Goal: Task Accomplishment & Management: Use online tool/utility

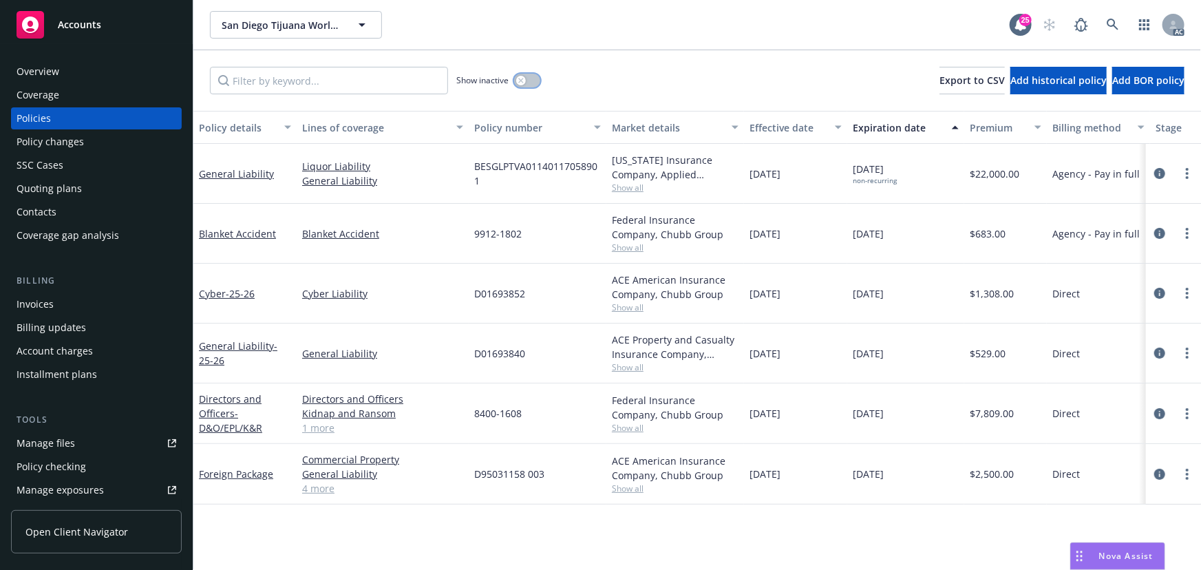
click at [528, 76] on button "button" at bounding box center [527, 81] width 26 height 14
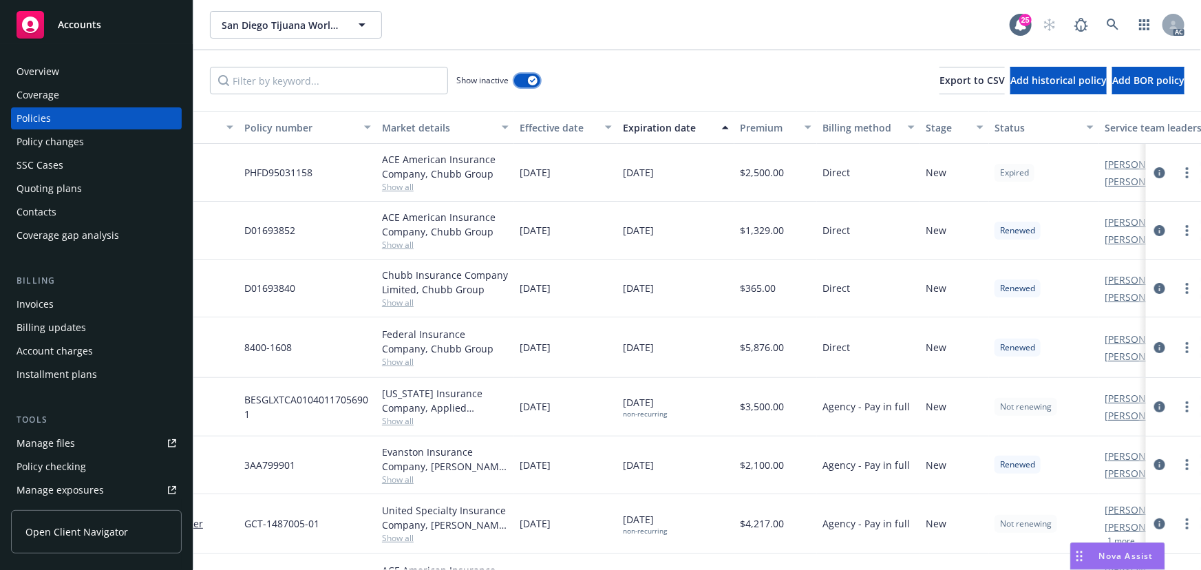
scroll to position [0, 330]
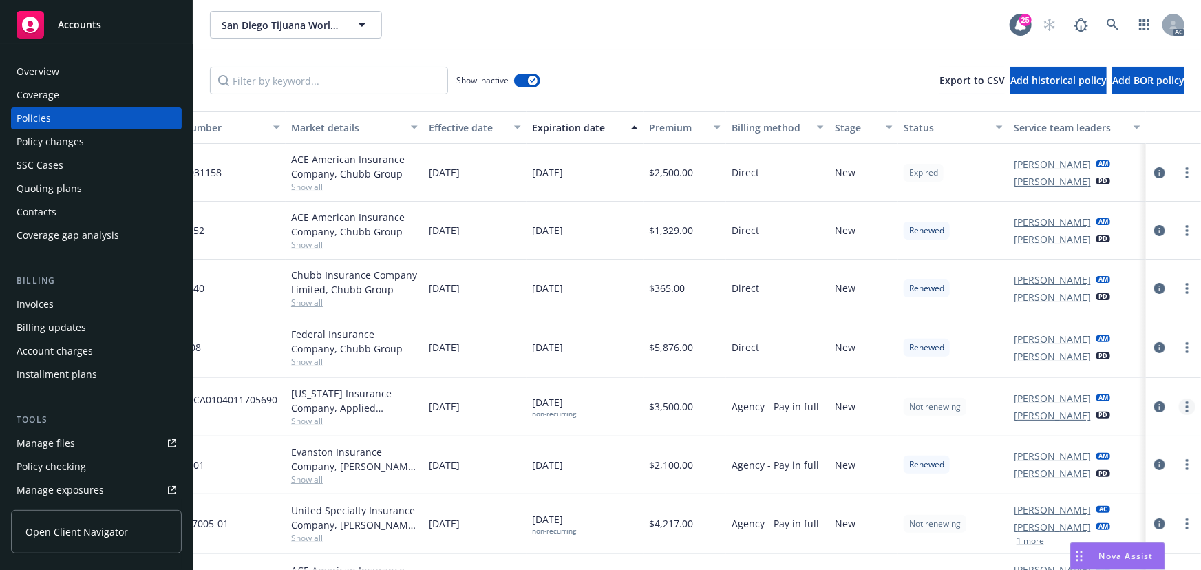
click at [1184, 403] on link "more" at bounding box center [1187, 406] width 17 height 17
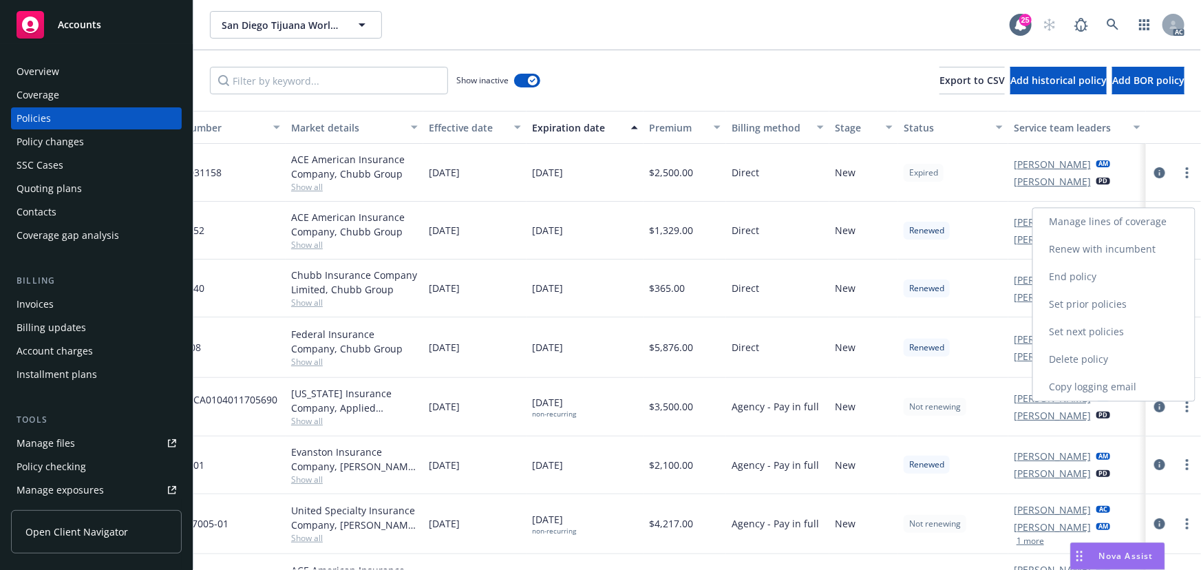
click at [1108, 383] on link "Copy logging email" at bounding box center [1114, 387] width 162 height 28
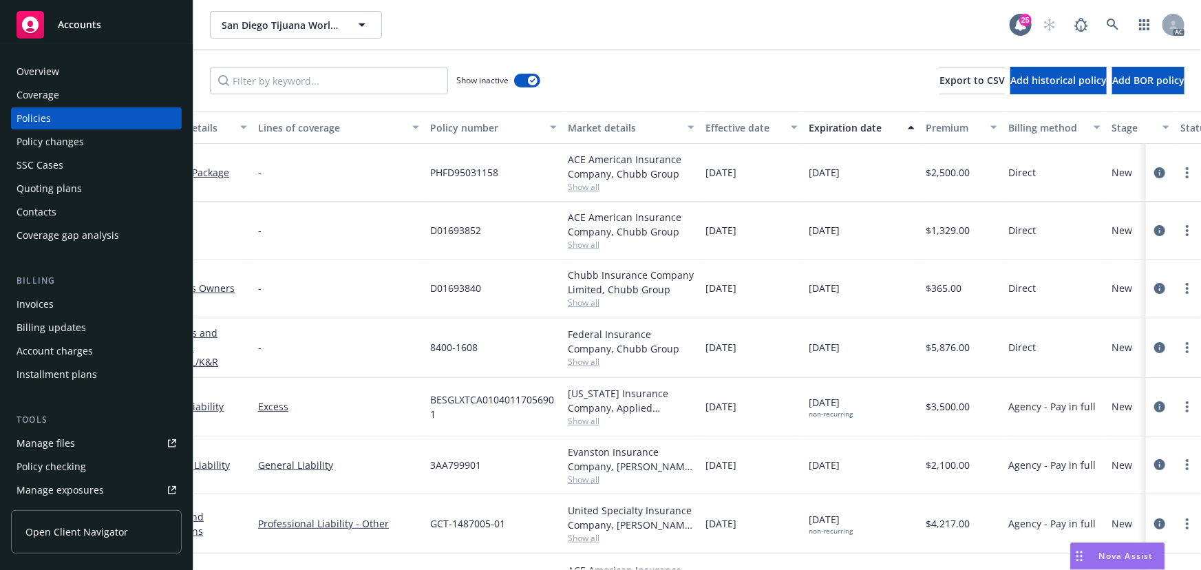
scroll to position [0, 330]
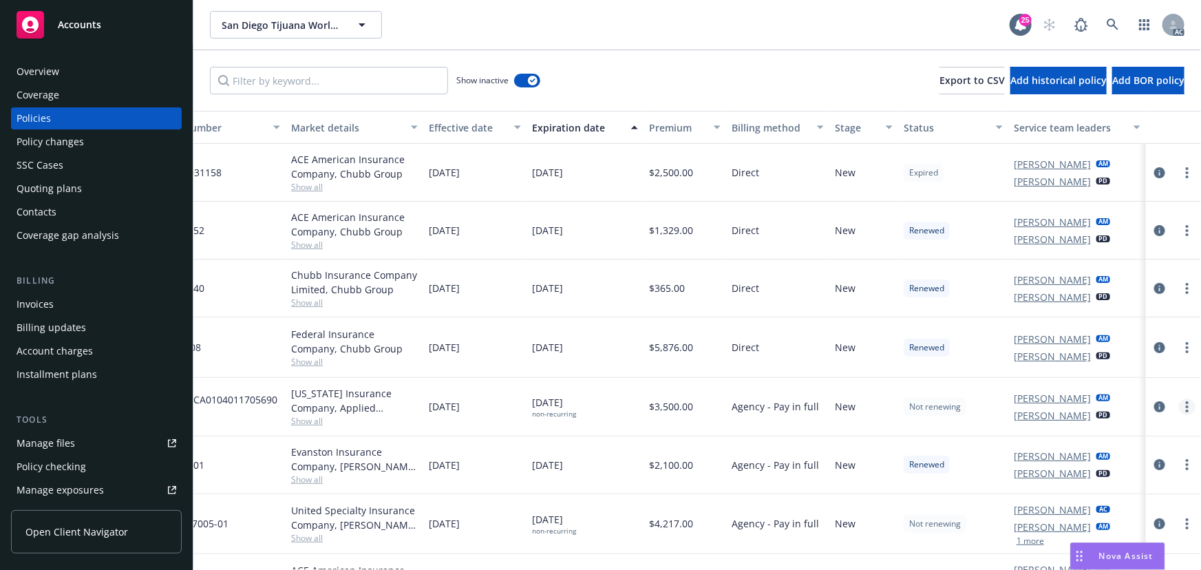
click at [1180, 405] on link "more" at bounding box center [1187, 406] width 17 height 17
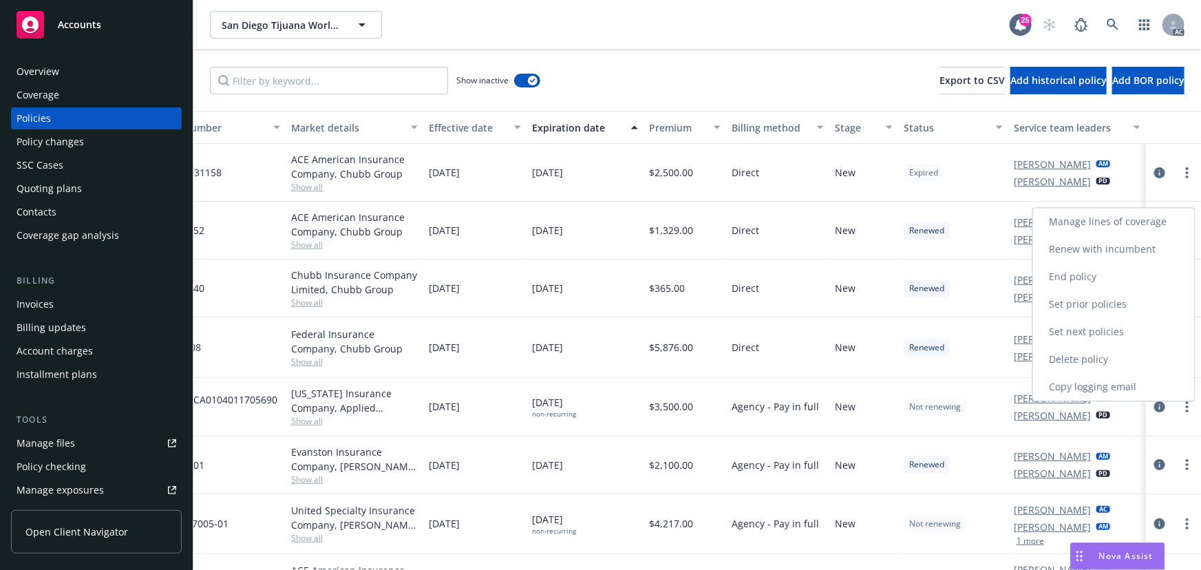
drag, startPoint x: 1096, startPoint y: 386, endPoint x: 1089, endPoint y: 390, distance: 7.7
click at [1094, 386] on link "Copy logging email" at bounding box center [1114, 387] width 162 height 28
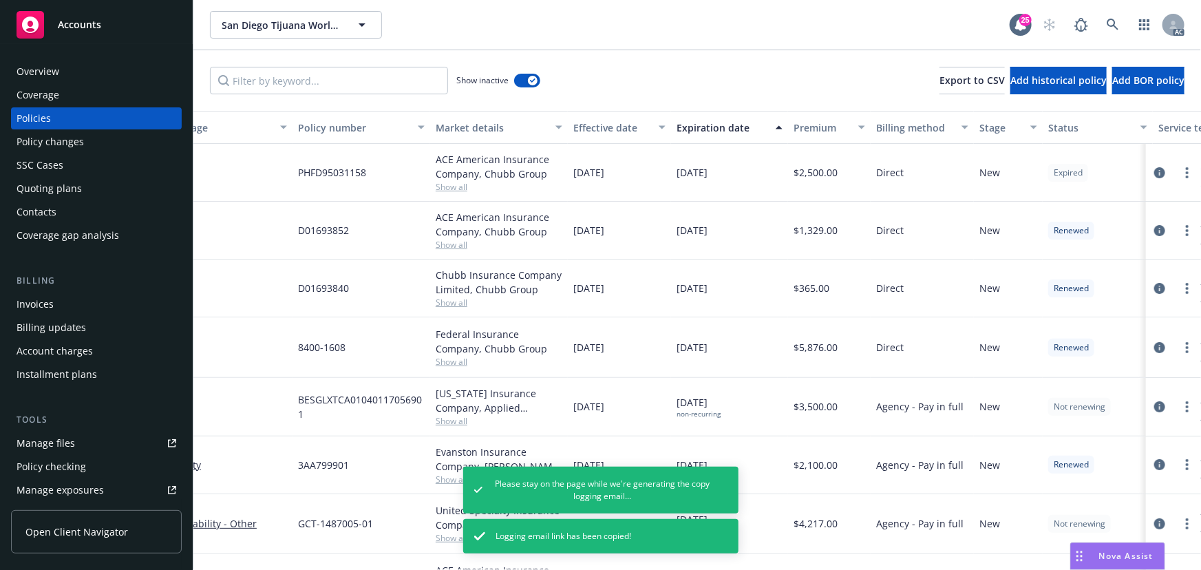
scroll to position [0, 0]
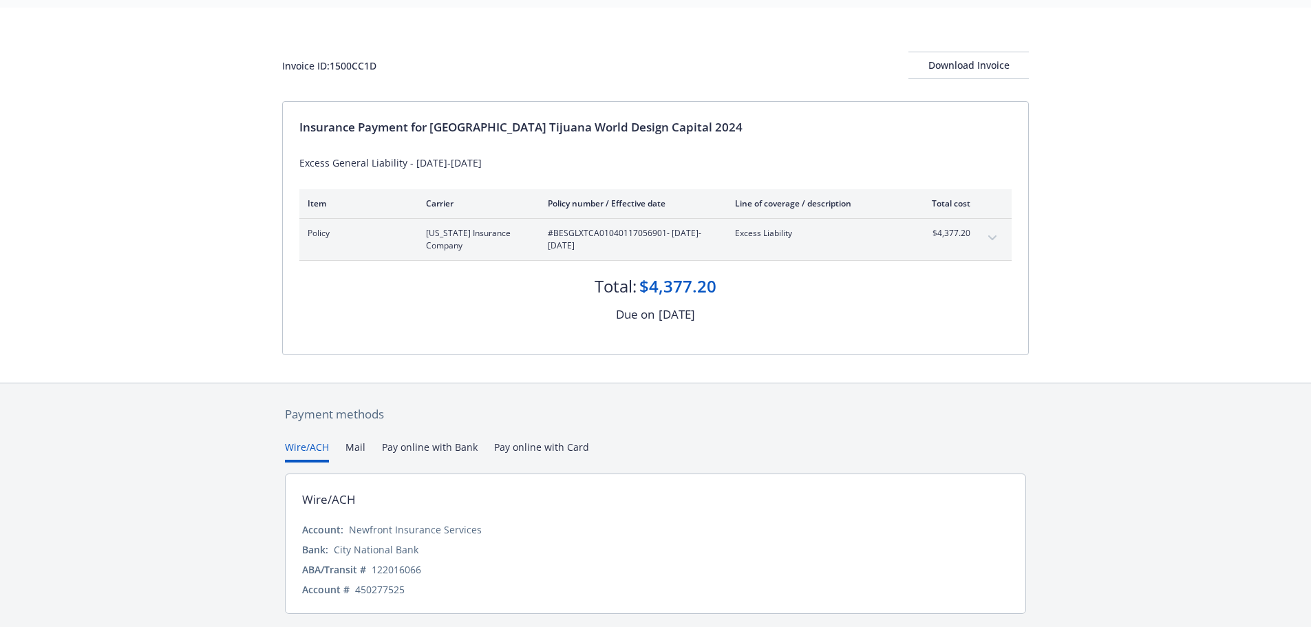
scroll to position [82, 0]
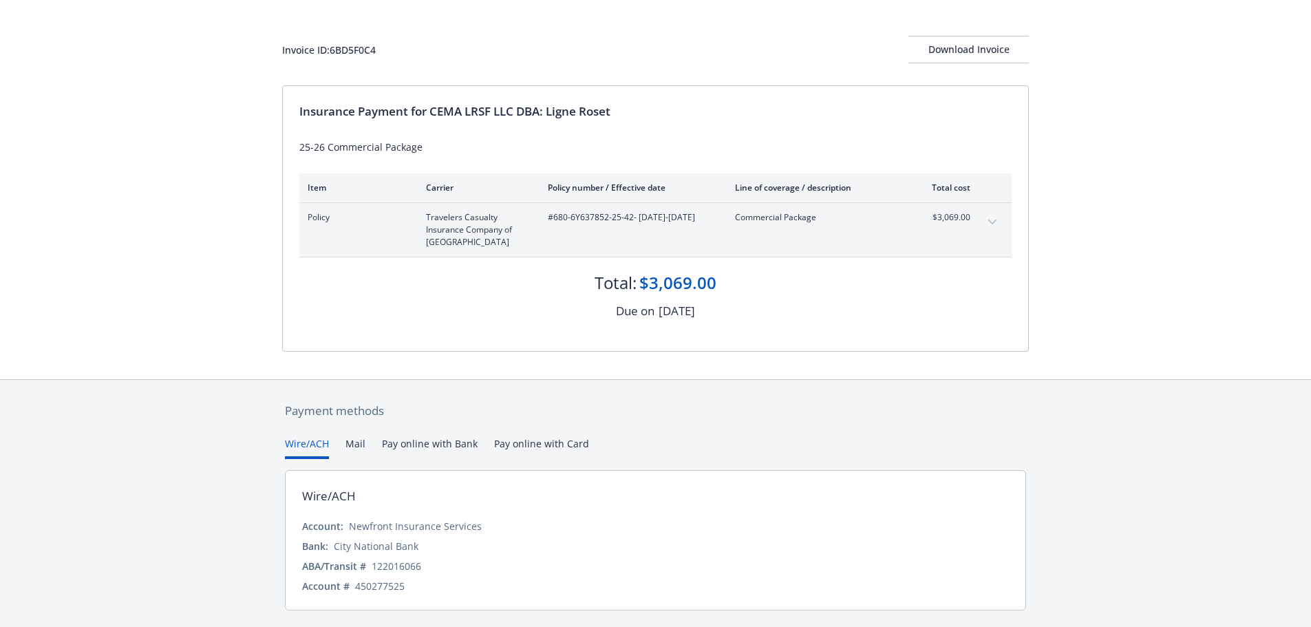
scroll to position [94, 0]
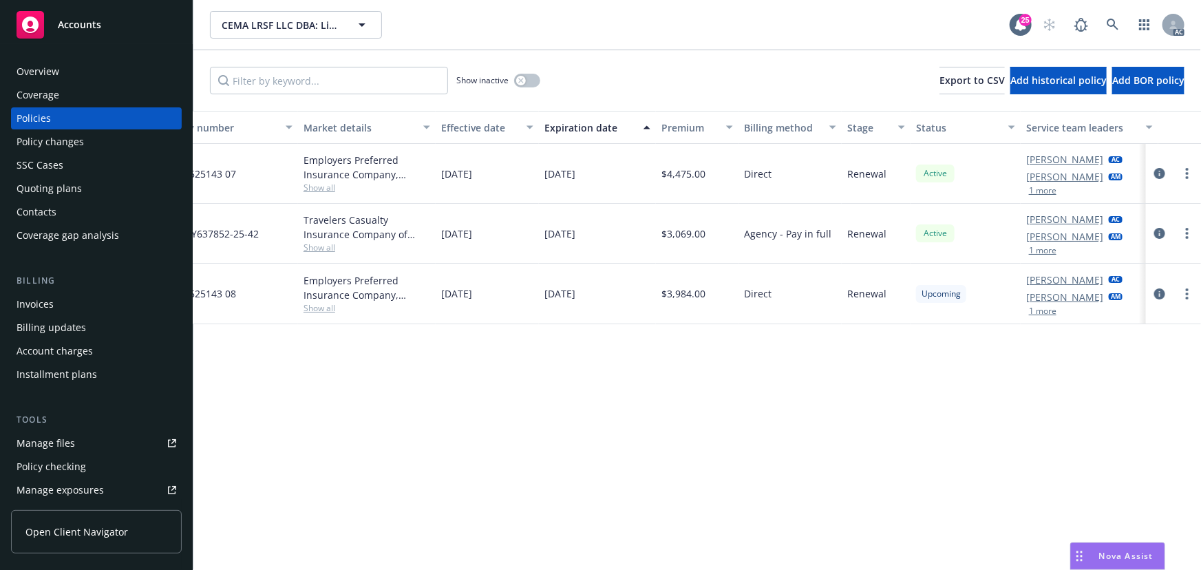
scroll to position [0, 320]
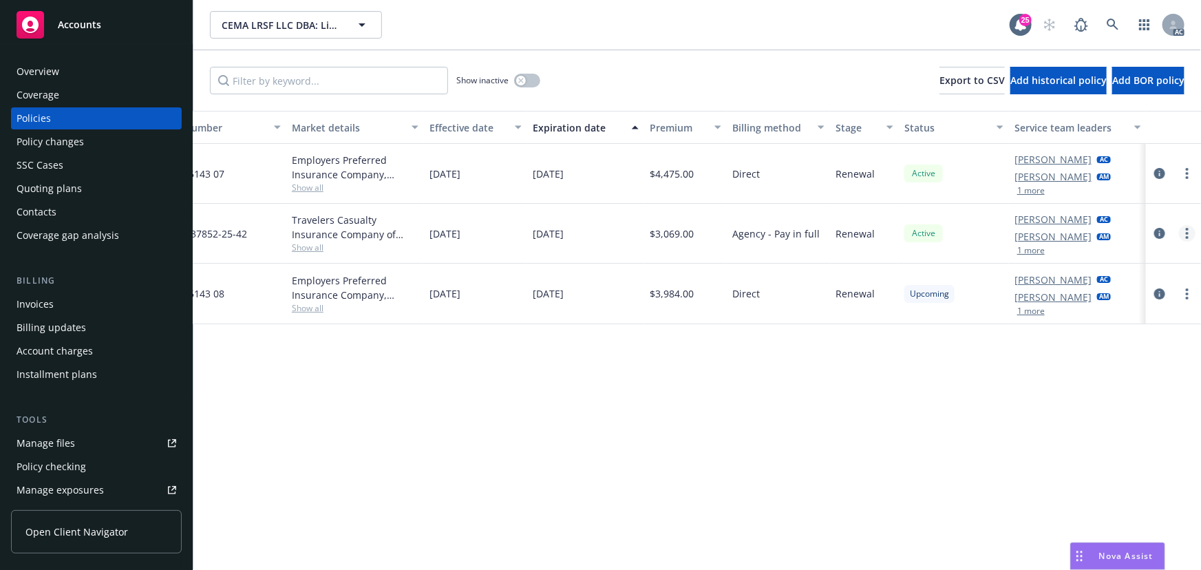
click at [1187, 231] on icon "more" at bounding box center [1187, 233] width 3 height 11
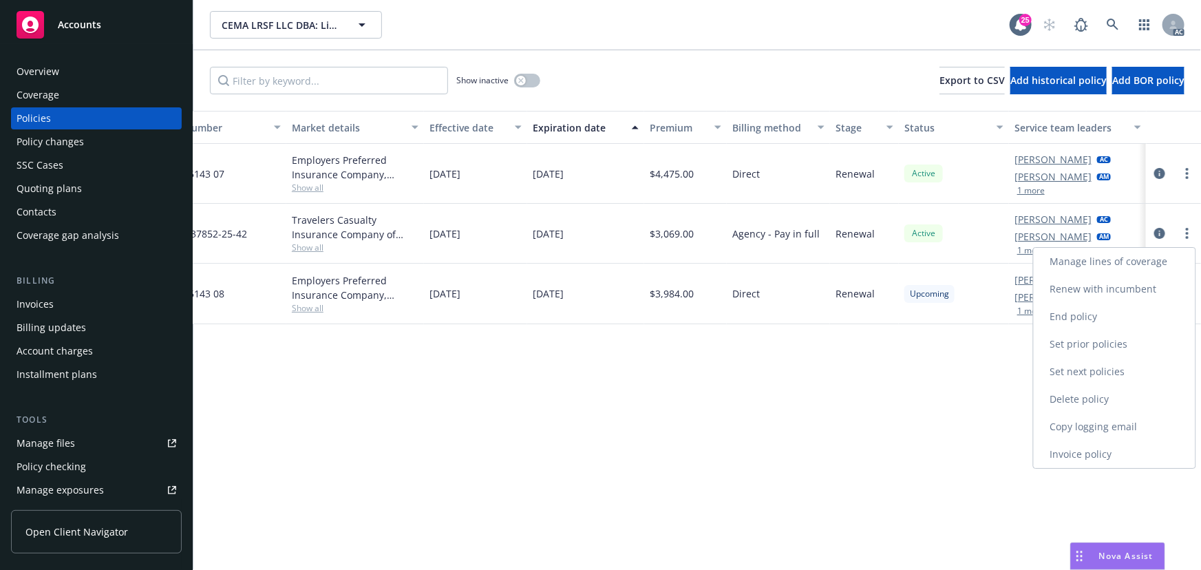
click at [1074, 429] on link "Copy logging email" at bounding box center [1115, 427] width 162 height 28
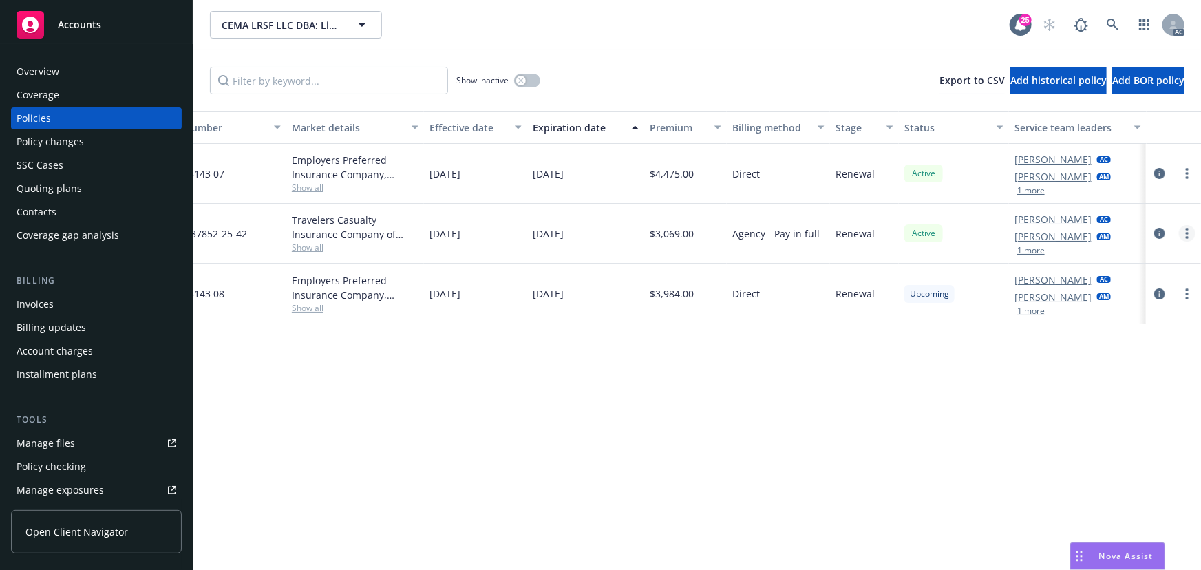
click at [1186, 228] on icon "more" at bounding box center [1187, 233] width 3 height 11
click at [1190, 239] on link "more" at bounding box center [1187, 233] width 17 height 17
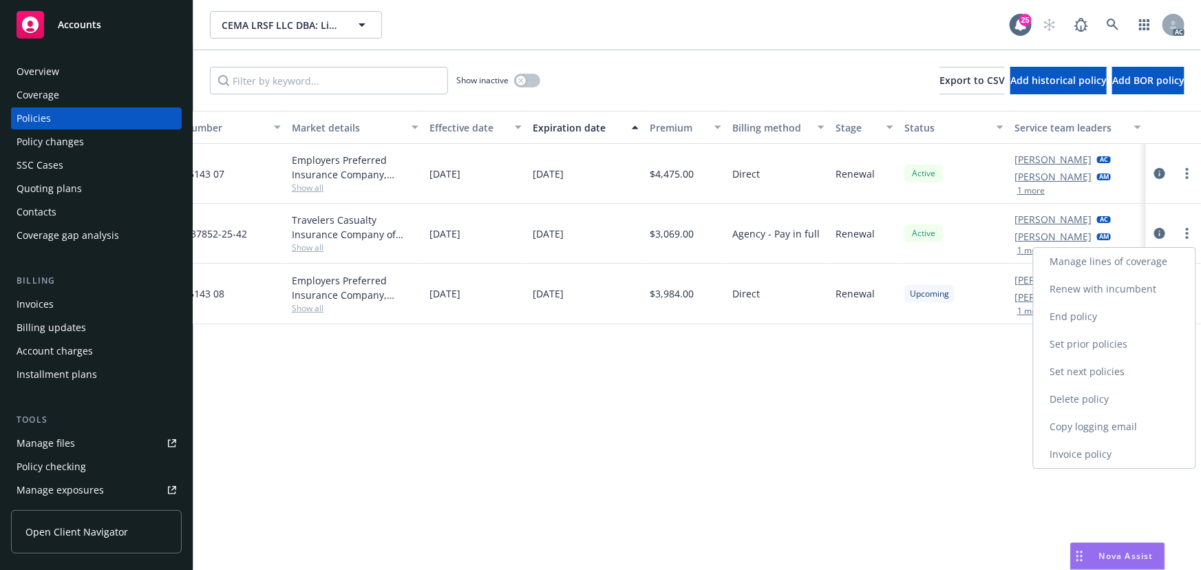
drag, startPoint x: 1109, startPoint y: 421, endPoint x: 1182, endPoint y: 407, distance: 73.4
click at [1109, 421] on link "Copy logging email" at bounding box center [1115, 427] width 162 height 28
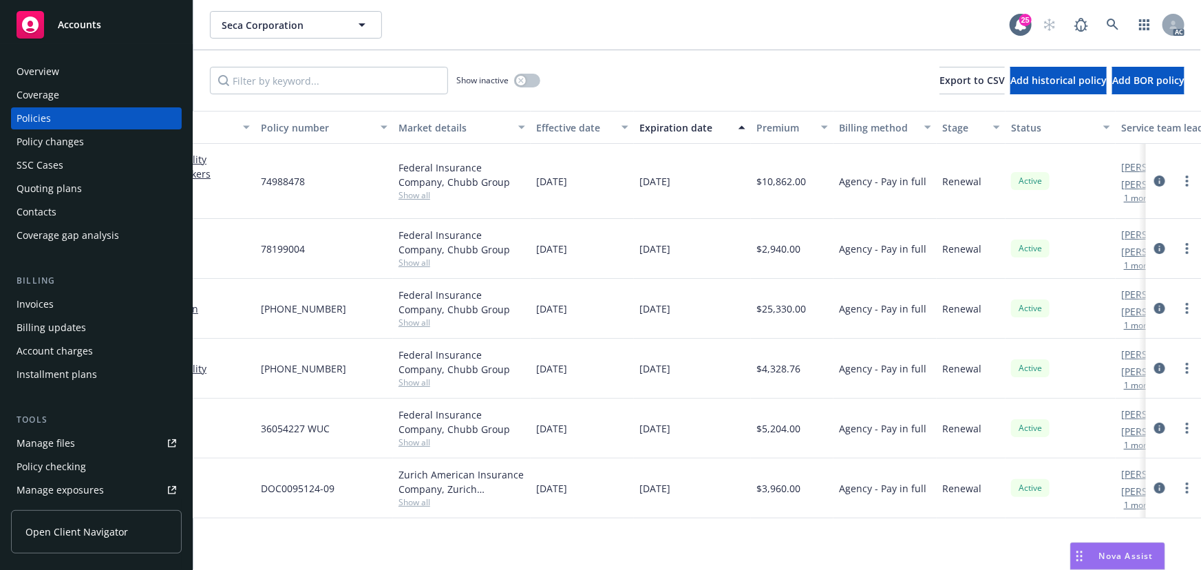
scroll to position [0, 223]
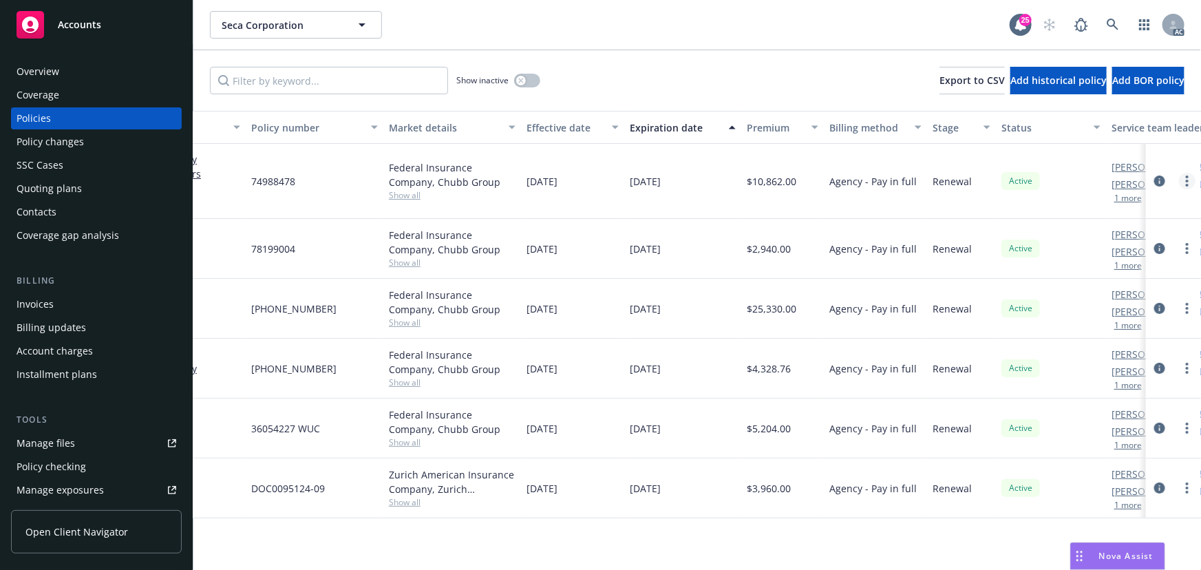
click at [1190, 178] on link "more" at bounding box center [1187, 181] width 17 height 17
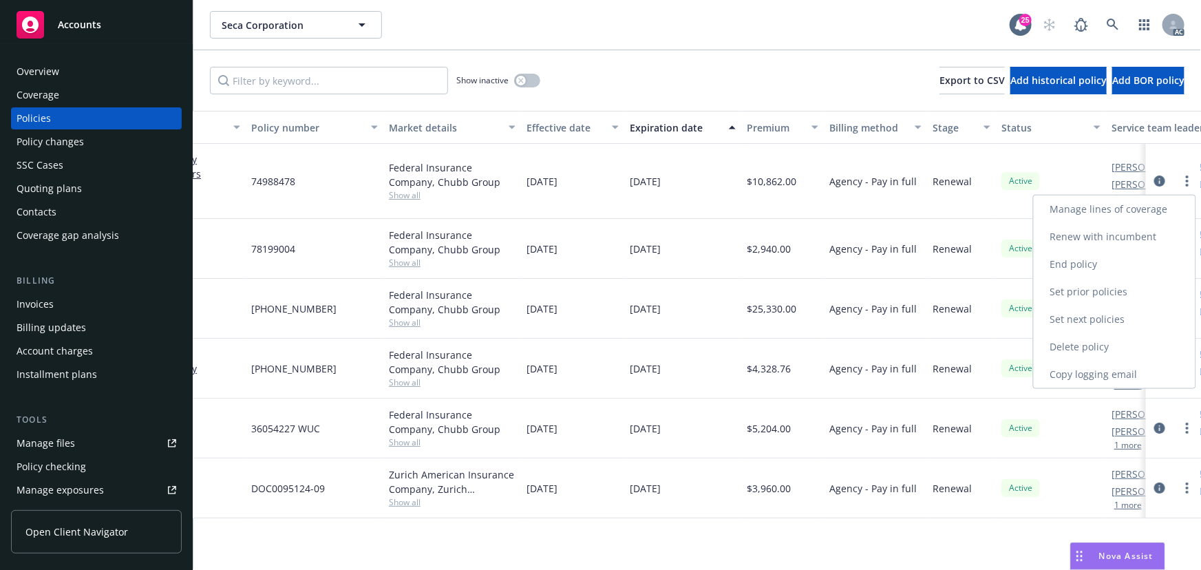
click at [1078, 372] on link "Copy logging email" at bounding box center [1115, 375] width 162 height 28
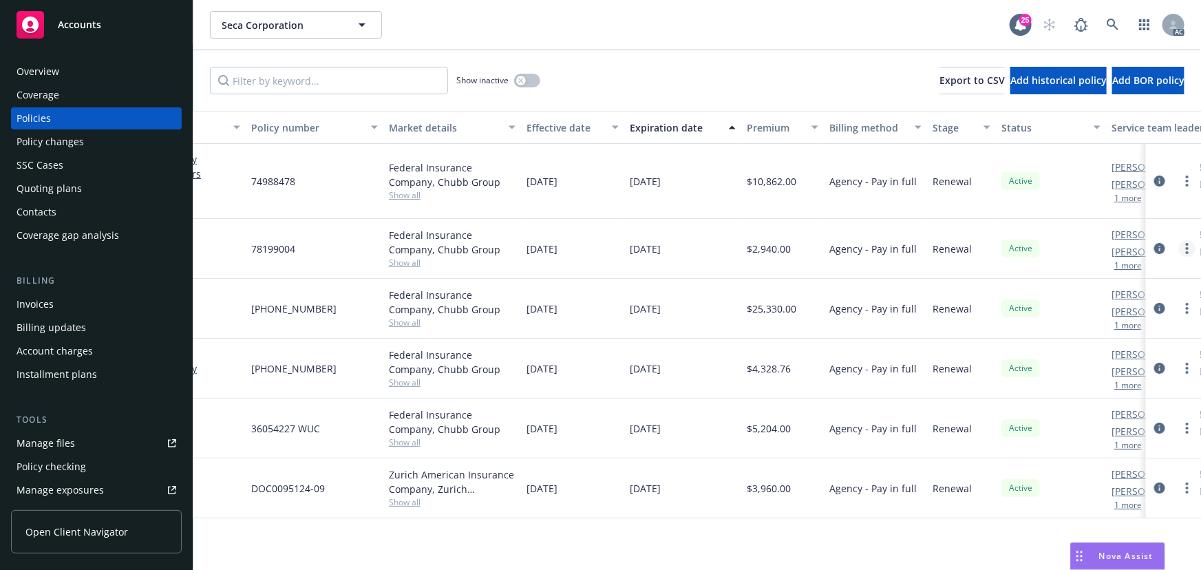
click at [1191, 249] on link "more" at bounding box center [1187, 248] width 17 height 17
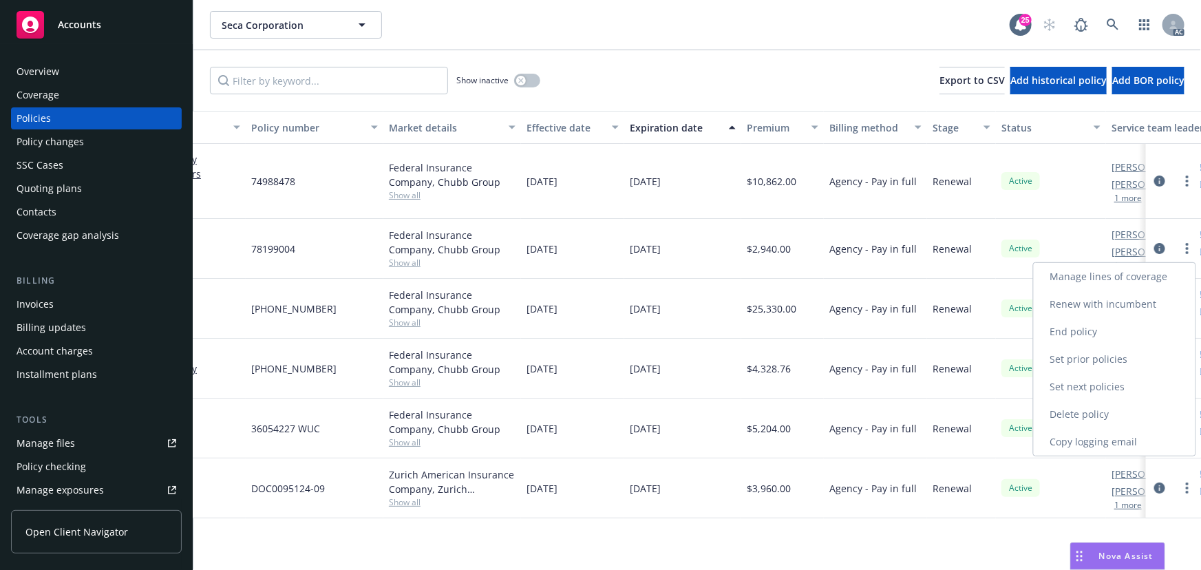
click at [1118, 442] on link "Copy logging email" at bounding box center [1115, 442] width 162 height 28
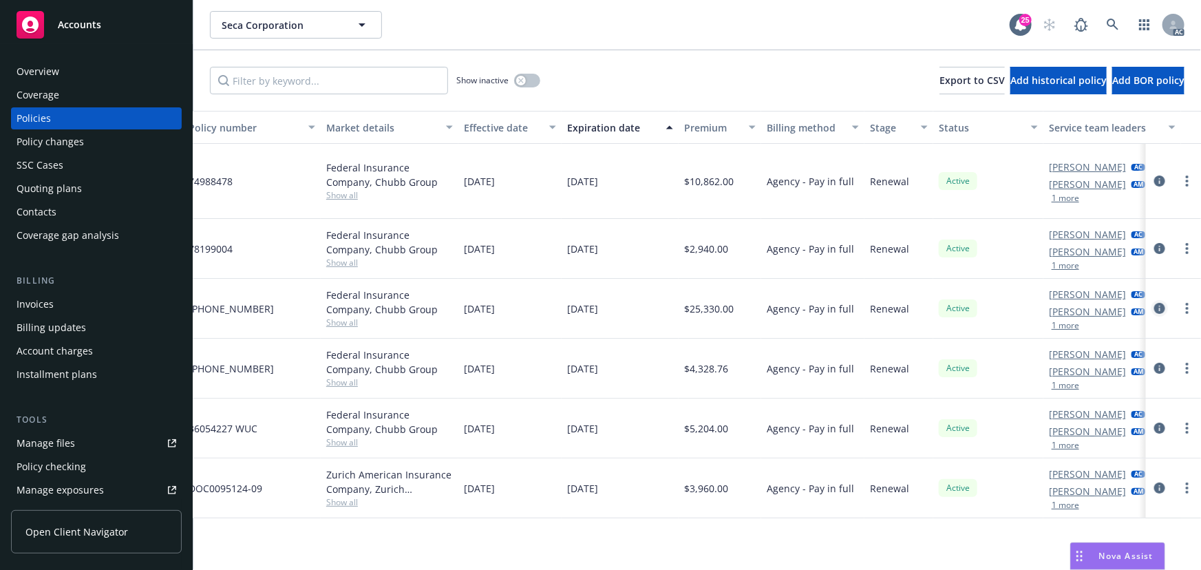
scroll to position [0, 286]
drag, startPoint x: 1189, startPoint y: 247, endPoint x: 1182, endPoint y: 251, distance: 7.4
click at [1189, 247] on icon "more" at bounding box center [1187, 248] width 3 height 11
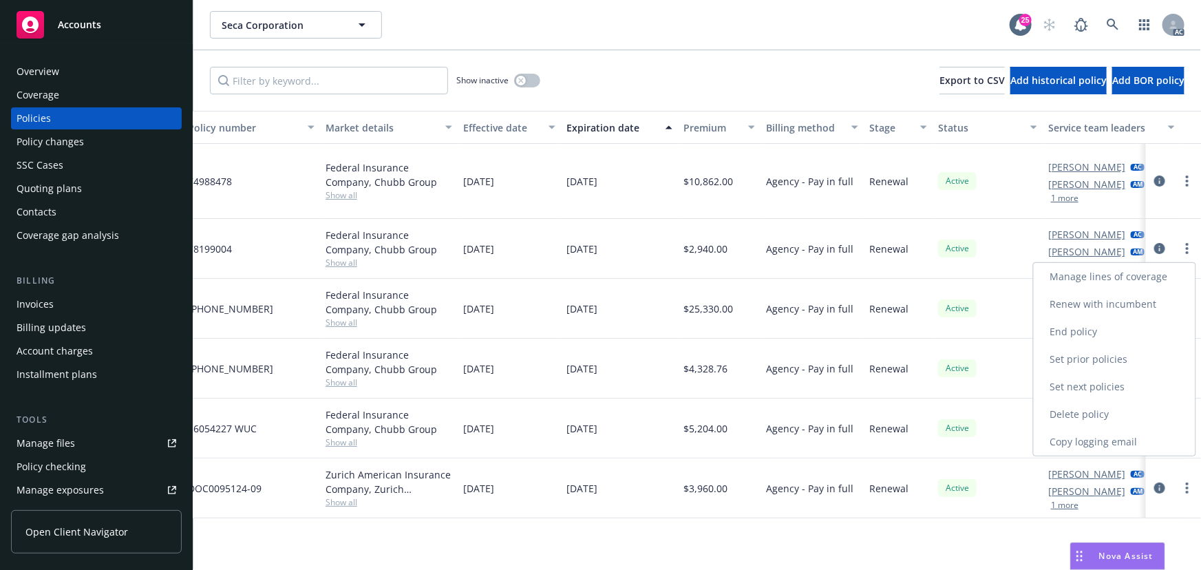
click at [1085, 440] on link "Copy logging email" at bounding box center [1115, 442] width 162 height 28
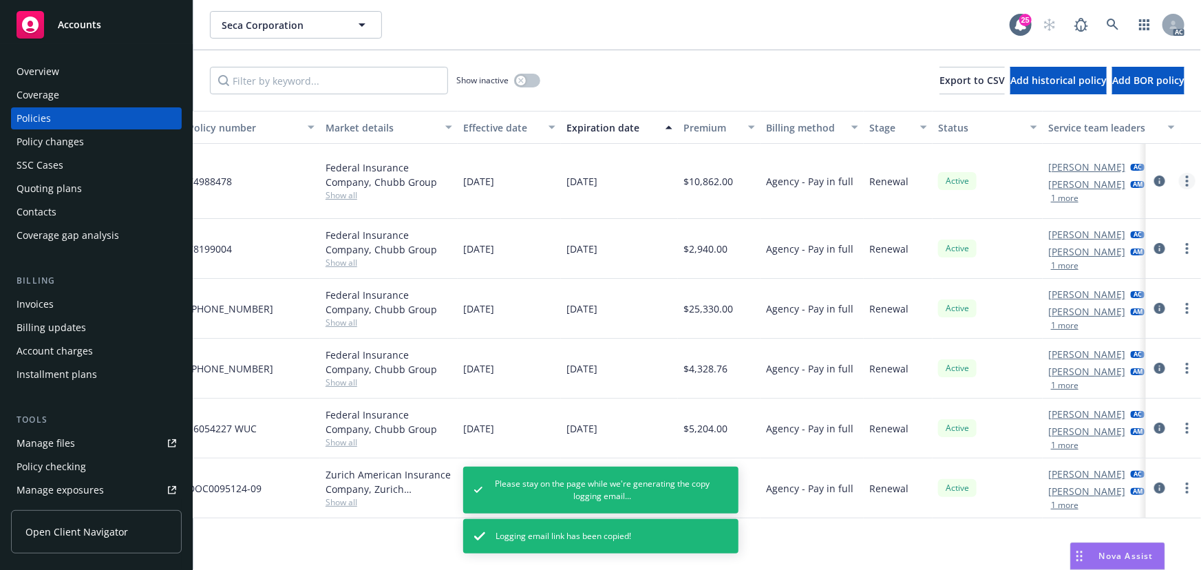
click at [1192, 178] on link "more" at bounding box center [1187, 181] width 17 height 17
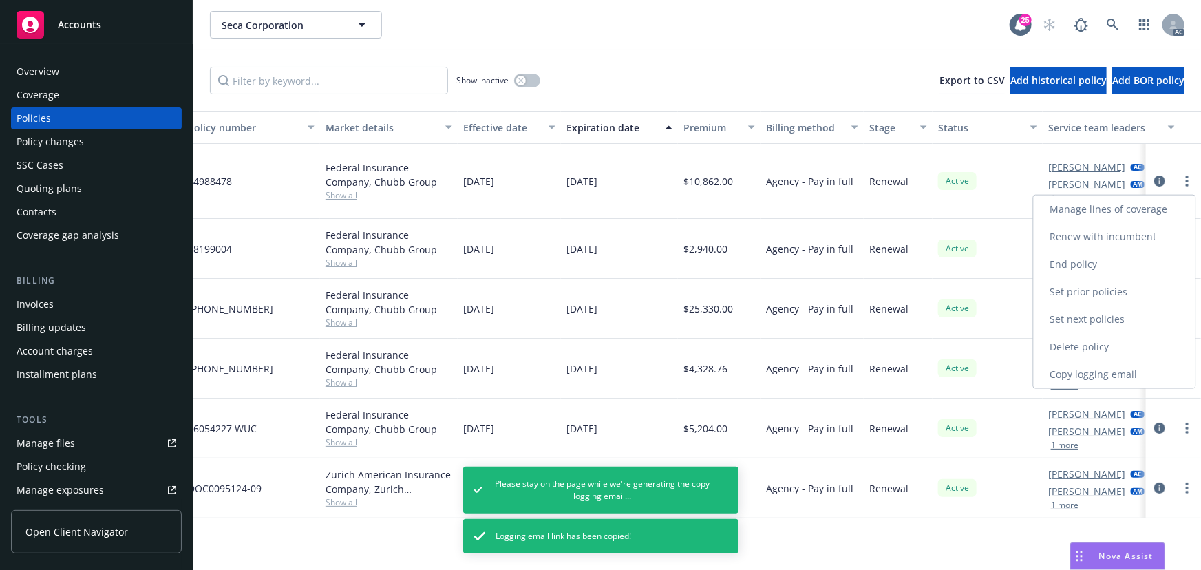
click at [1083, 374] on link "Copy logging email" at bounding box center [1115, 375] width 162 height 28
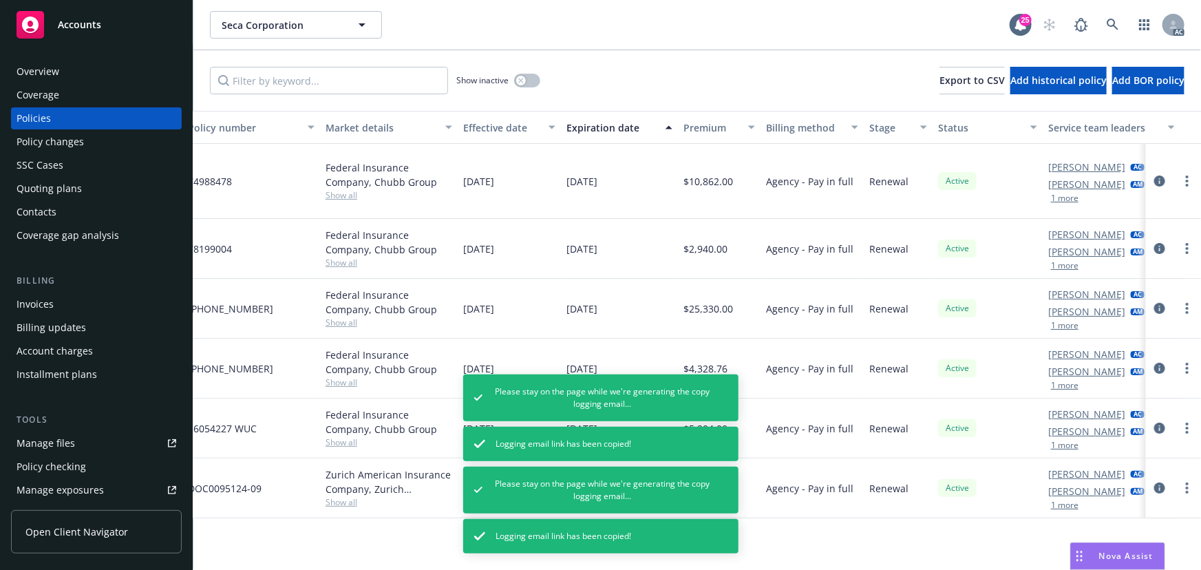
scroll to position [0, 0]
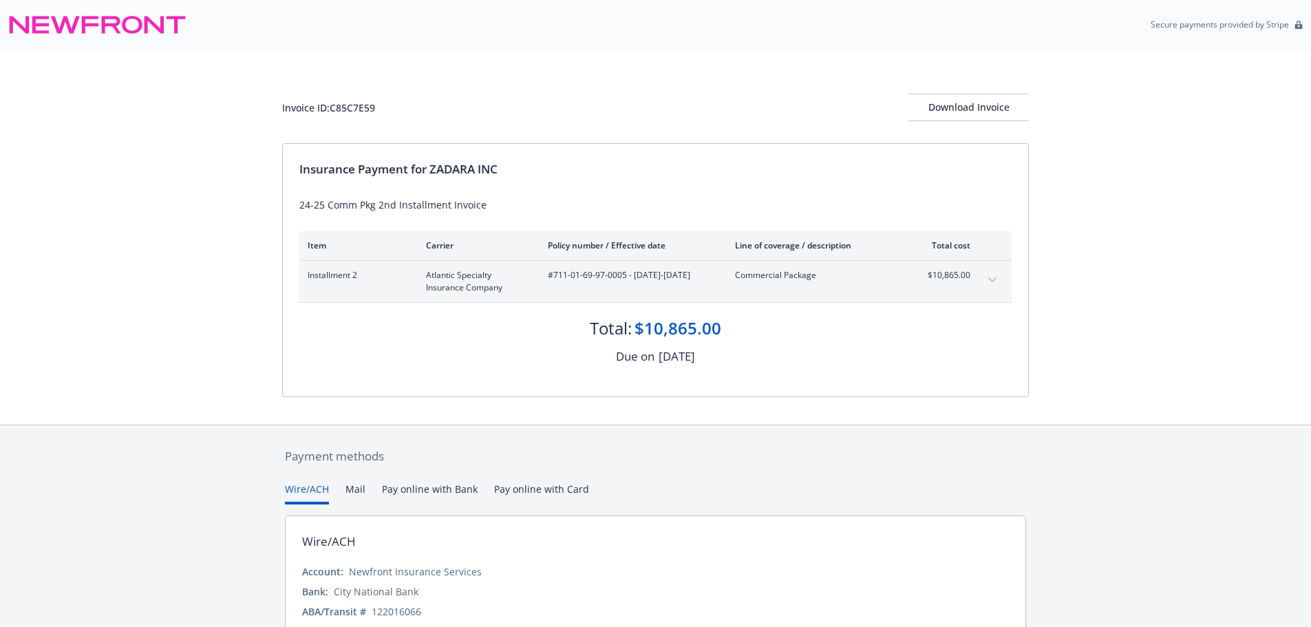
scroll to position [82, 0]
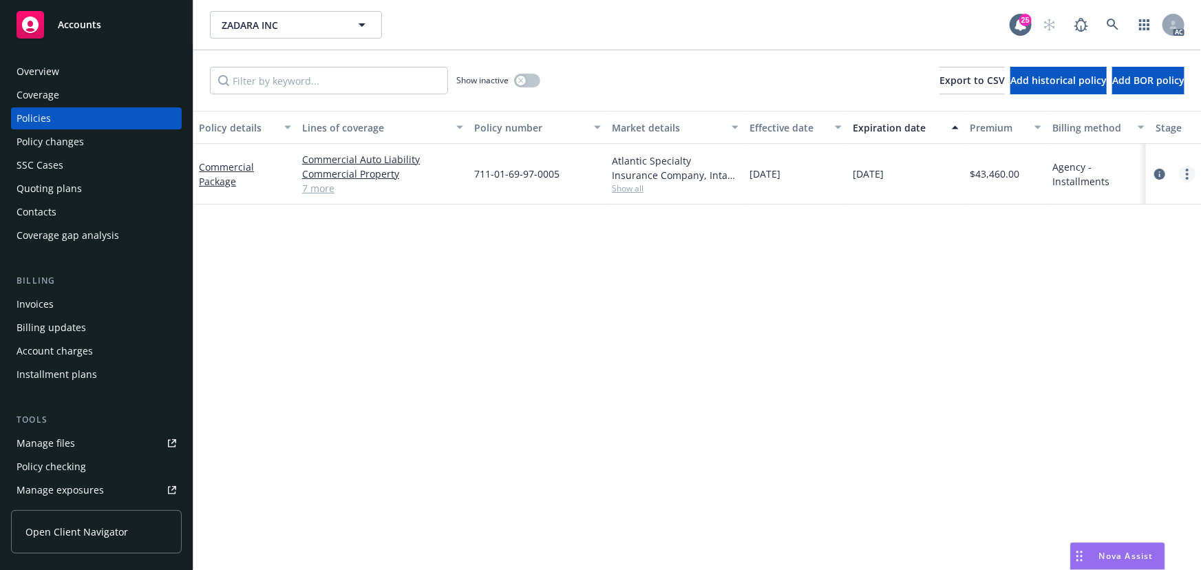
click at [1178, 173] on circle "more" at bounding box center [1187, 174] width 3 height 3
click at [1087, 369] on link "Copy logging email" at bounding box center [1115, 368] width 162 height 28
drag, startPoint x: 200, startPoint y: 165, endPoint x: 243, endPoint y: 186, distance: 48.0
click at [243, 186] on div "Commercial Package" at bounding box center [245, 174] width 92 height 29
copy link "Commercial Package"
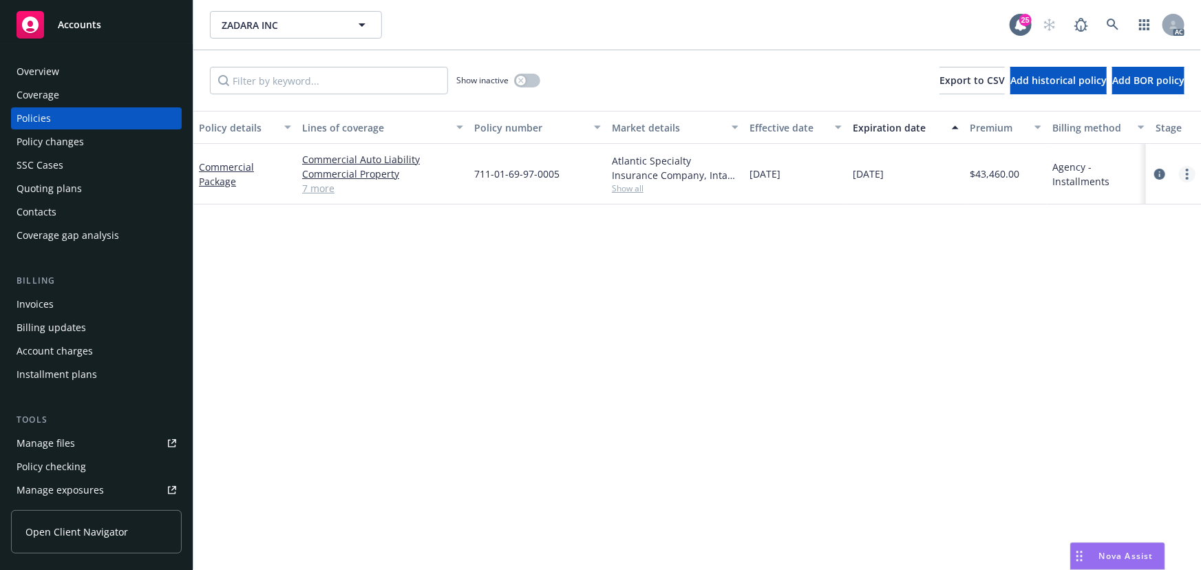
click at [1178, 173] on link "more" at bounding box center [1187, 174] width 17 height 17
click at [1120, 363] on link "Copy logging email" at bounding box center [1115, 368] width 162 height 28
click at [726, 448] on div "Policy details Lines of coverage Policy number Market details Effective date Ex…" at bounding box center [697, 340] width 1008 height 459
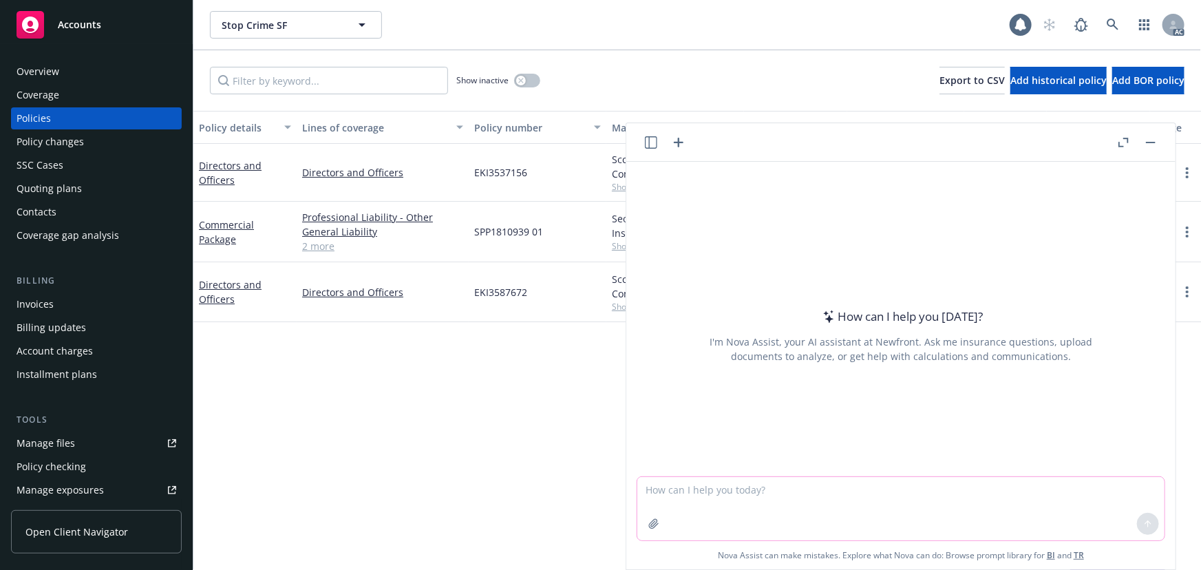
click at [696, 505] on textarea at bounding box center [900, 508] width 527 height 63
paste textarea "We noticed you didn't set the snoozed until date and the original invoice email…"
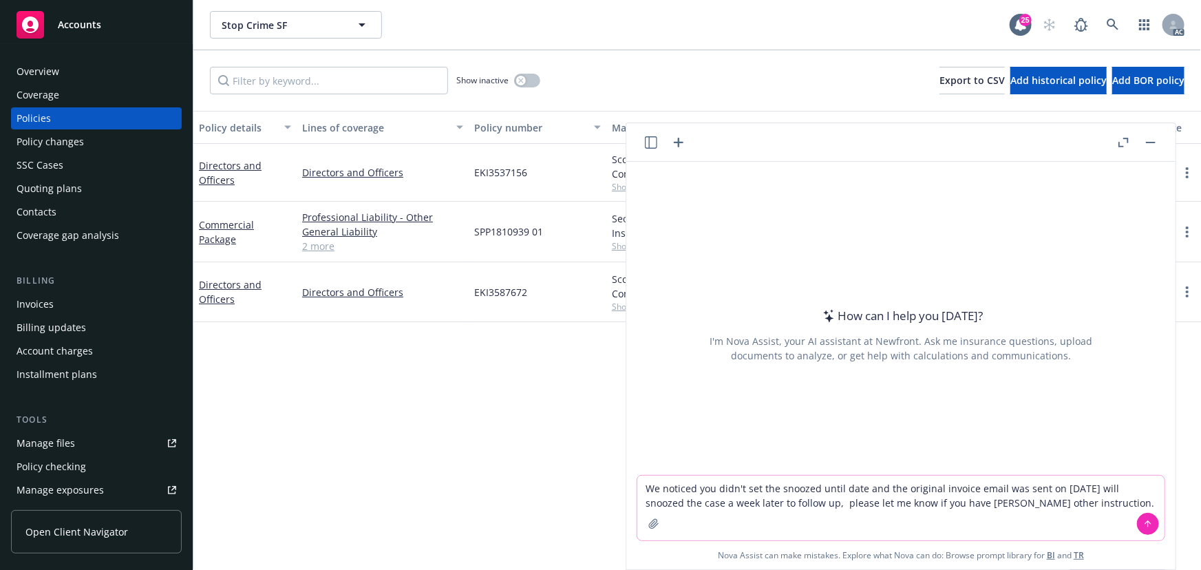
click at [642, 487] on textarea "We noticed you didn't set the snoozed until date and the original invoice email…" at bounding box center [900, 508] width 527 height 65
type textarea "revise We noticed you didn't set the snoozed until date and the original invoic…"
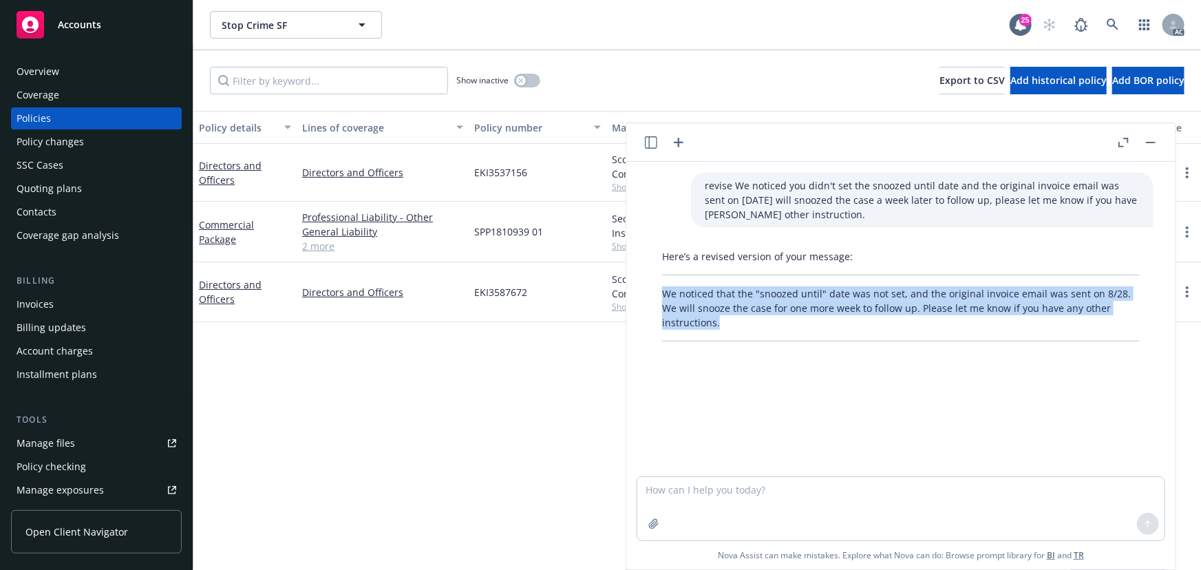
drag, startPoint x: 662, startPoint y: 292, endPoint x: 730, endPoint y: 318, distance: 73.0
click at [730, 318] on p "We noticed that the "snoozed until" date was not set, and the original invoice …" at bounding box center [901, 307] width 478 height 43
copy p "We noticed that the "snoozed until" date was not set, and the original invoice …"
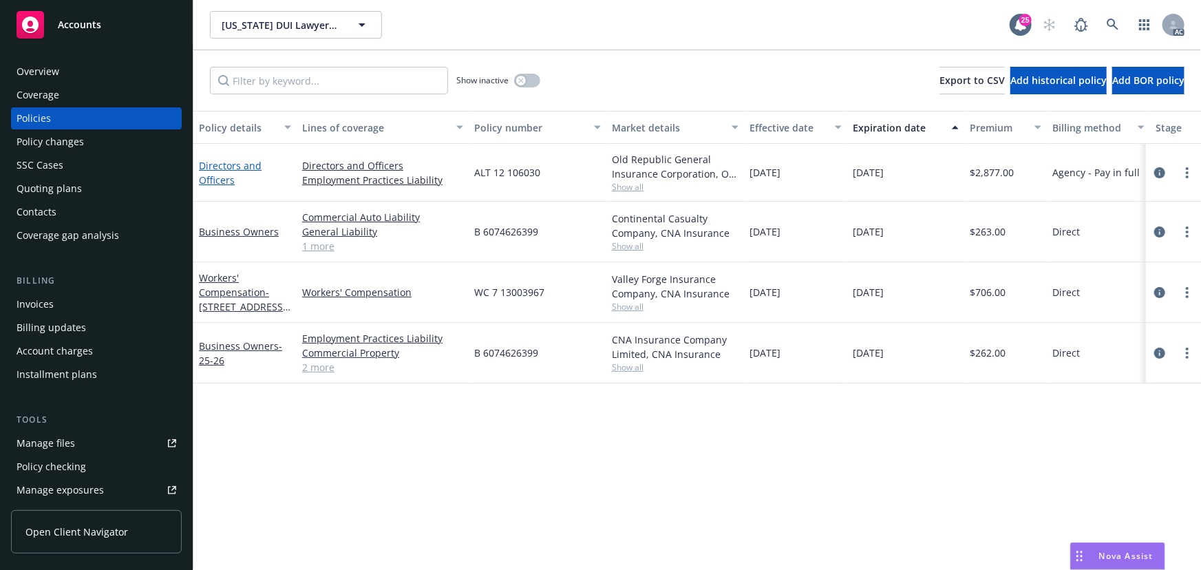
click at [217, 169] on link "Directors and Officers" at bounding box center [230, 173] width 63 height 28
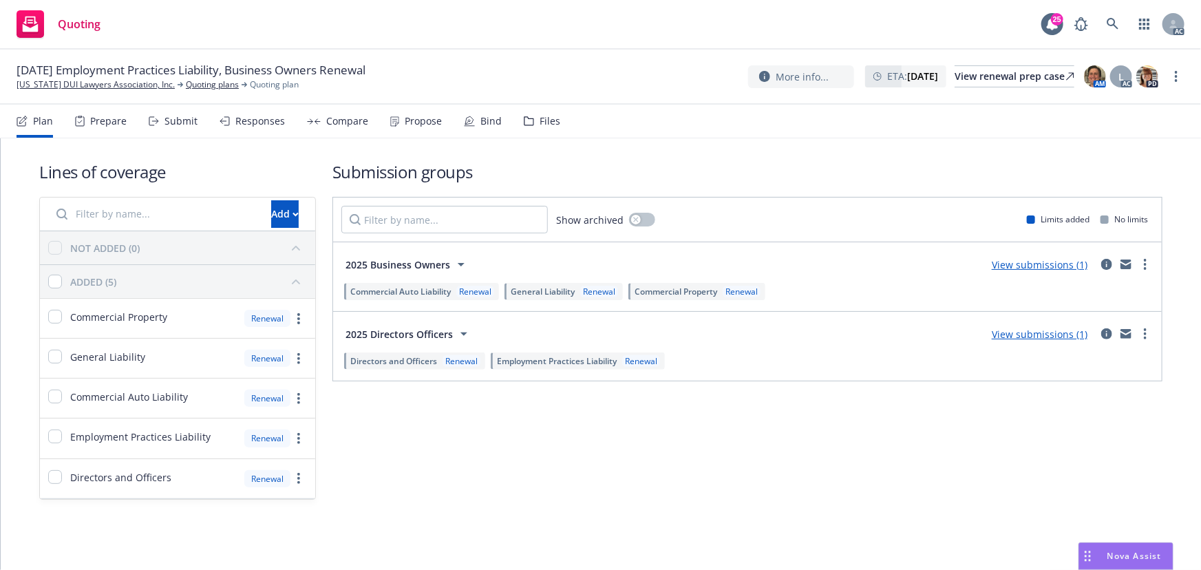
click at [173, 129] on div "Submit" at bounding box center [173, 121] width 49 height 33
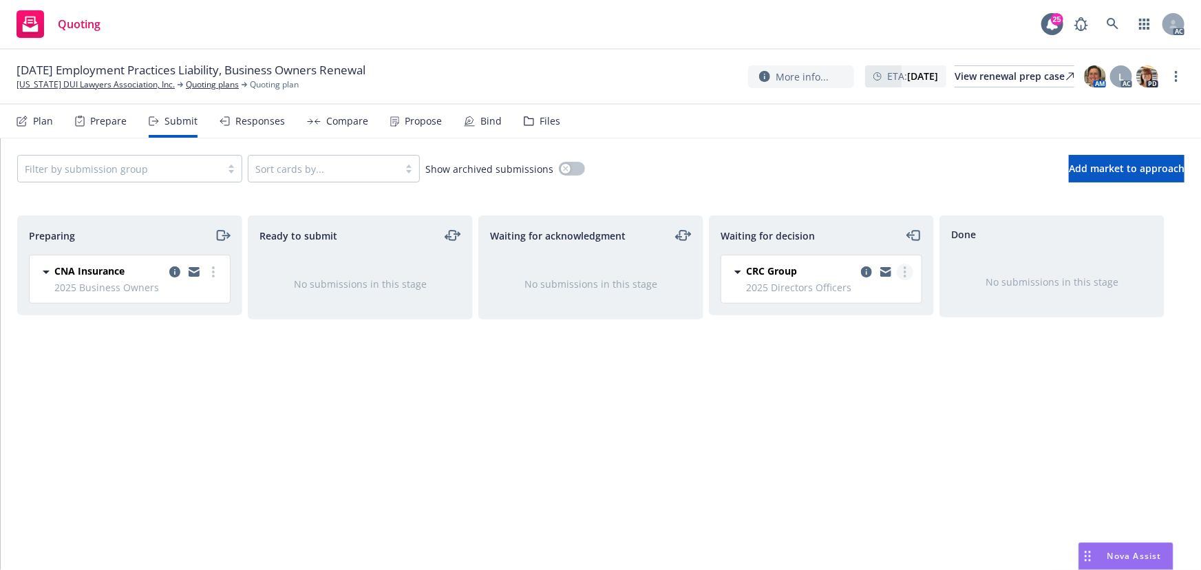
click at [906, 266] on link "more" at bounding box center [905, 272] width 17 height 17
click at [875, 351] on span "Add accepted decision" at bounding box center [844, 354] width 138 height 13
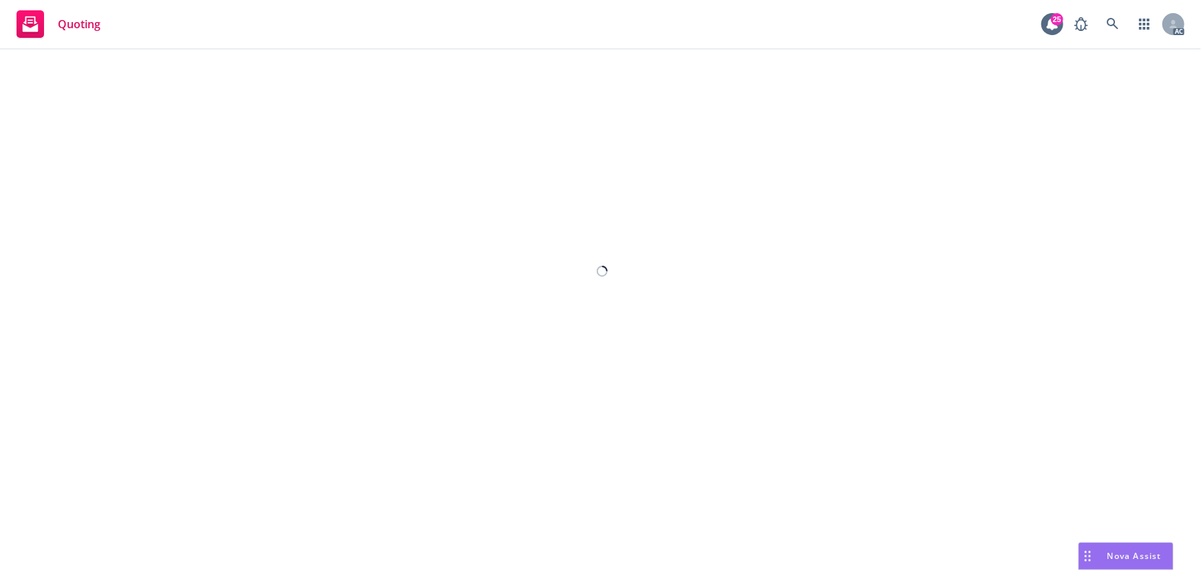
select select "12"
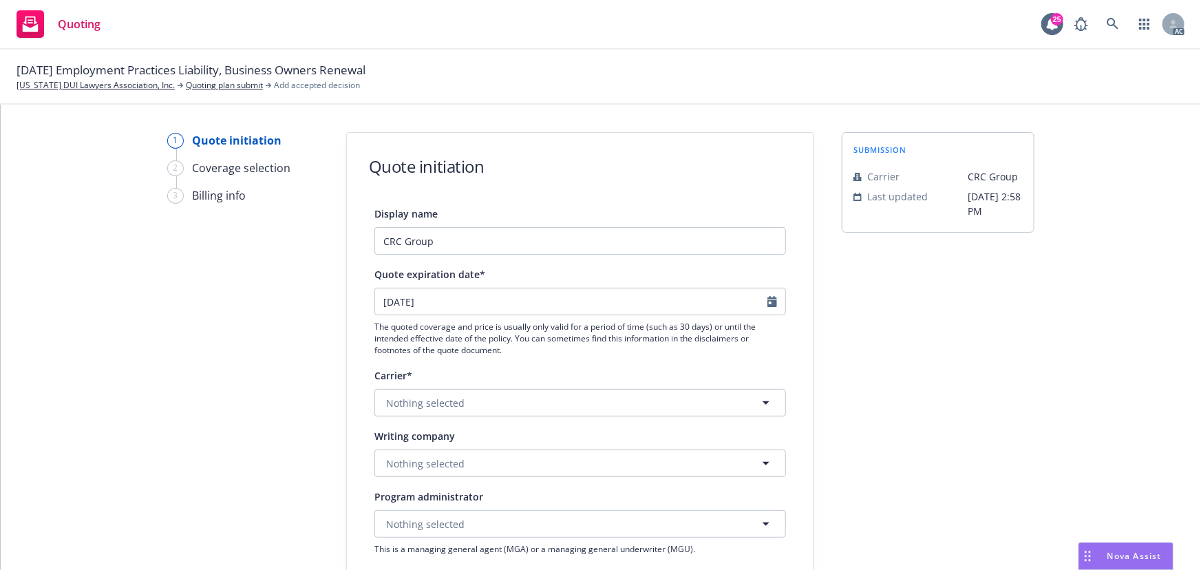
scroll to position [125, 0]
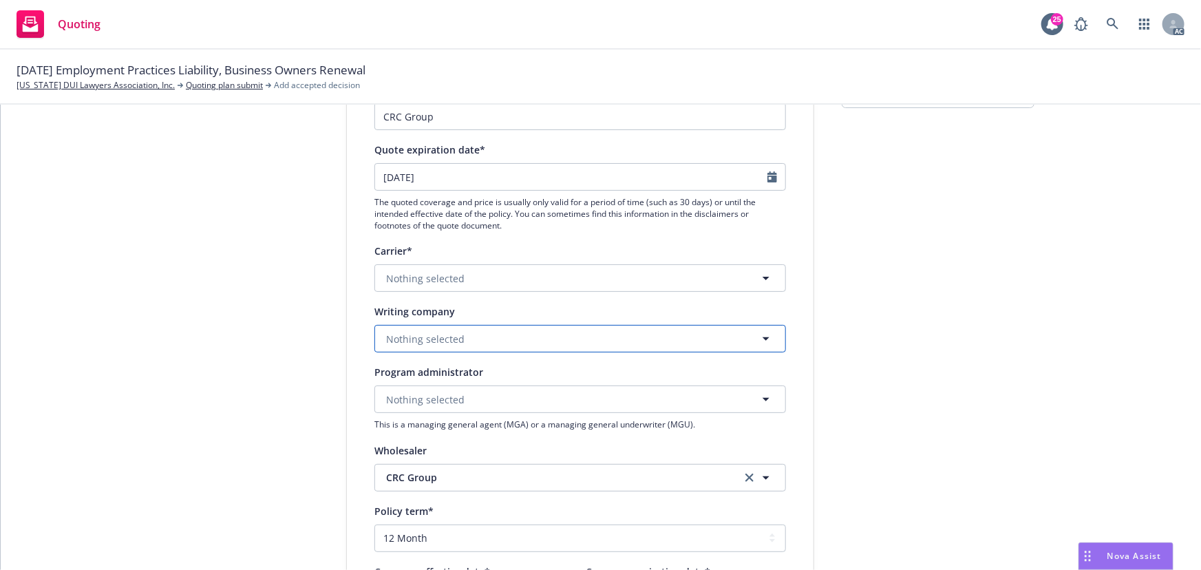
click at [426, 334] on span "Nothing selected" at bounding box center [425, 339] width 78 height 14
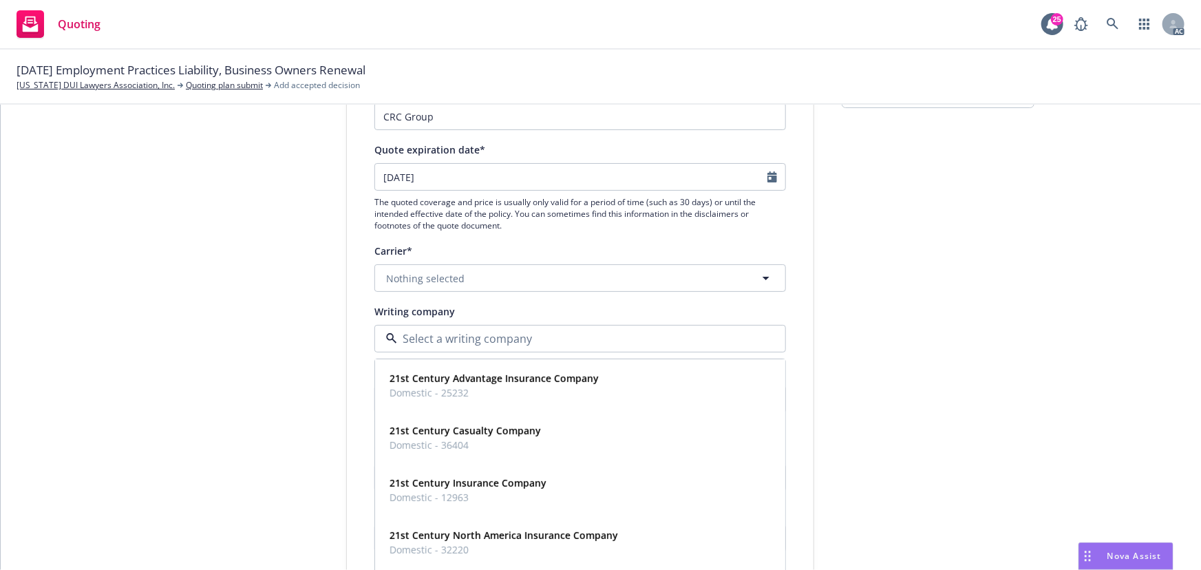
paste input "Old Republic Insurance Company."
type input "Old Republic Insurance Company."
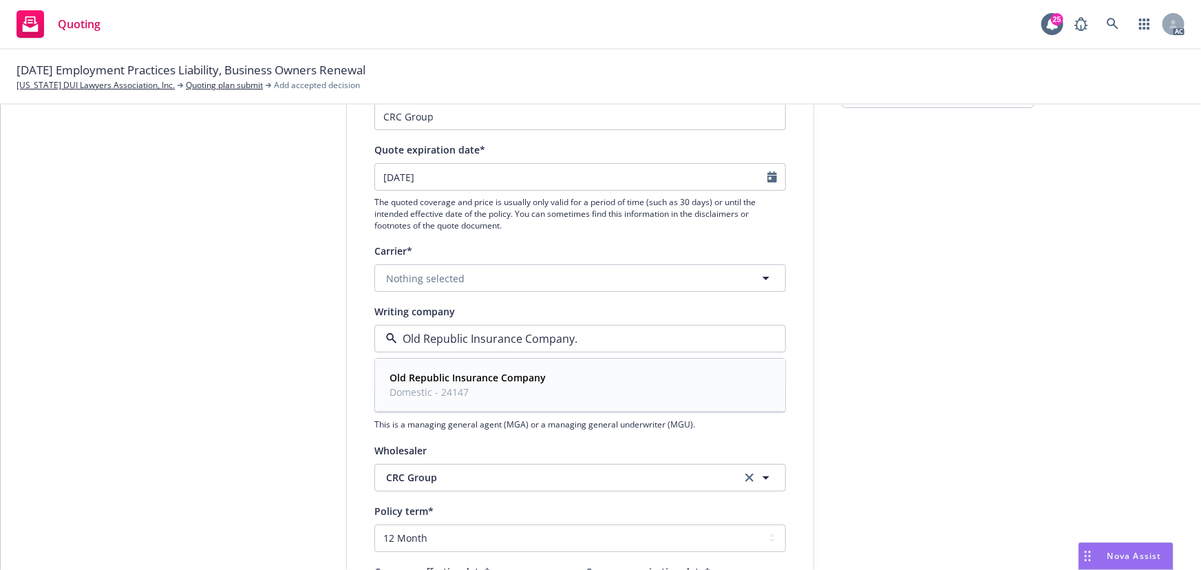
click at [445, 390] on span "Domestic - 24147" at bounding box center [468, 392] width 156 height 14
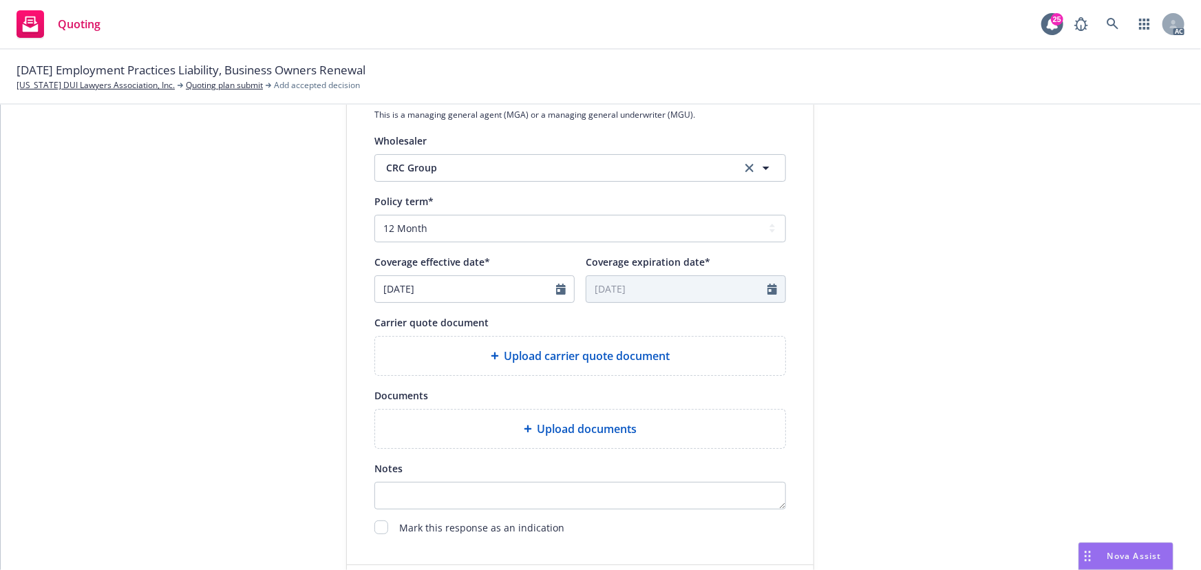
scroll to position [438, 0]
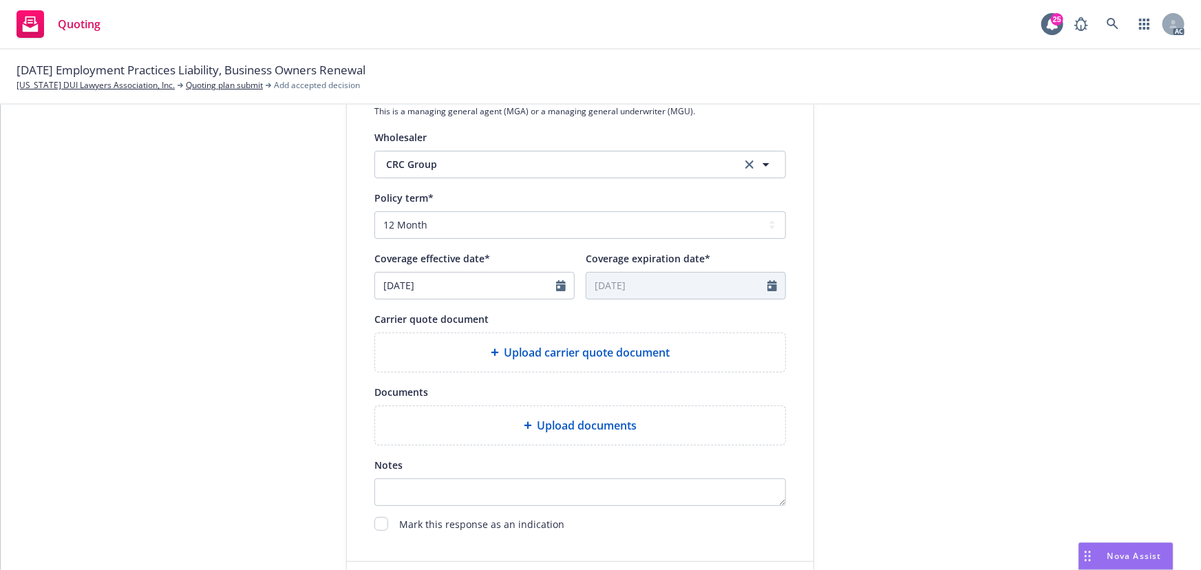
click at [618, 363] on div "Upload carrier quote document" at bounding box center [580, 352] width 410 height 39
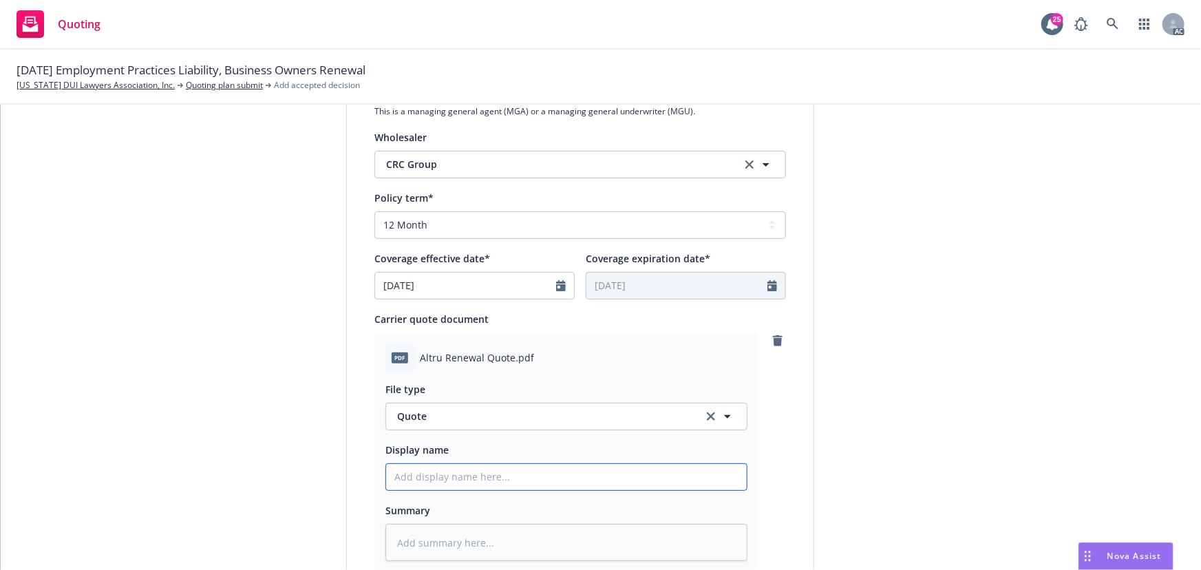
click at [418, 482] on input "Display name" at bounding box center [566, 477] width 361 height 26
type input "25-26 D&O Quote"
type textarea "x"
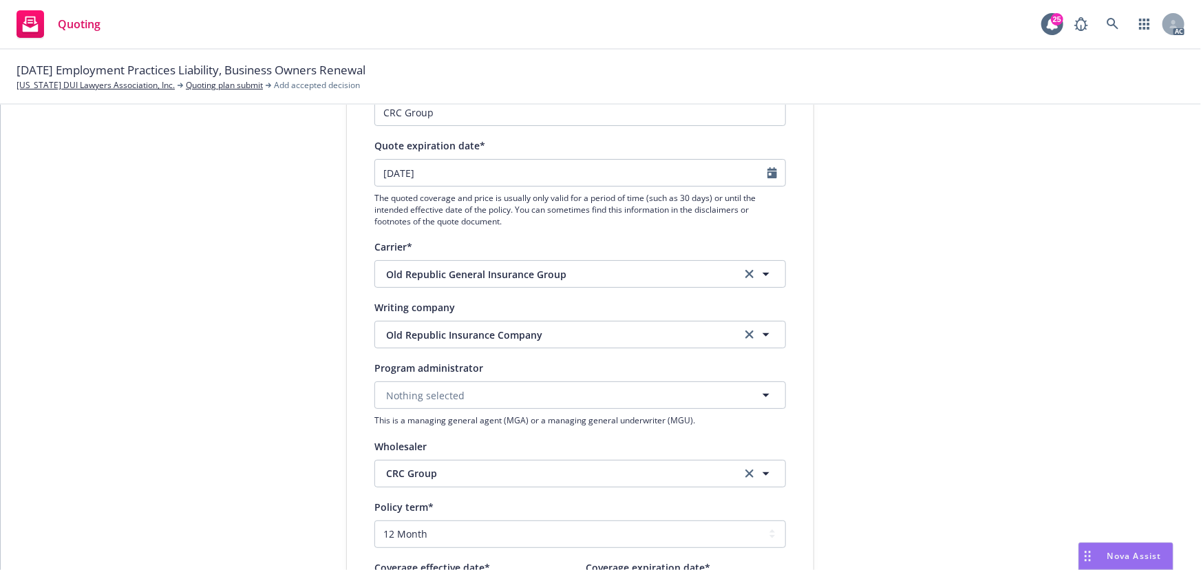
scroll to position [125, 0]
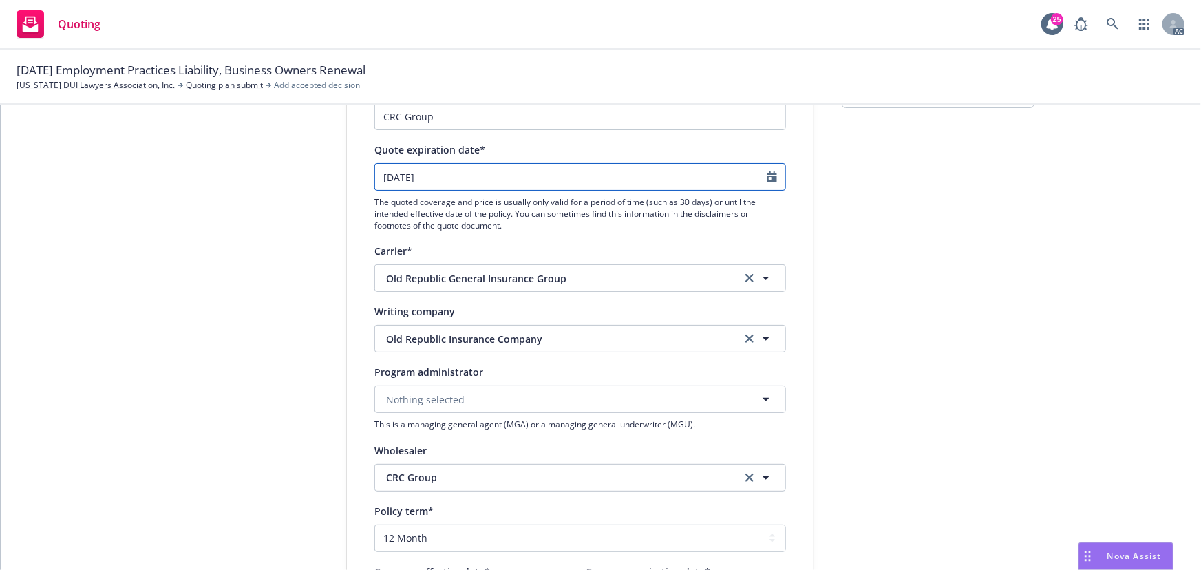
click at [767, 178] on icon "Calendar" at bounding box center [772, 176] width 10 height 11
select select "9"
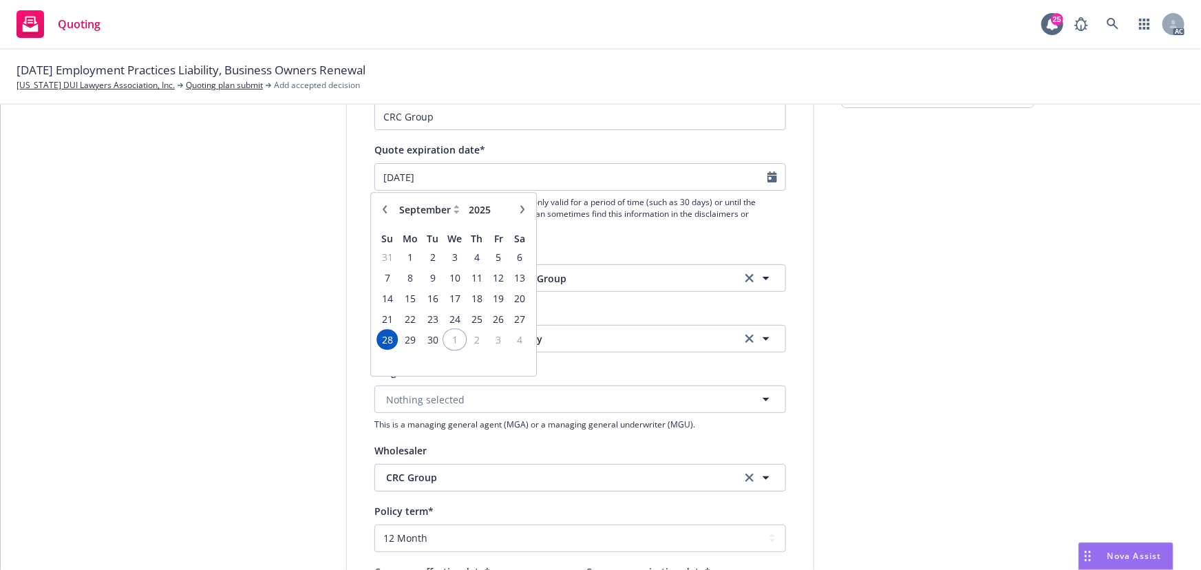
click at [451, 339] on span "1" at bounding box center [455, 339] width 20 height 17
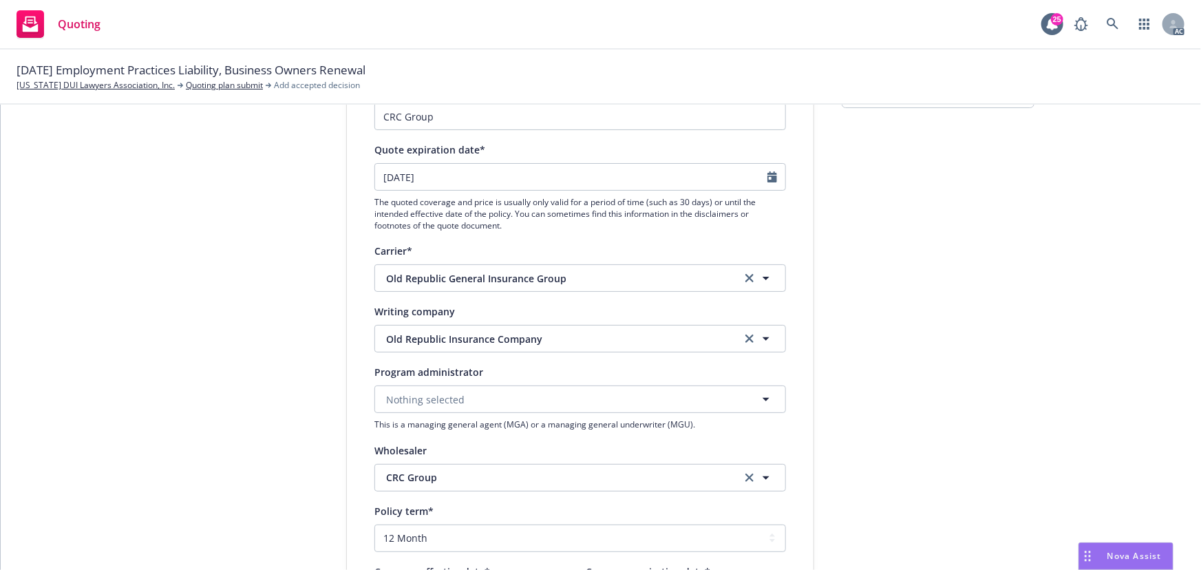
type input "10/01/2025"
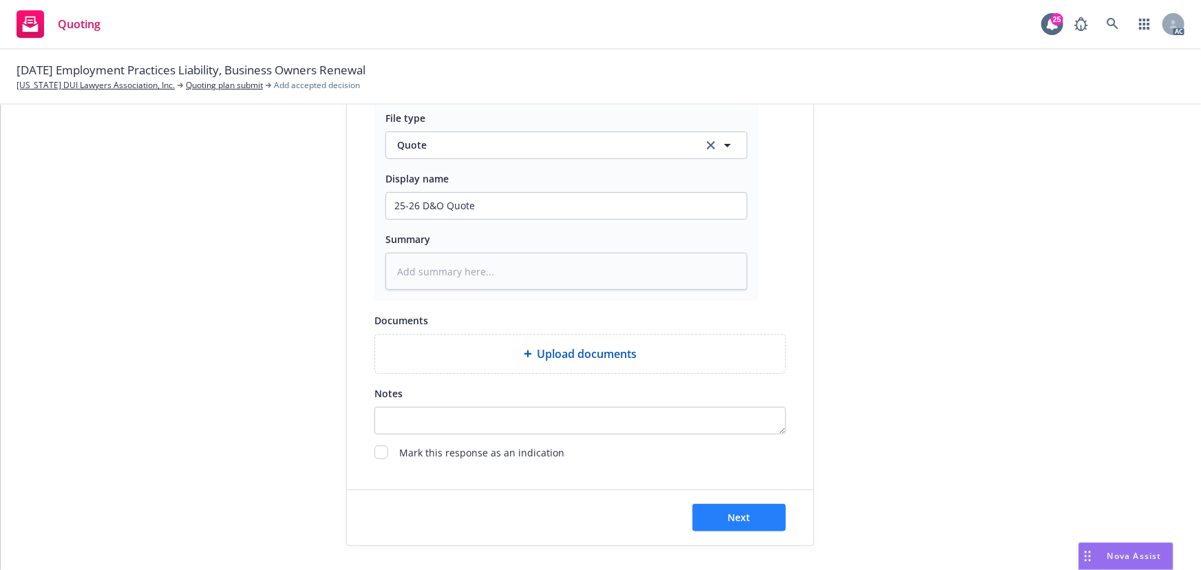
scroll to position [712, 0]
click at [749, 515] on button "Next" at bounding box center [739, 515] width 94 height 28
type textarea "x"
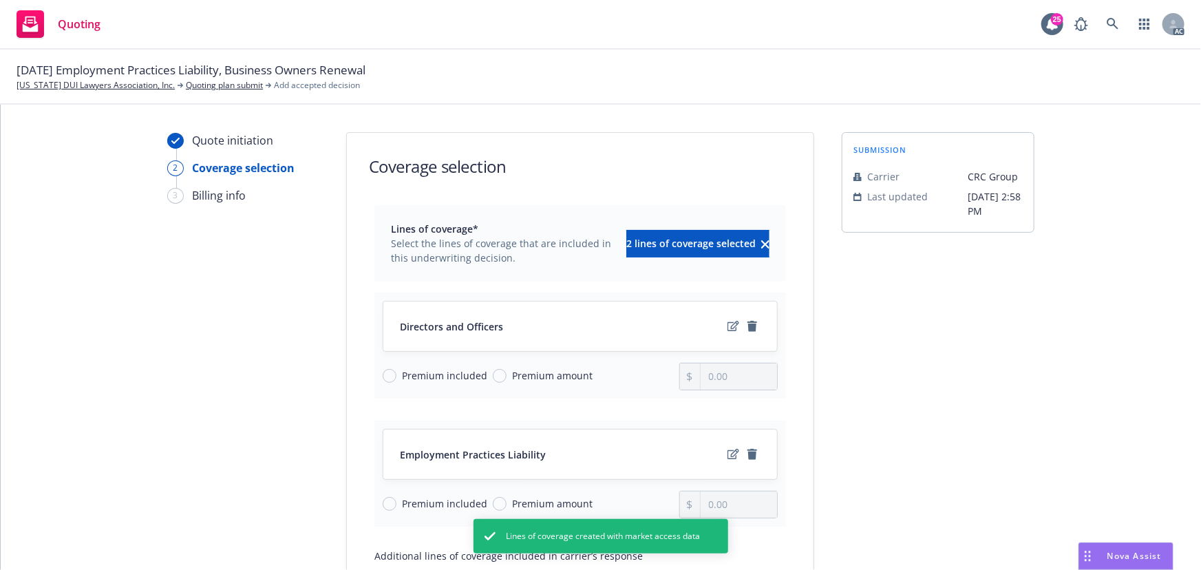
scroll to position [179, 0]
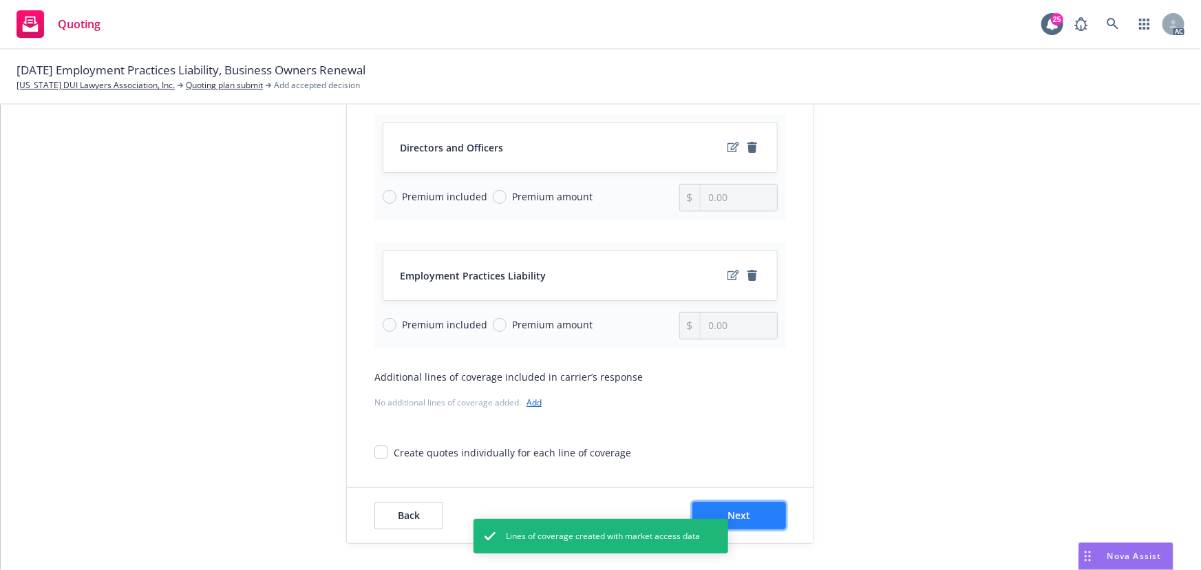
click at [765, 519] on button "Next" at bounding box center [739, 516] width 94 height 28
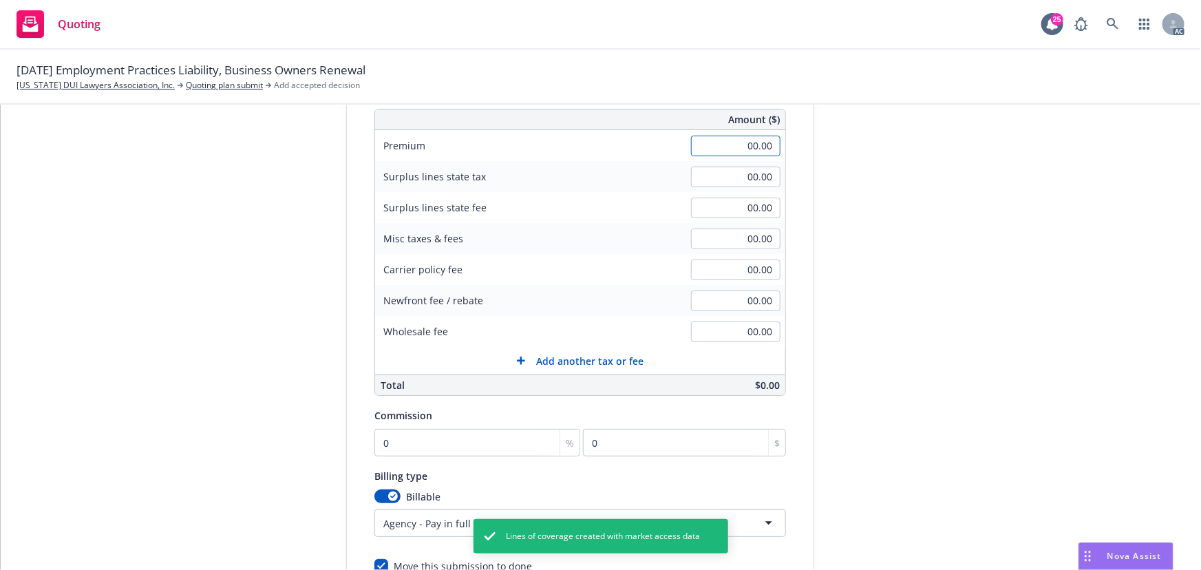
click at [727, 150] on input "00.00" at bounding box center [735, 146] width 89 height 21
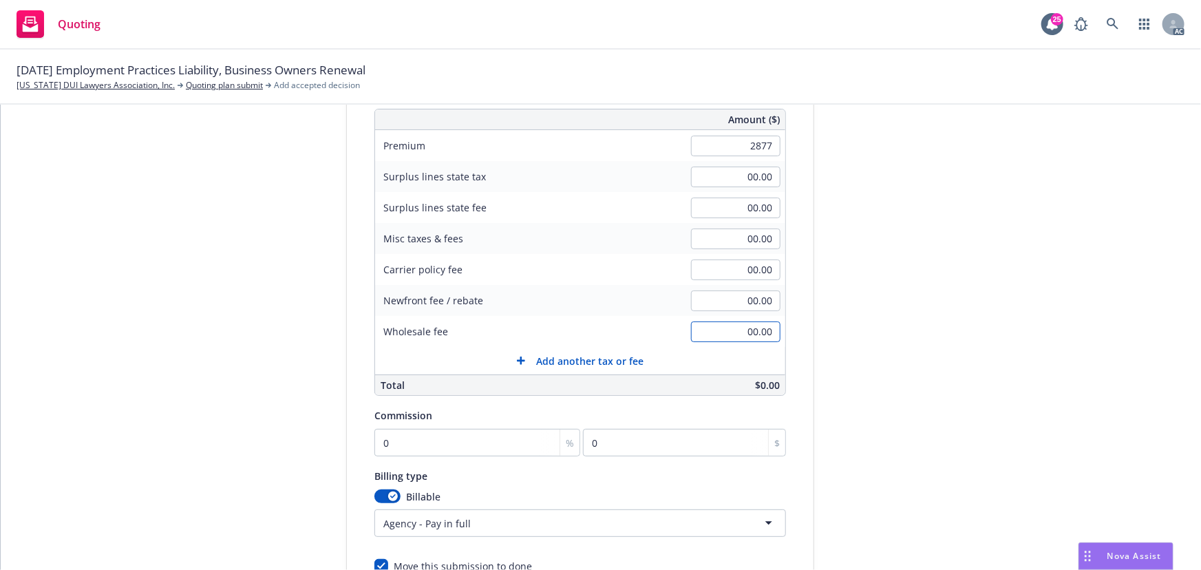
type input "2,877.00"
click at [717, 330] on input "00.00" at bounding box center [735, 331] width 89 height 21
type input "150.00"
click at [881, 370] on div "submission Carrier CRC Group Last updated 7/18, 2:58 PM" at bounding box center [938, 305] width 193 height 704
click at [409, 443] on input "0" at bounding box center [477, 443] width 206 height 28
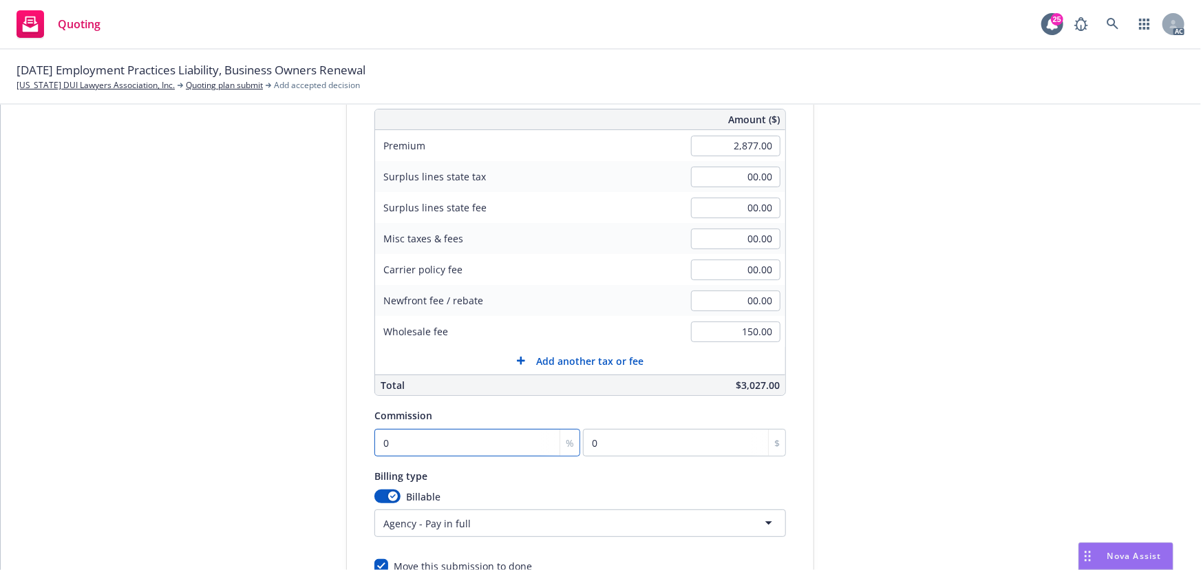
type input "1"
type input "28.77"
type input "10"
type input "287.7"
type input "10"
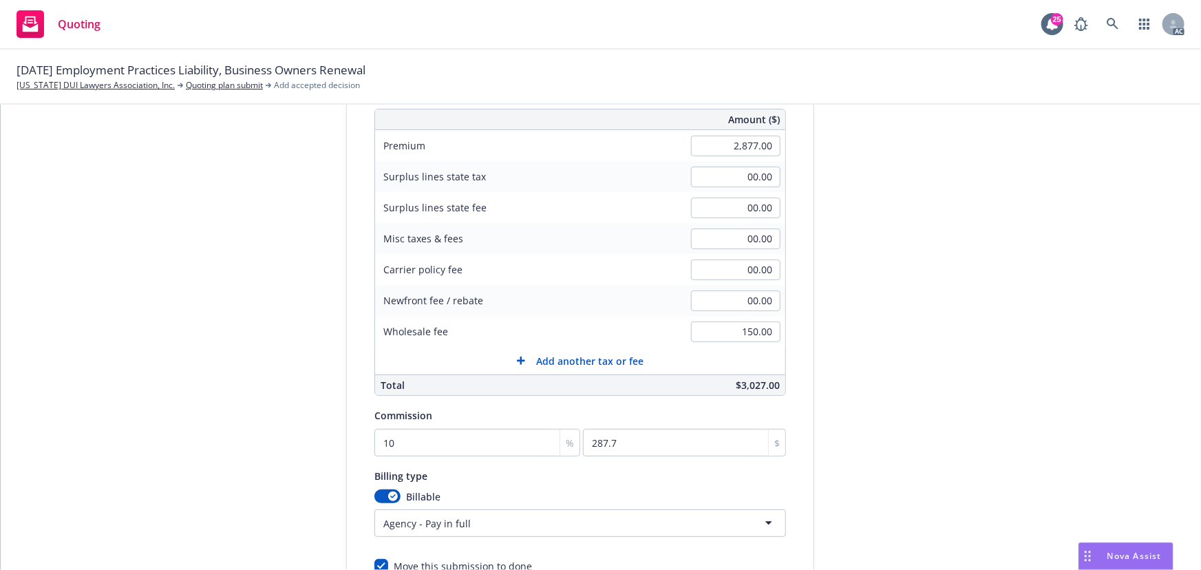
scroll to position [293, 0]
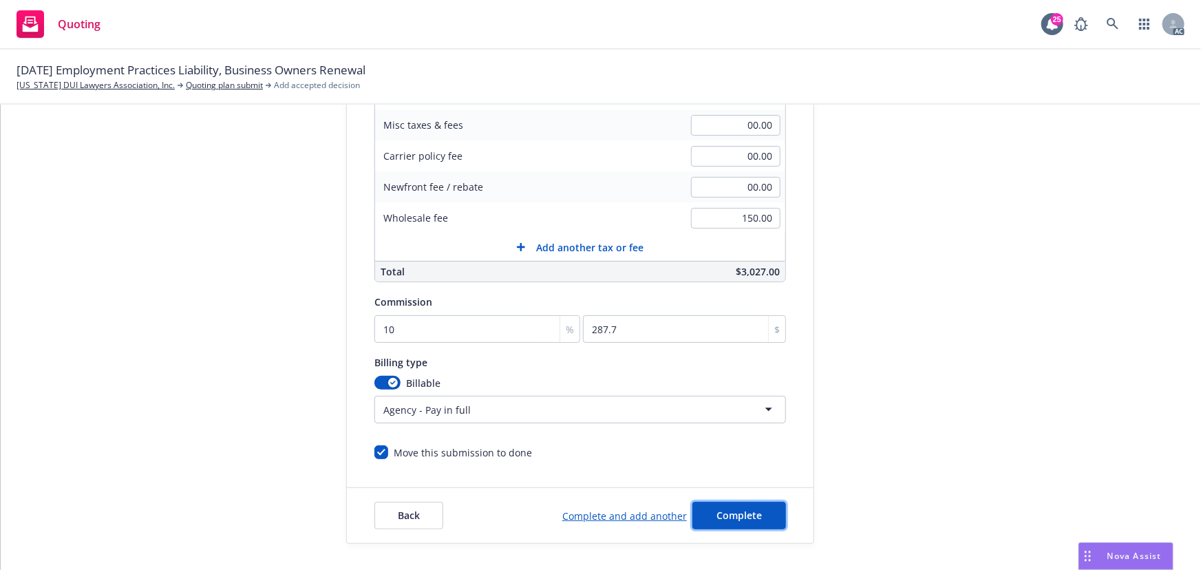
click at [737, 511] on span "Complete" at bounding box center [738, 515] width 45 height 13
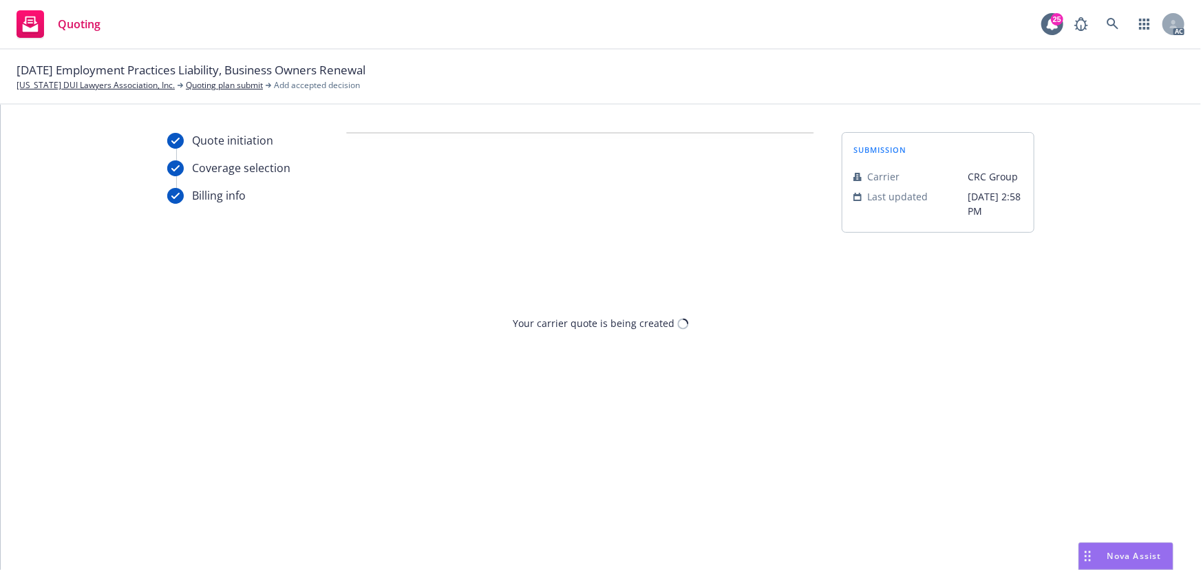
scroll to position [0, 0]
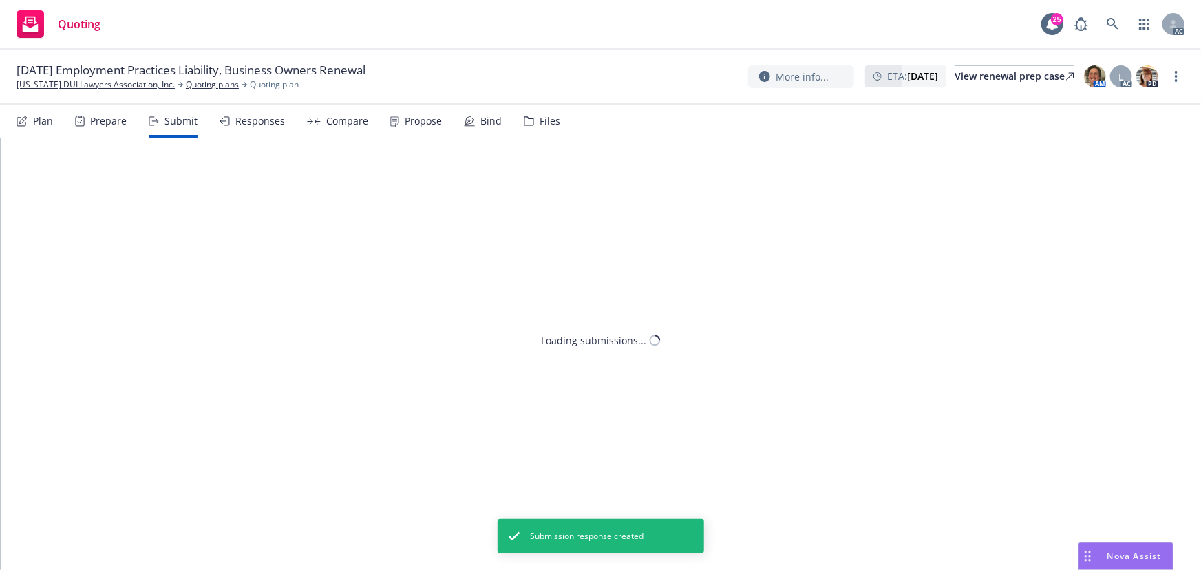
click at [409, 119] on div "Propose" at bounding box center [423, 121] width 37 height 11
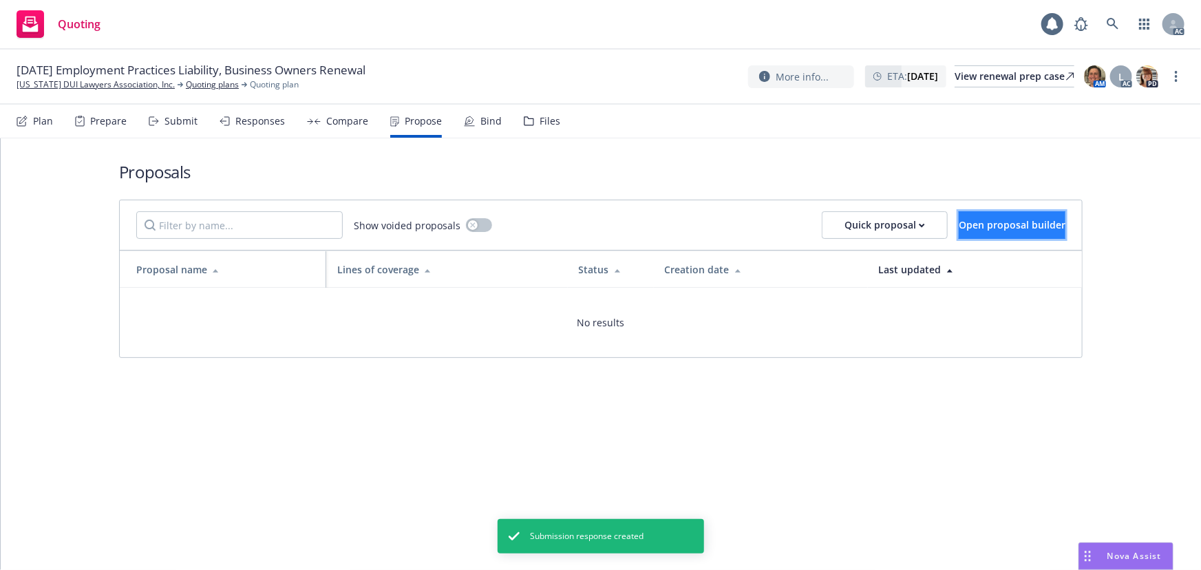
click at [976, 229] on span "Open proposal builder" at bounding box center [1012, 224] width 107 height 13
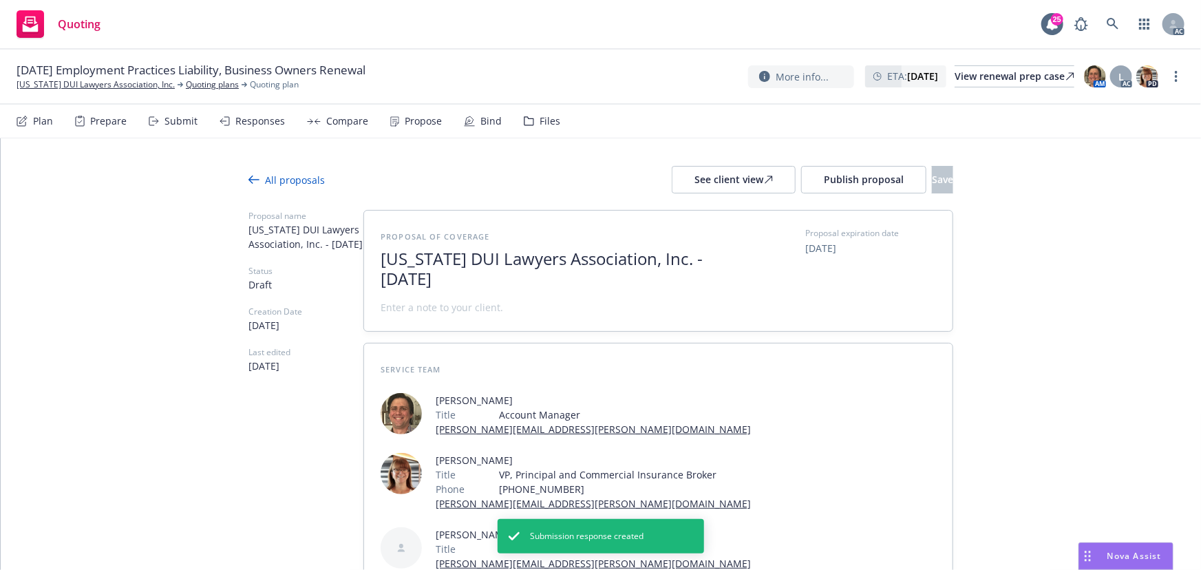
drag, startPoint x: 379, startPoint y: 258, endPoint x: 447, endPoint y: 290, distance: 75.4
click at [447, 290] on div "Proposal of coverage California DUI Lawyers Association, Inc. - August 2025" at bounding box center [549, 270] width 337 height 87
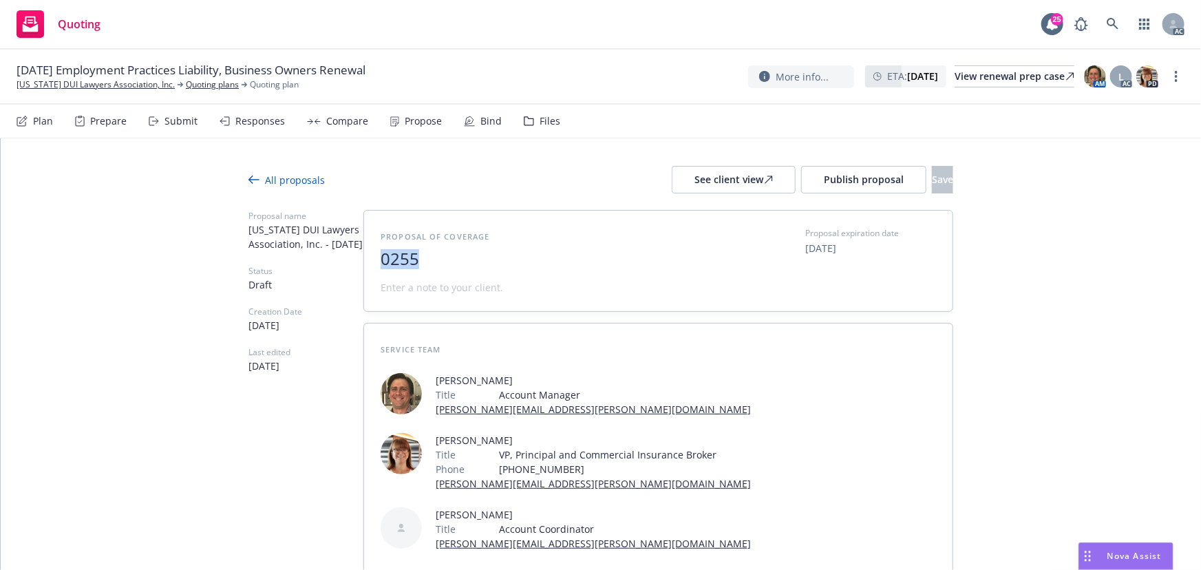
drag, startPoint x: 421, startPoint y: 259, endPoint x: 368, endPoint y: 261, distance: 52.3
click at [368, 261] on div "Proposal of coverage 0255 Proposal expiration date 09/28/2025" at bounding box center [658, 261] width 588 height 100
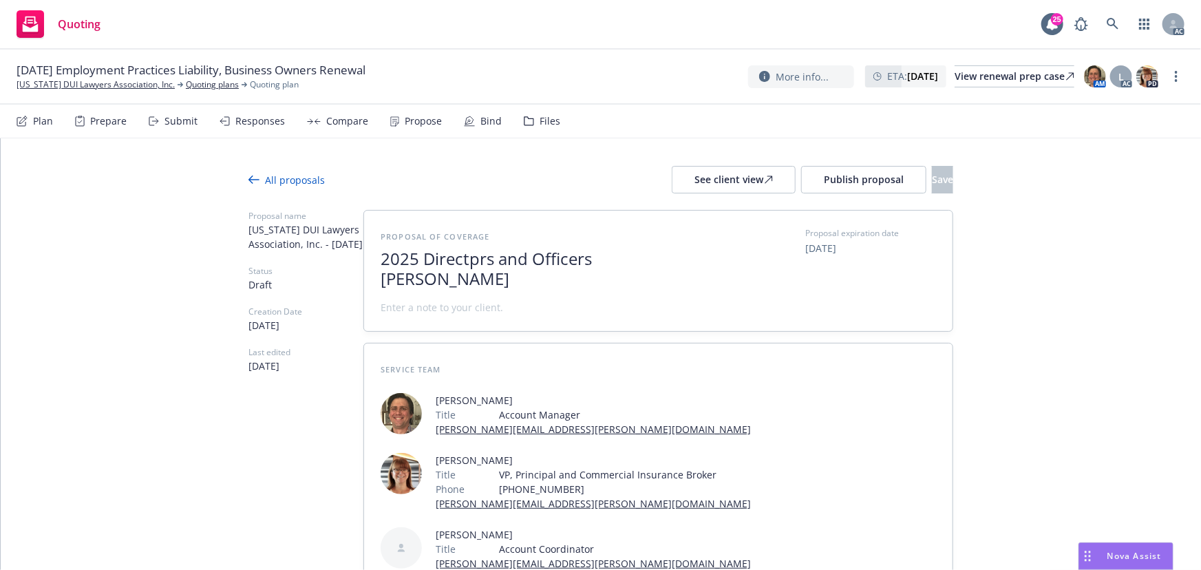
scroll to position [1, 0]
click at [470, 261] on span "2025 Directprs and Officers Renewal Proposal" at bounding box center [549, 268] width 337 height 40
click at [442, 309] on span at bounding box center [442, 307] width 123 height 14
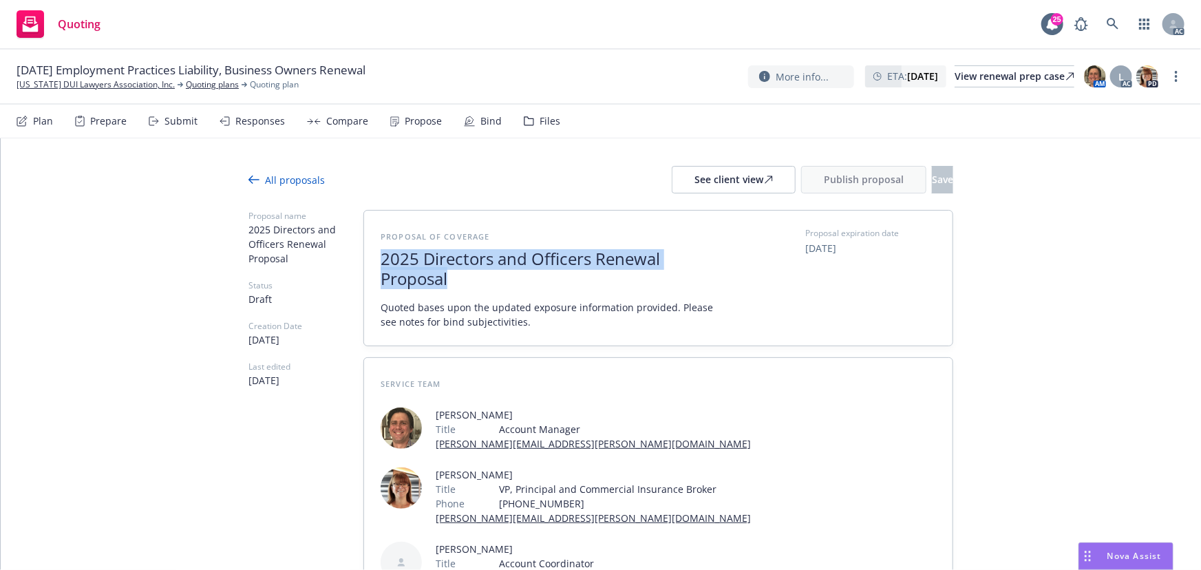
drag, startPoint x: 447, startPoint y: 282, endPoint x: 372, endPoint y: 250, distance: 81.1
click at [372, 250] on div "Proposal of coverage 2025 Directors and Officers Renewal Proposal Quoted bases …" at bounding box center [658, 278] width 588 height 135
copy span "2025 Directors and Officers Renewal Proposal"
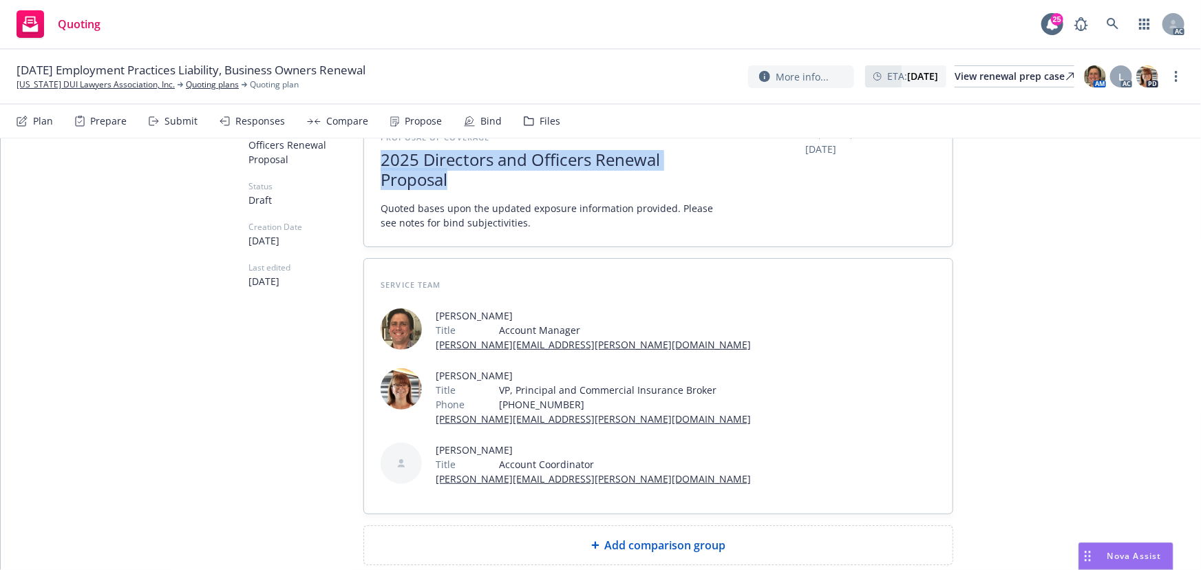
scroll to position [176, 0]
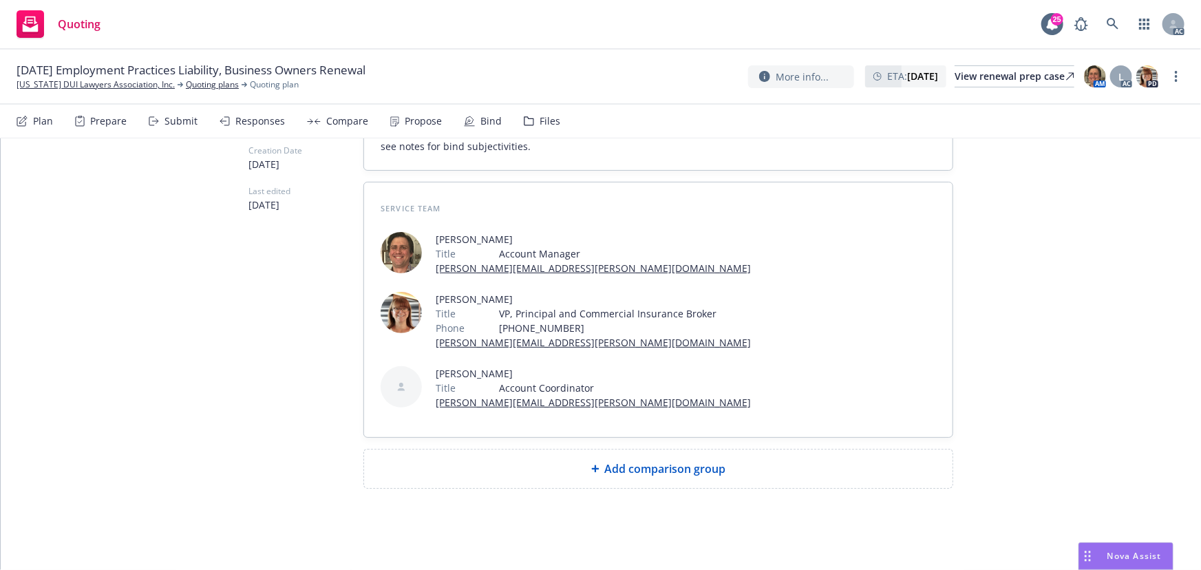
click at [585, 462] on div "Add comparison group" at bounding box center [658, 468] width 566 height 17
type textarea "x"
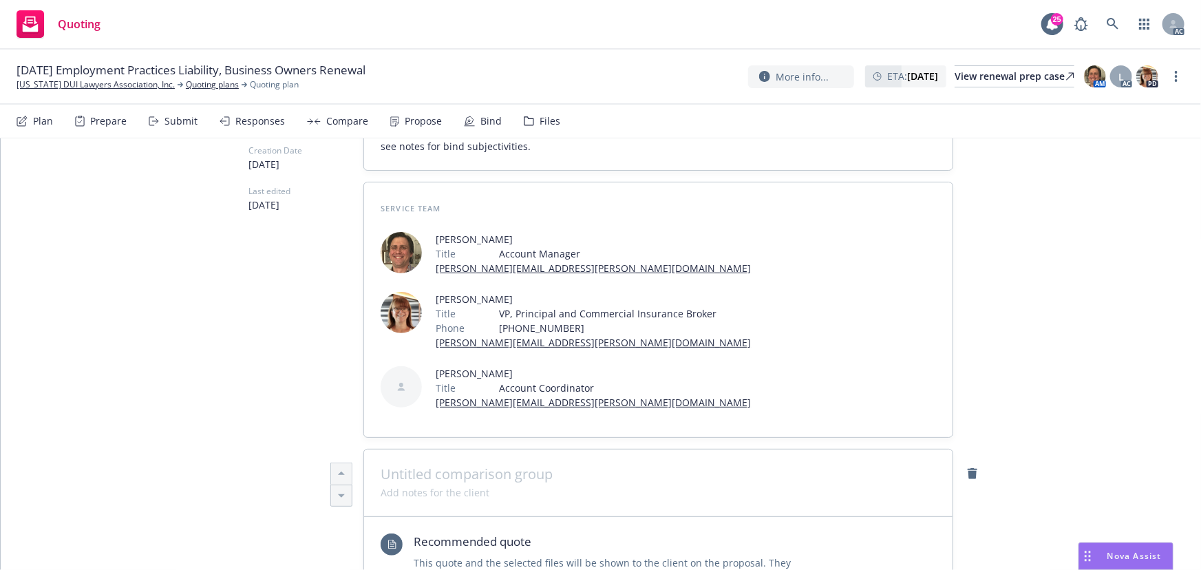
click at [578, 468] on span at bounding box center [658, 474] width 555 height 17
paste span
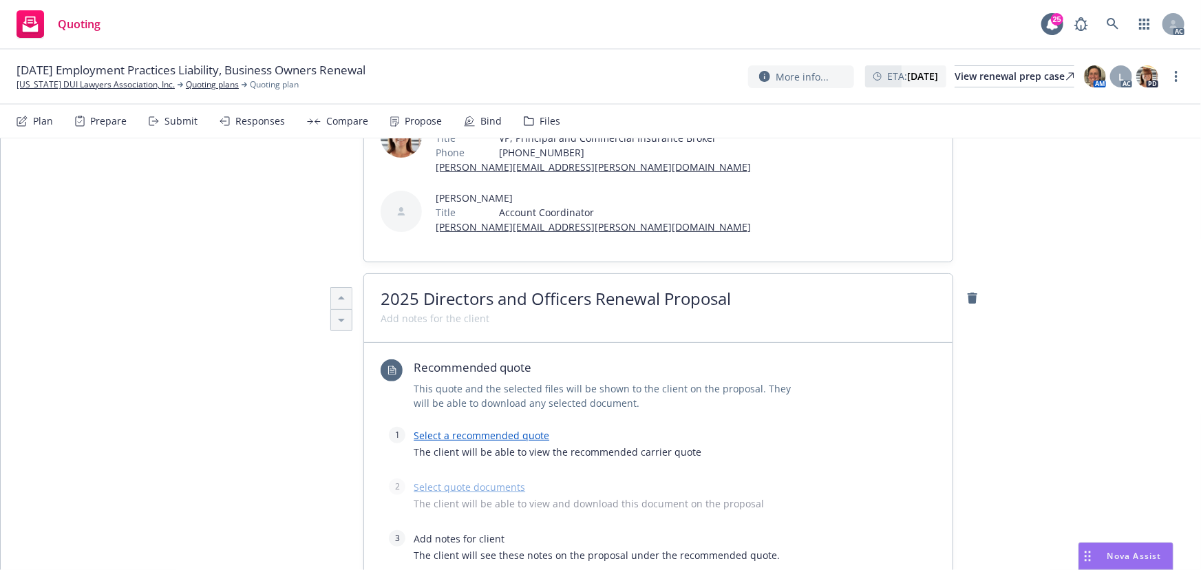
scroll to position [363, 0]
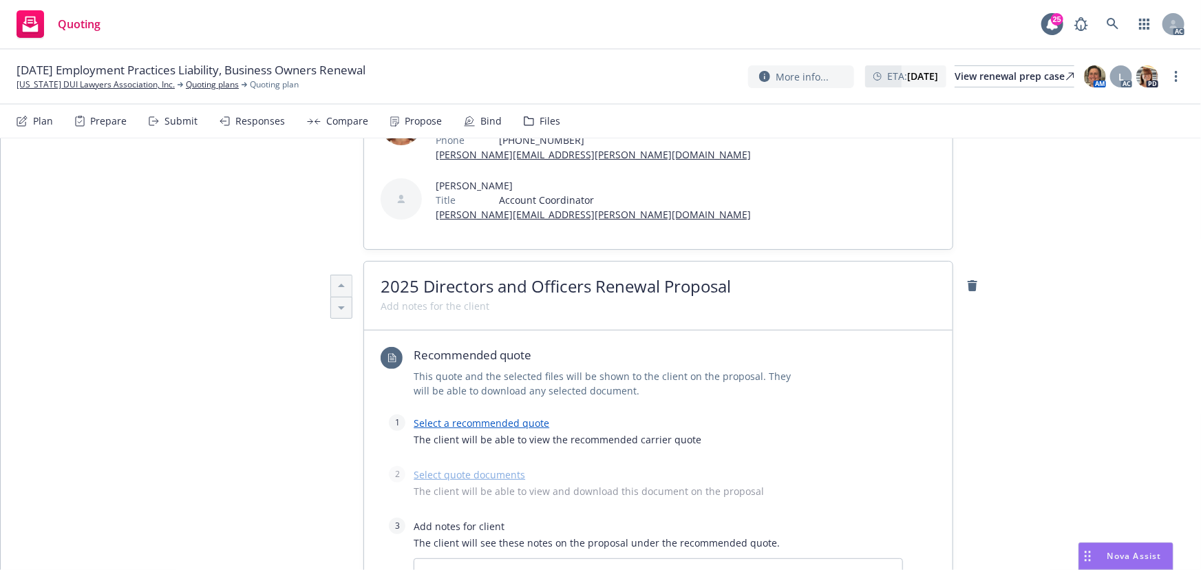
click at [508, 425] on link "Select a recommended quote" at bounding box center [482, 422] width 136 height 13
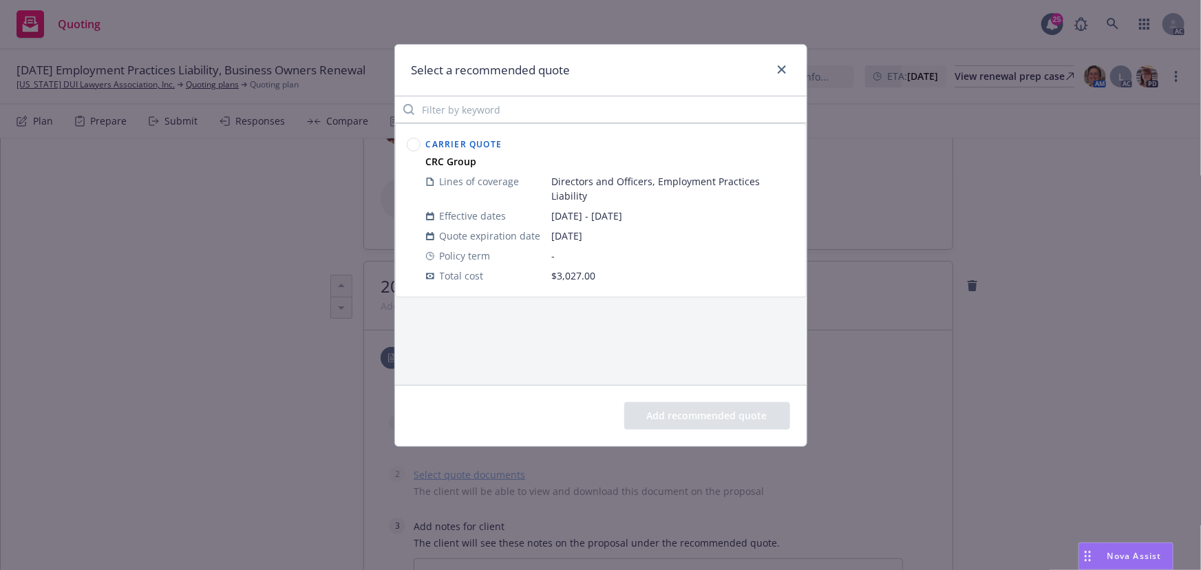
click at [415, 146] on circle at bounding box center [413, 144] width 13 height 13
click at [731, 420] on button "Add recommended quote" at bounding box center [707, 416] width 166 height 28
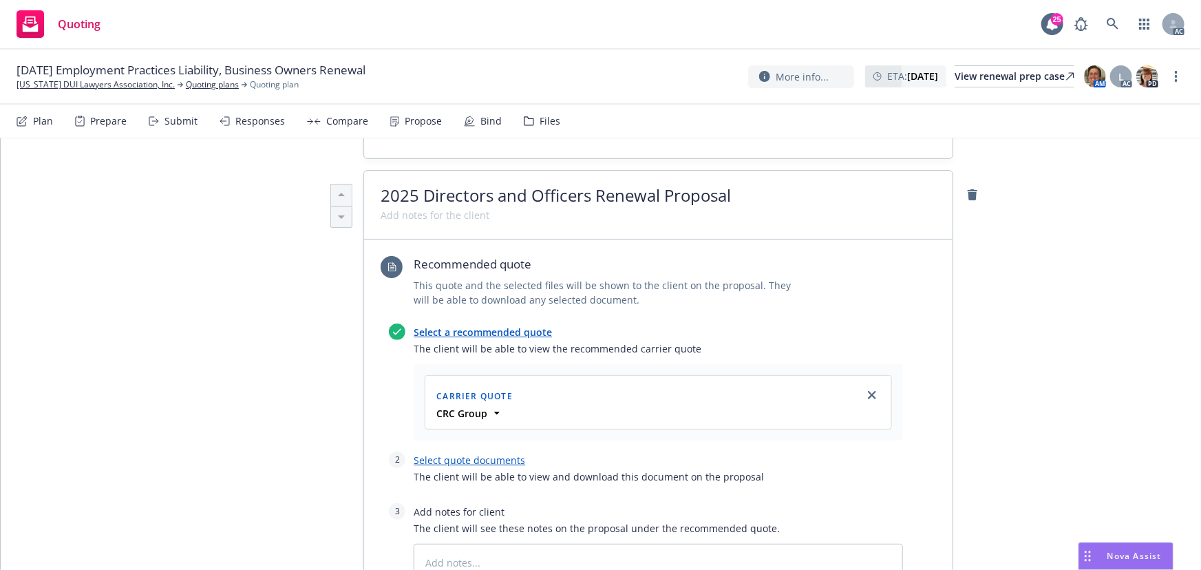
scroll to position [613, 0]
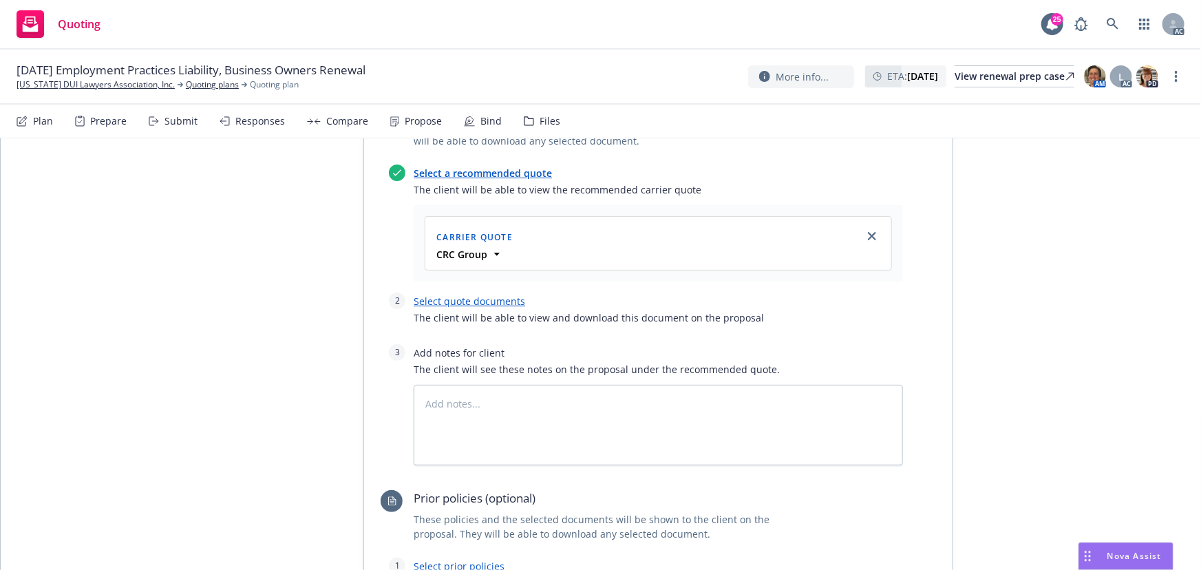
click at [467, 299] on link "Select quote documents" at bounding box center [469, 301] width 111 height 13
type textarea "x"
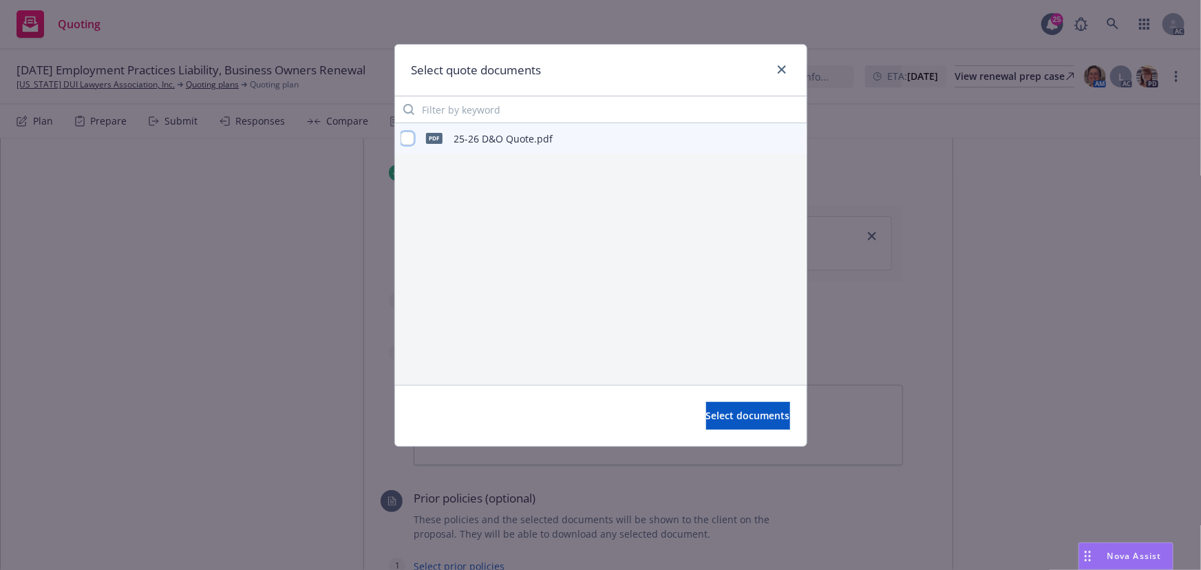
click at [407, 136] on input "checkbox" at bounding box center [408, 138] width 14 height 14
checkbox input "true"
click at [752, 420] on span "Select documents" at bounding box center [748, 415] width 84 height 13
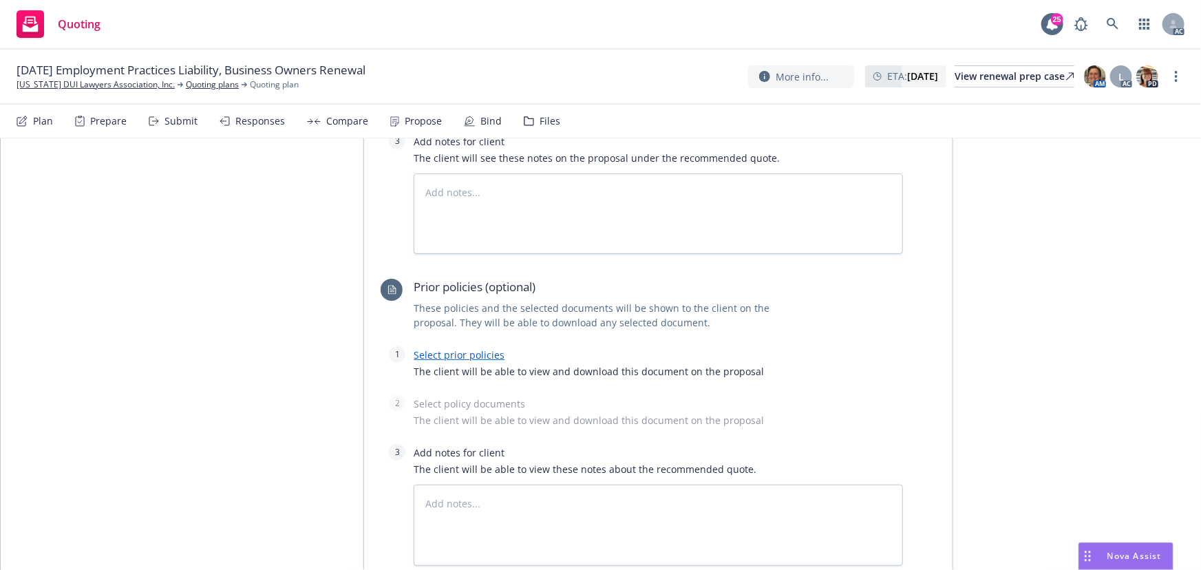
scroll to position [864, 0]
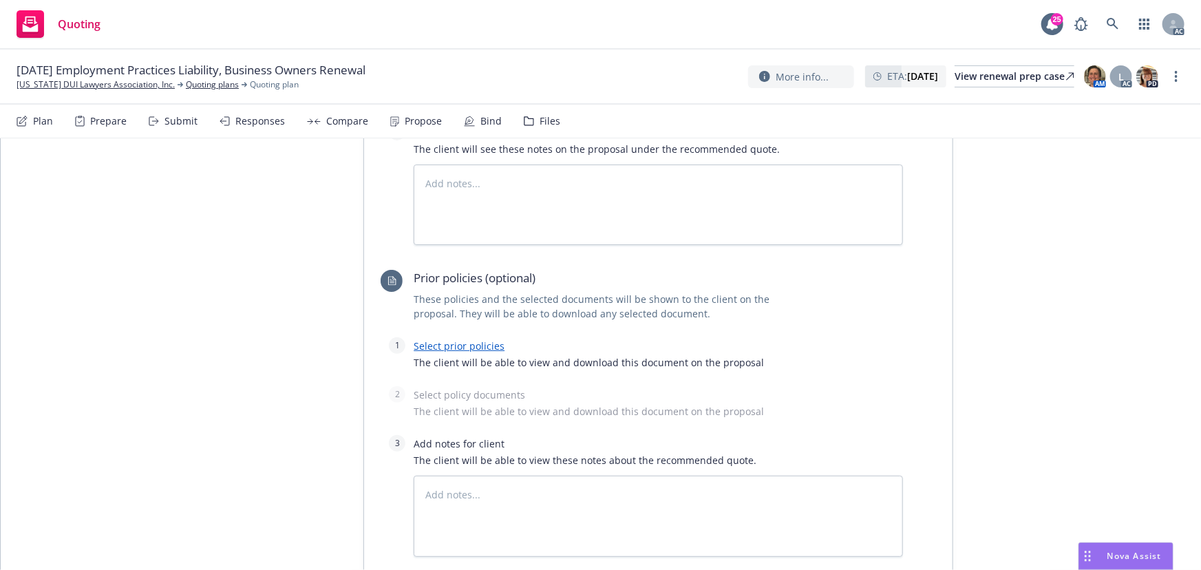
click at [440, 340] on link "Select prior policies" at bounding box center [459, 345] width 91 height 13
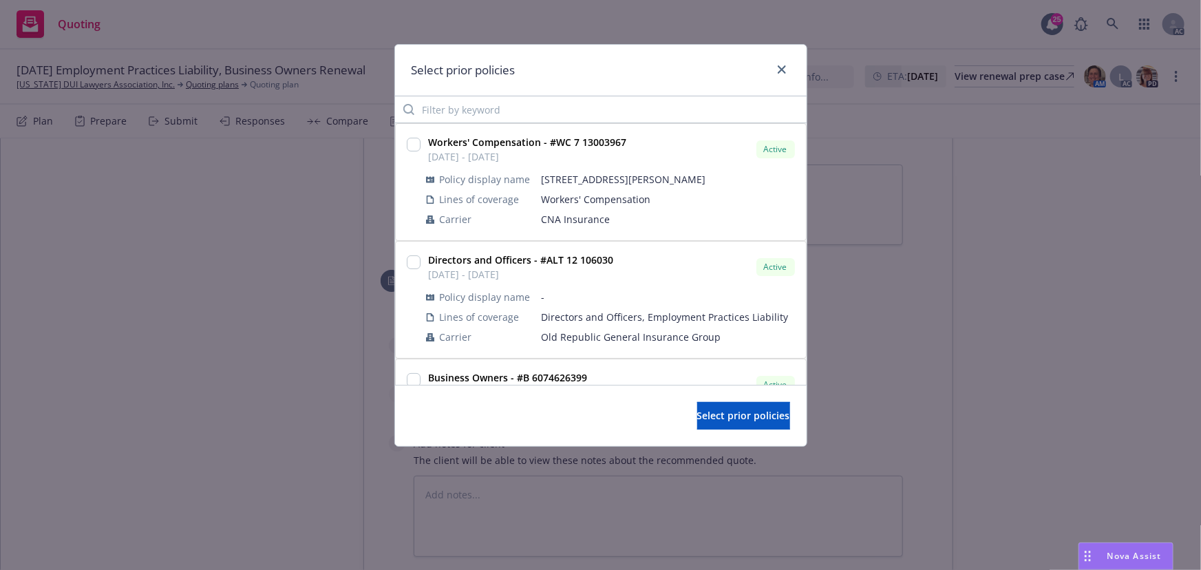
type textarea "x"
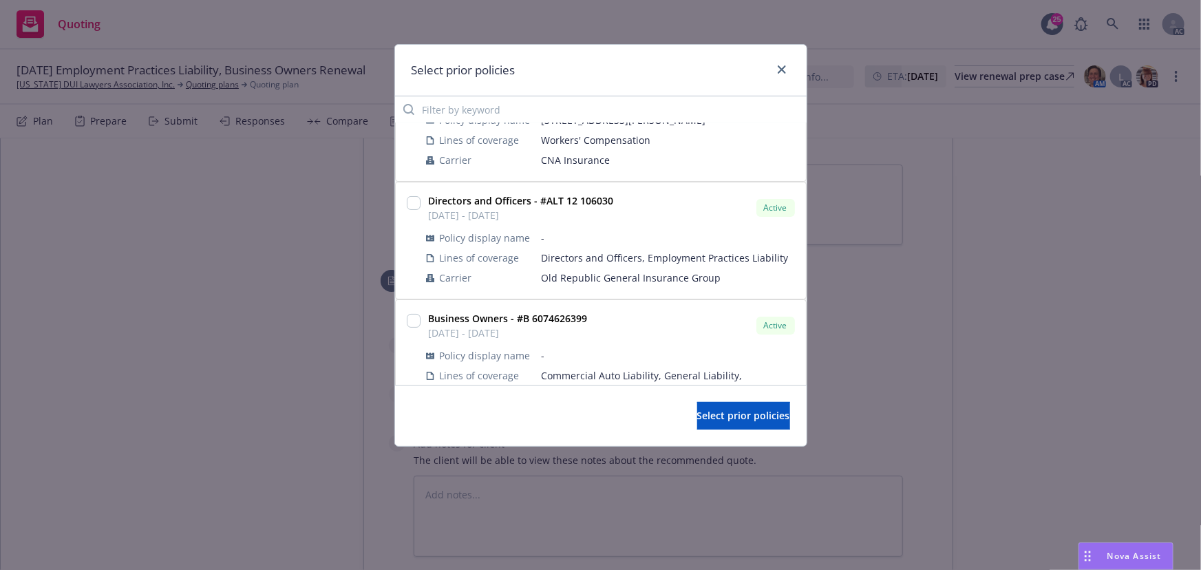
scroll to position [131, 0]
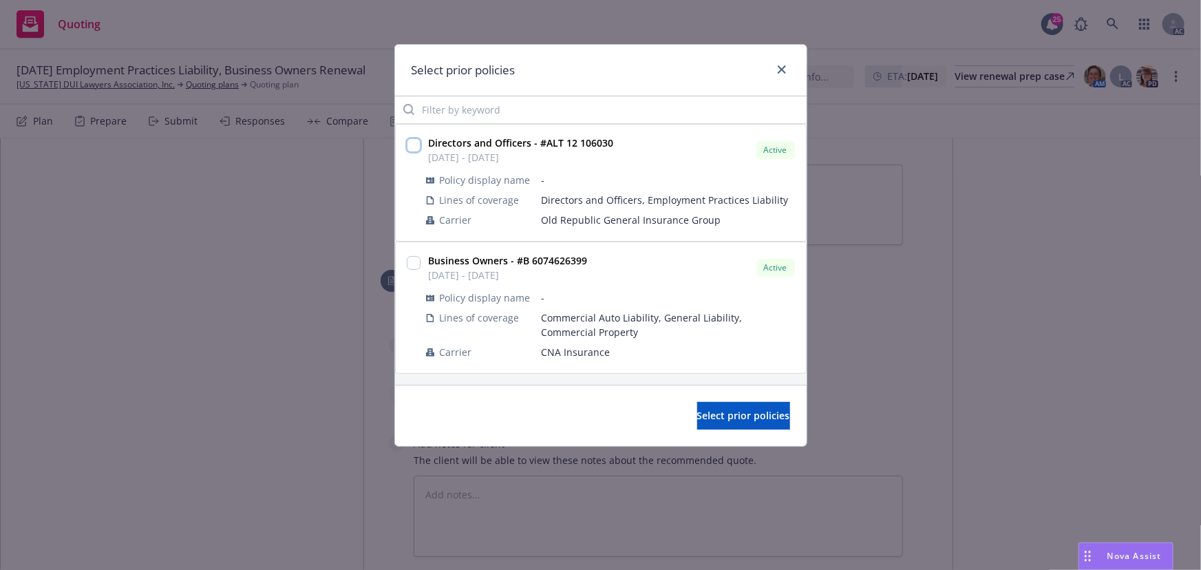
click at [416, 145] on input "checkbox" at bounding box center [414, 145] width 14 height 14
checkbox input "true"
click at [701, 421] on span "Select prior policies" at bounding box center [743, 415] width 93 height 13
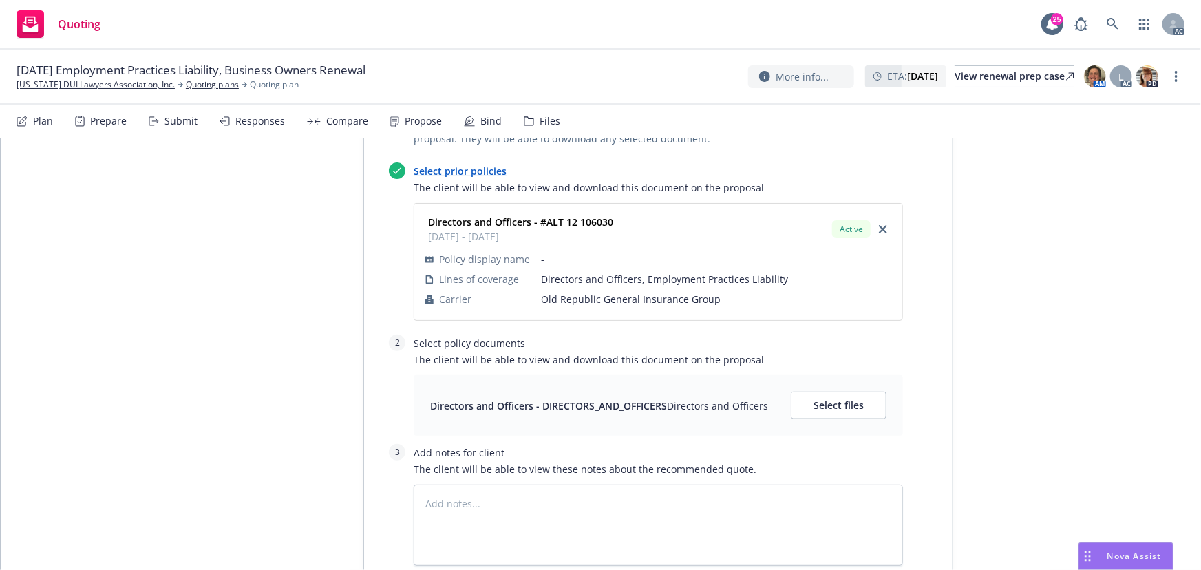
scroll to position [1052, 0]
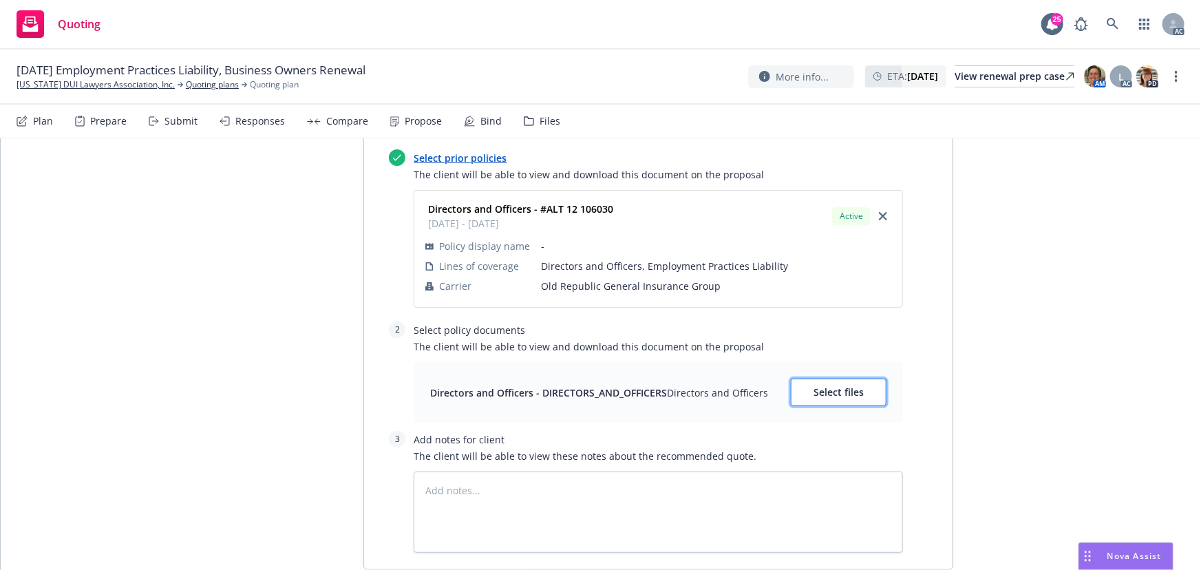
click at [845, 394] on span "Select files" at bounding box center [839, 391] width 50 height 13
type textarea "x"
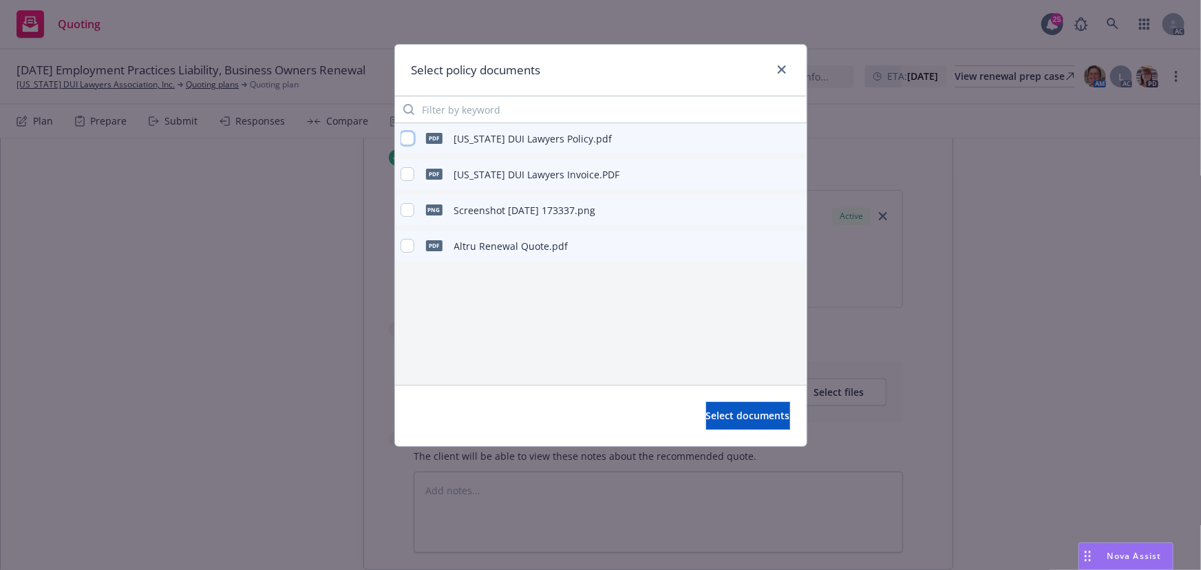
click at [404, 140] on input "checkbox" at bounding box center [408, 138] width 14 height 14
checkbox input "true"
click at [709, 420] on span "Select documents" at bounding box center [748, 415] width 84 height 13
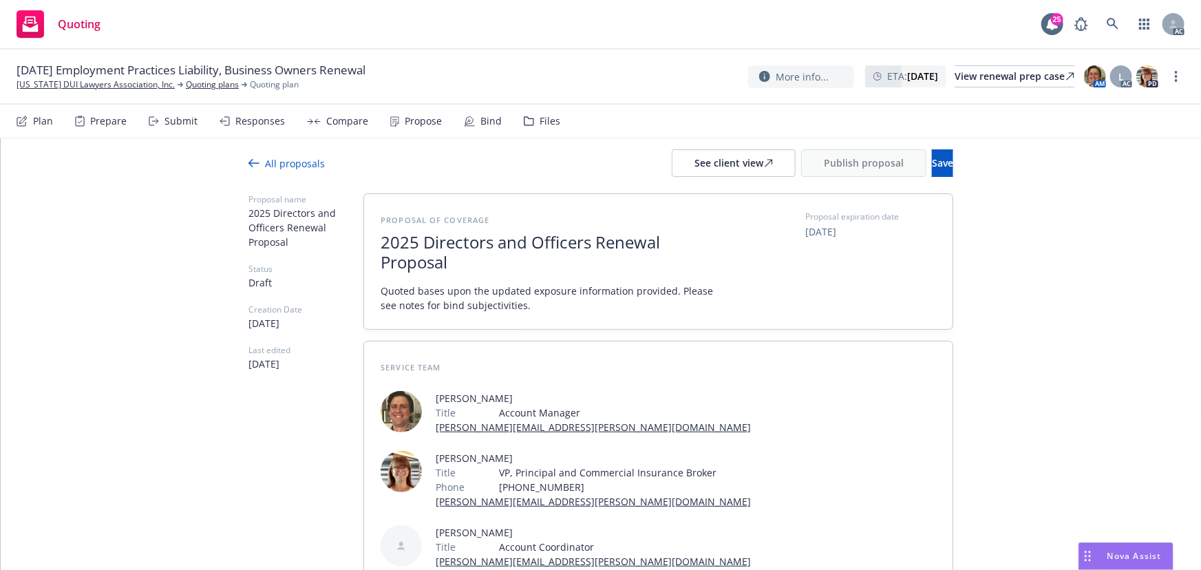
scroll to position [0, 0]
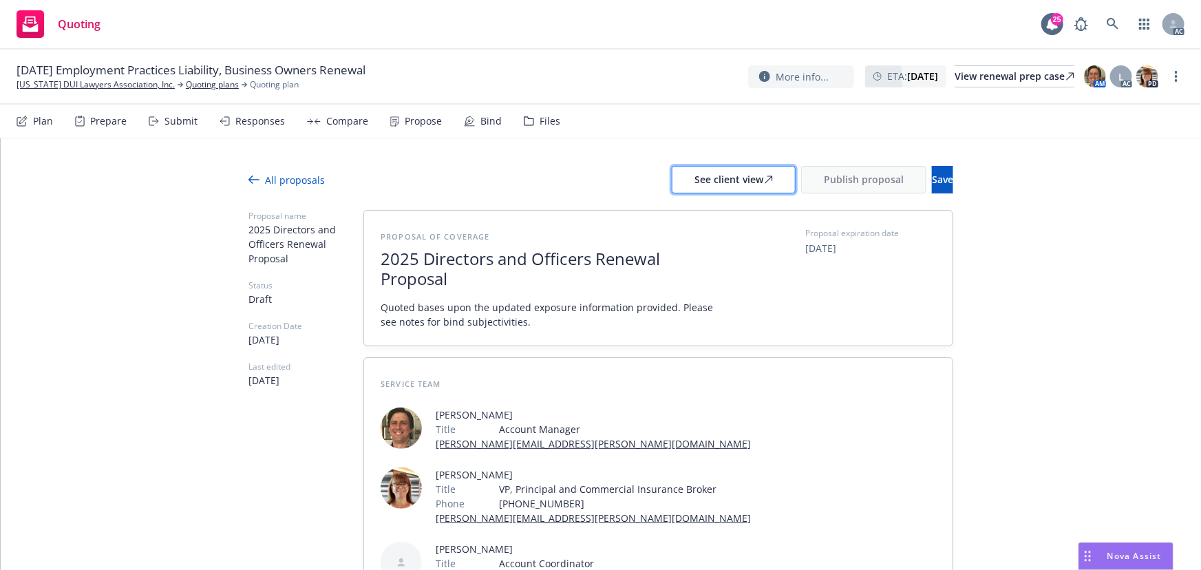
click at [694, 187] on div "See client view" at bounding box center [733, 180] width 78 height 26
click at [330, 120] on div "Compare" at bounding box center [347, 121] width 42 height 11
type textarea "x"
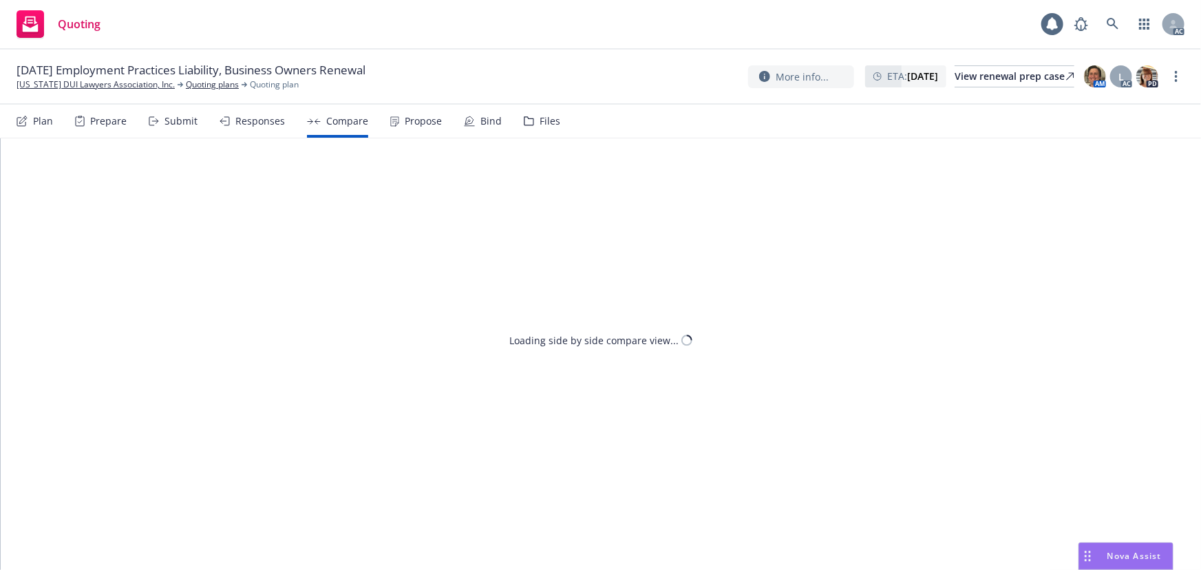
click at [259, 125] on div "Responses" at bounding box center [260, 121] width 50 height 11
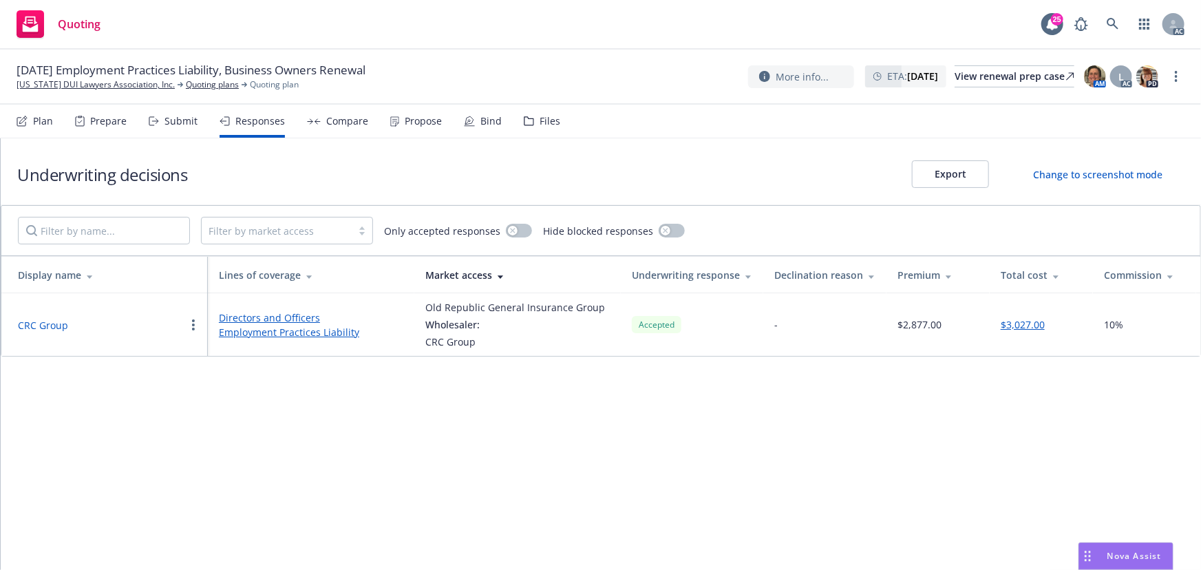
click at [38, 326] on button "CRC Group" at bounding box center [43, 325] width 50 height 14
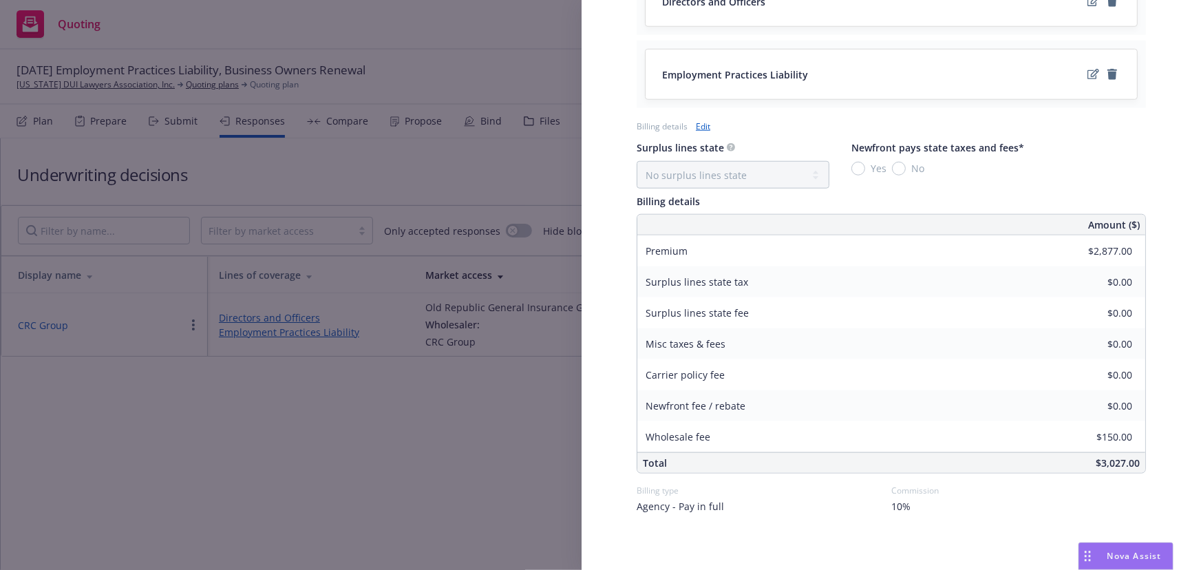
scroll to position [631, 0]
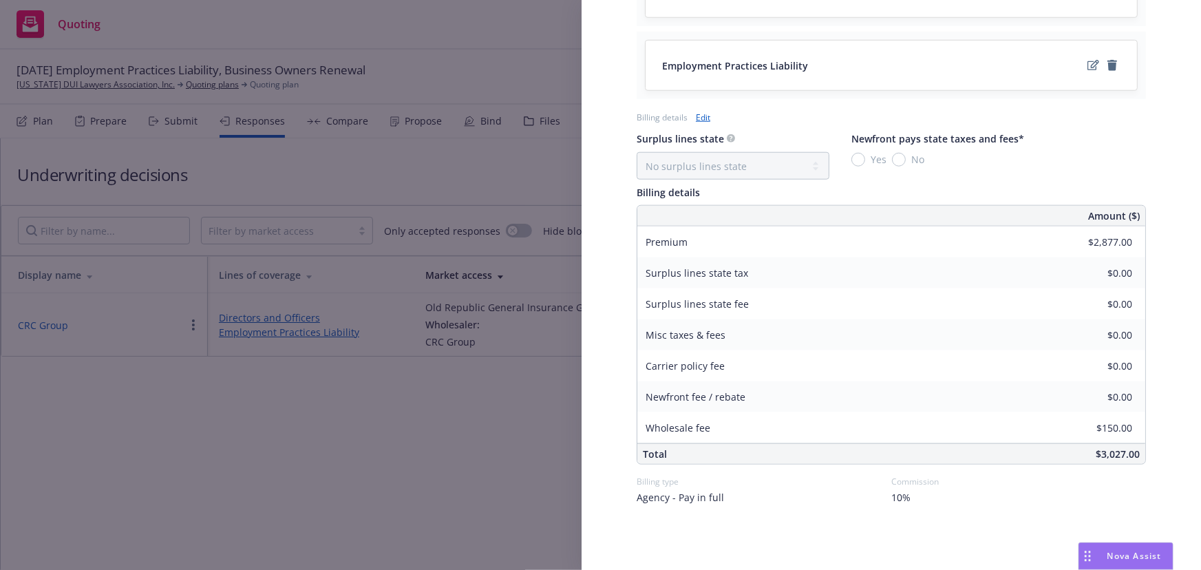
click at [401, 437] on div "Display Name CRC Group Carrier Old Republic General Insurance Group Writing com…" at bounding box center [600, 285] width 1201 height 570
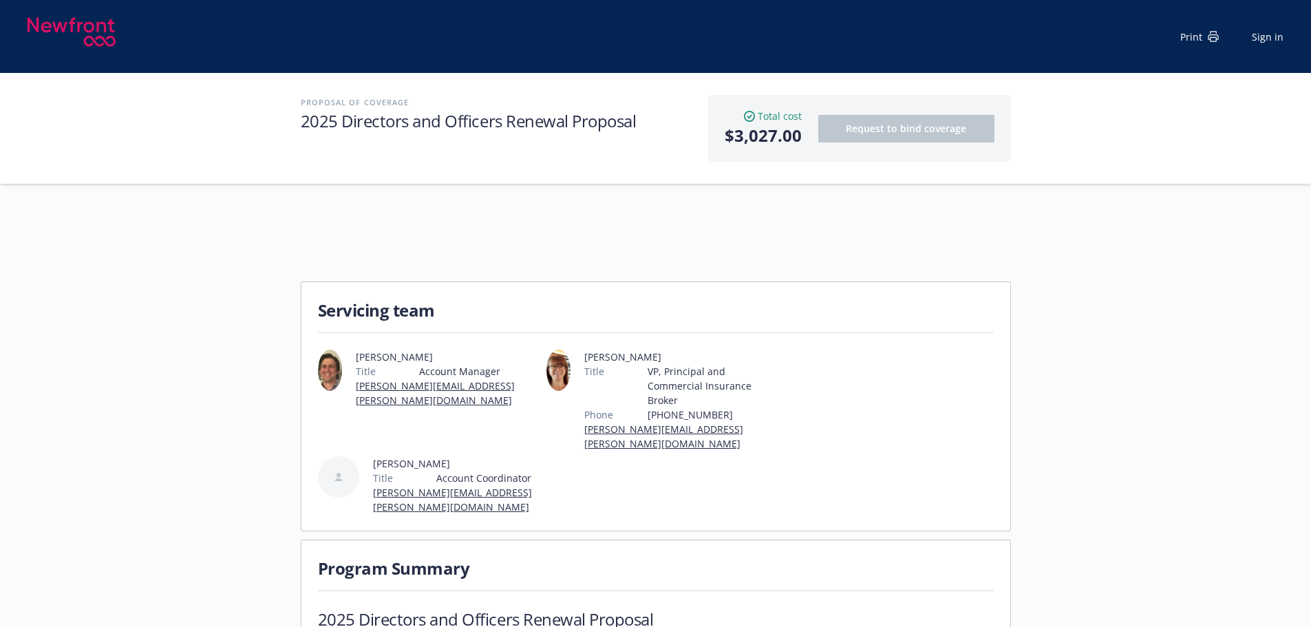
scroll to position [344, 0]
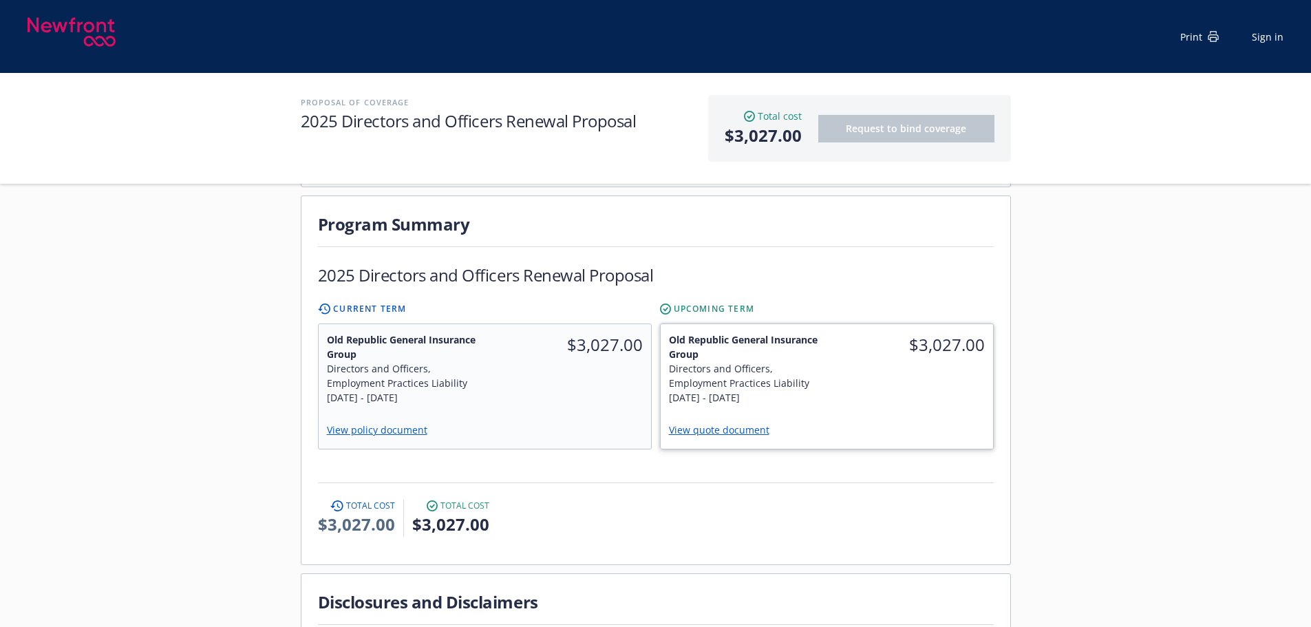
click at [741, 423] on link "View quote document" at bounding box center [724, 429] width 111 height 13
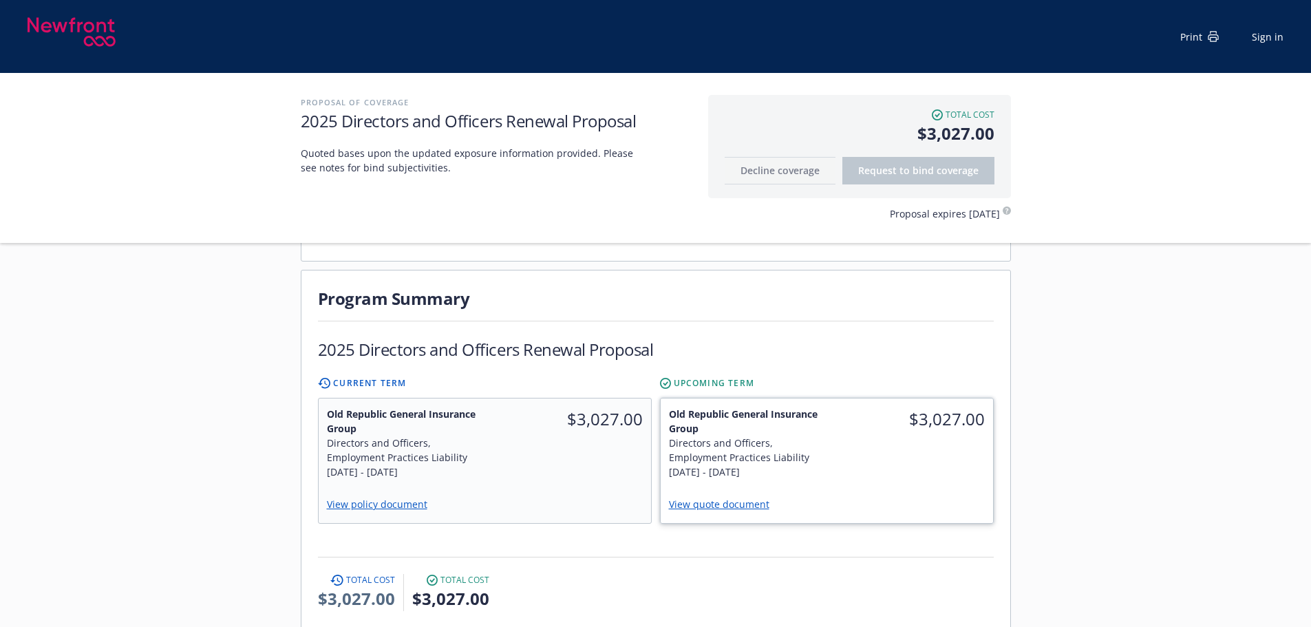
scroll to position [275, 0]
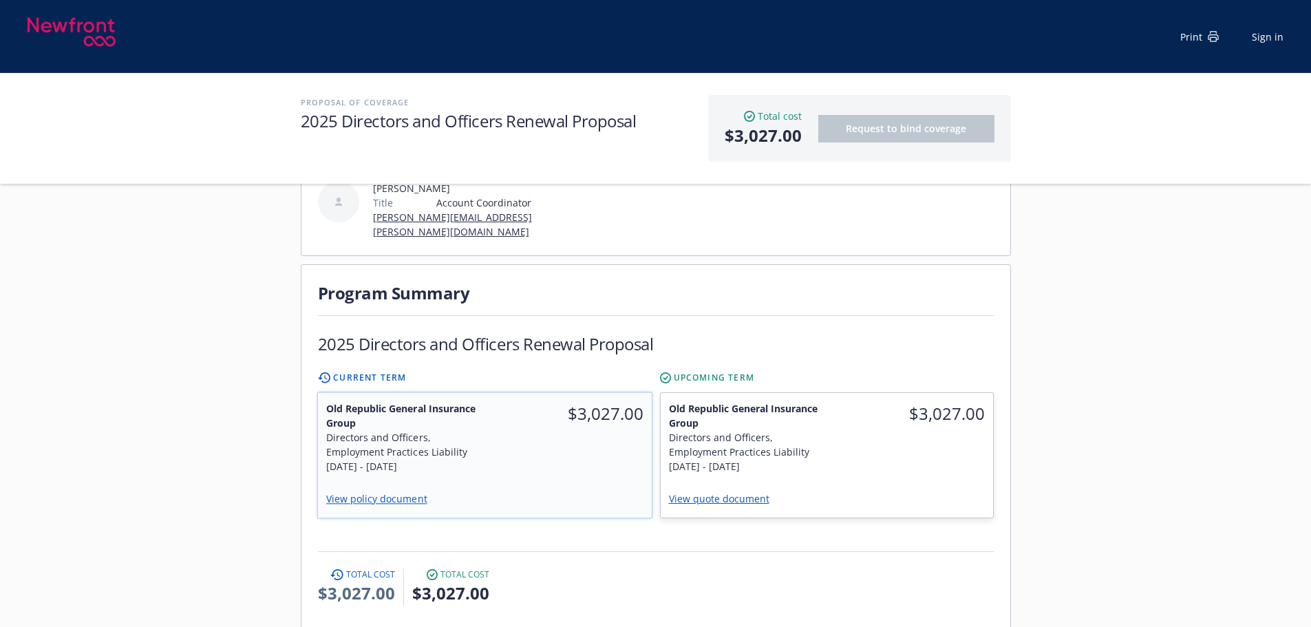
click at [619, 445] on div "$3,027.00" at bounding box center [568, 437] width 167 height 89
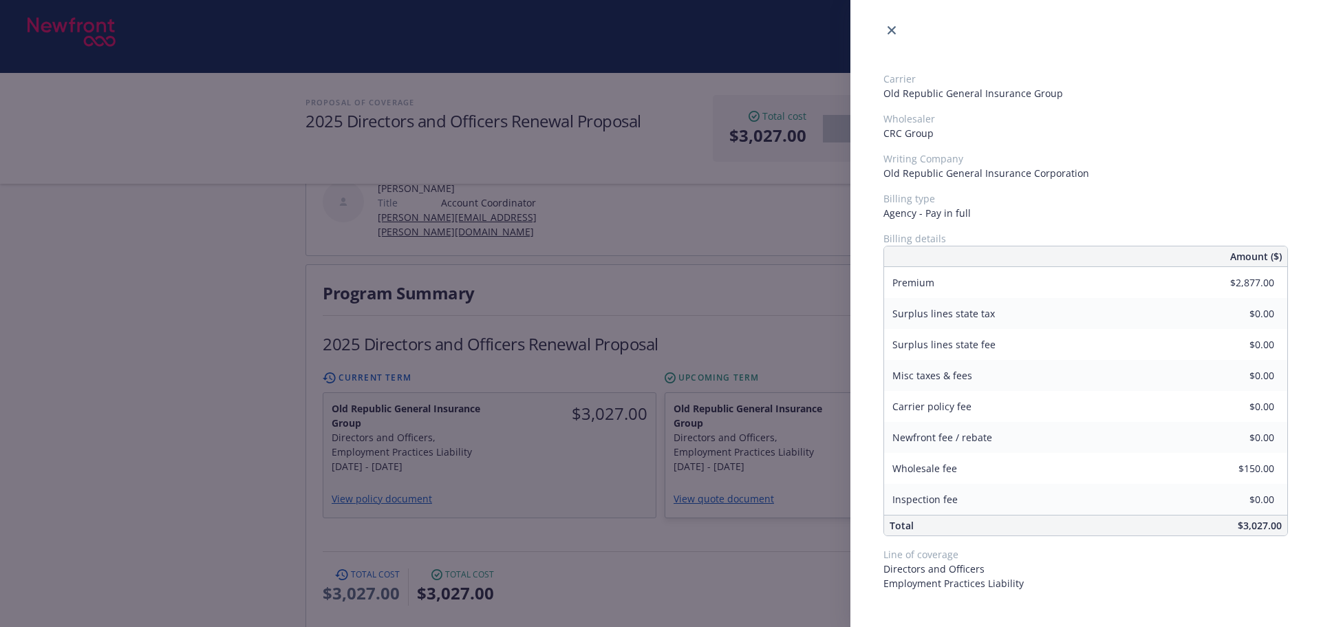
click at [774, 409] on div "Carrier Old Republic General Insurance Group Wholesaler CRC Group Writing Compa…" at bounding box center [660, 313] width 1321 height 627
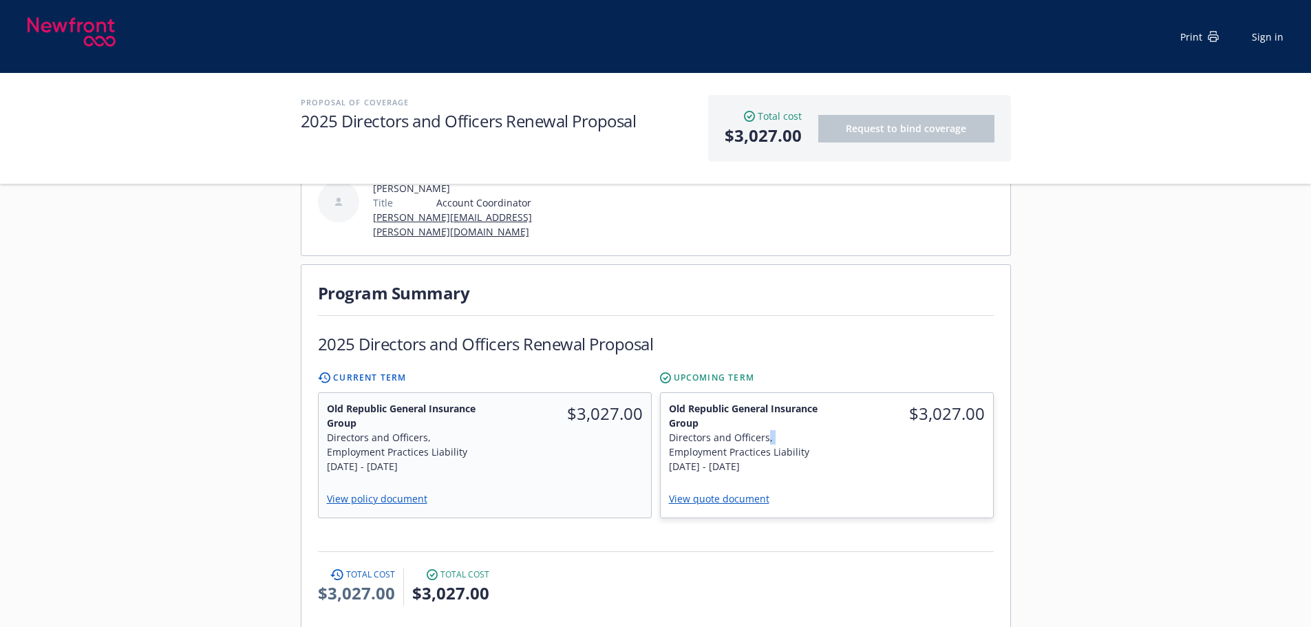
click at [774, 430] on div "Directors and Officers, Employment Practices Liability" at bounding box center [744, 444] width 150 height 29
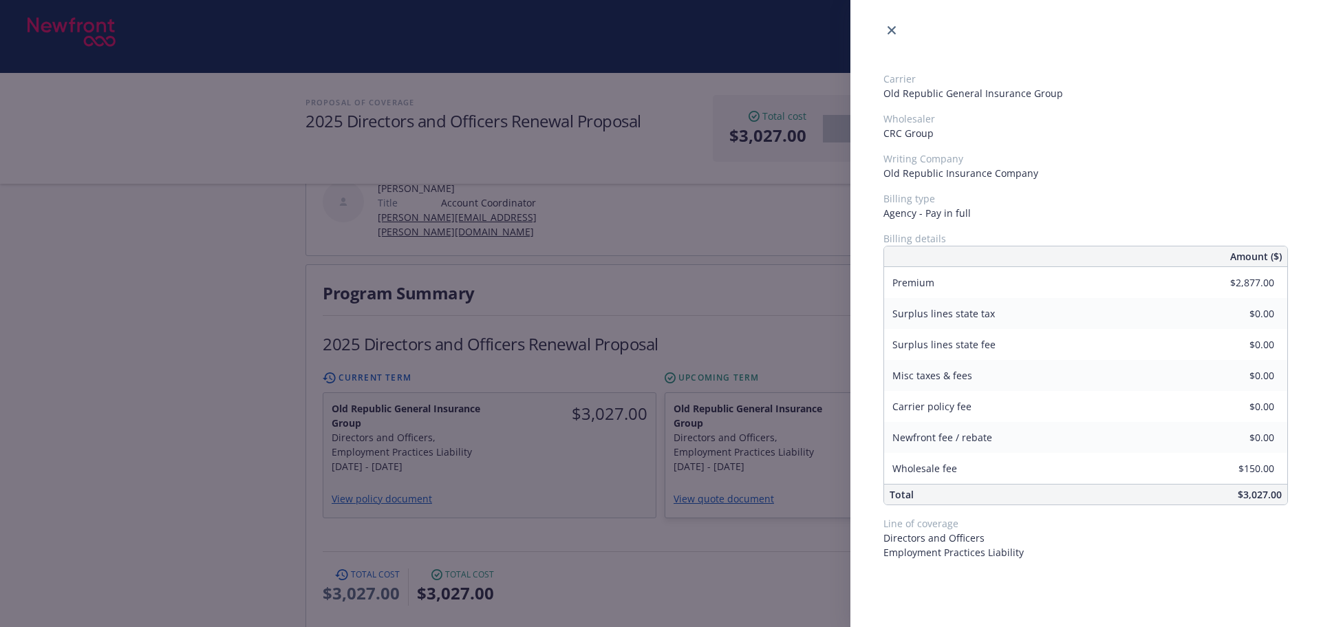
click at [736, 297] on div "Carrier Old Republic General Insurance Group Wholesaler CRC Group Writing Compa…" at bounding box center [660, 313] width 1321 height 627
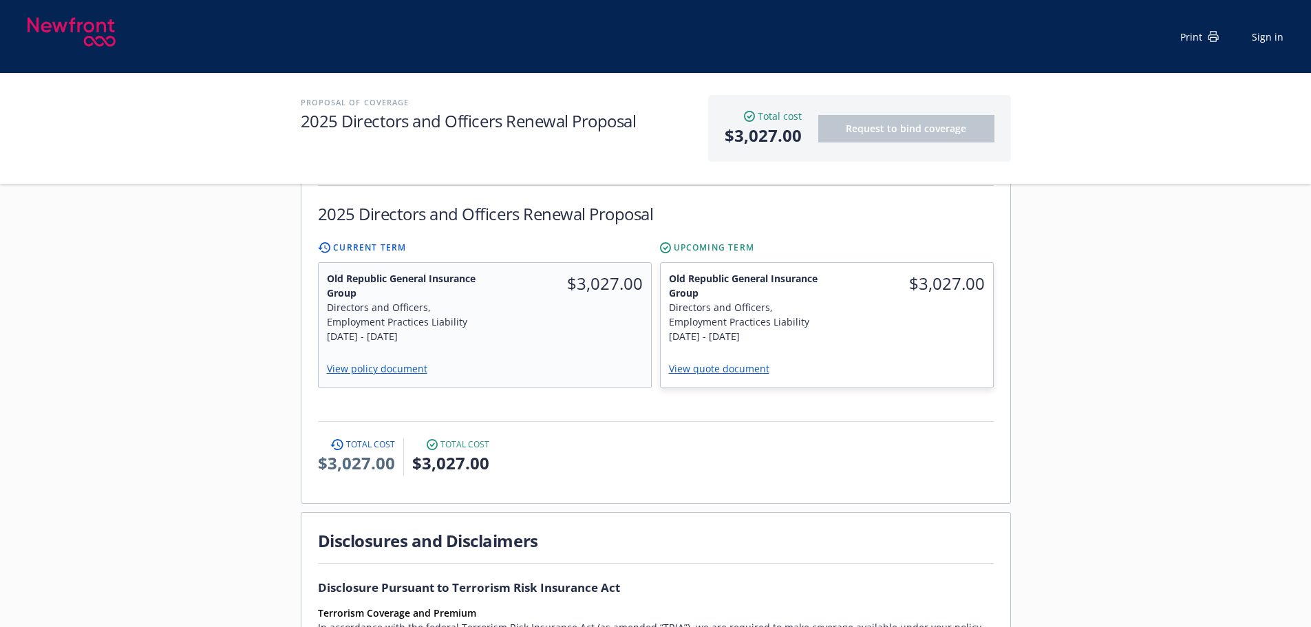
scroll to position [413, 0]
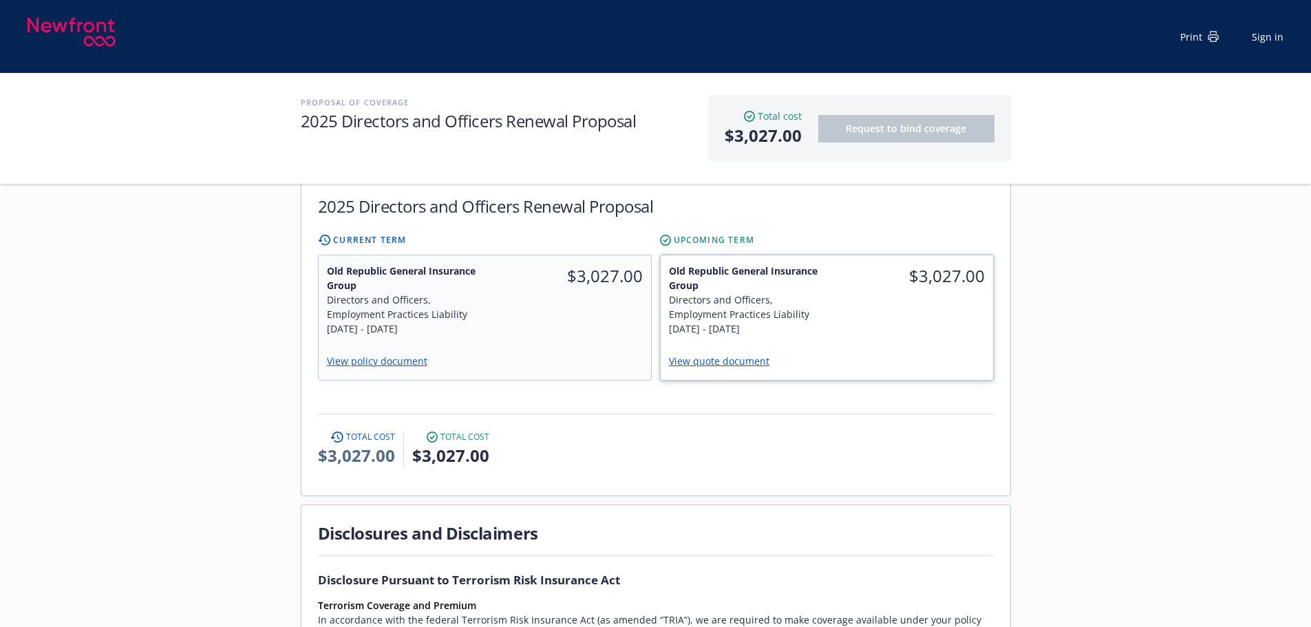
click at [902, 308] on div "$3,027.00" at bounding box center [910, 299] width 167 height 89
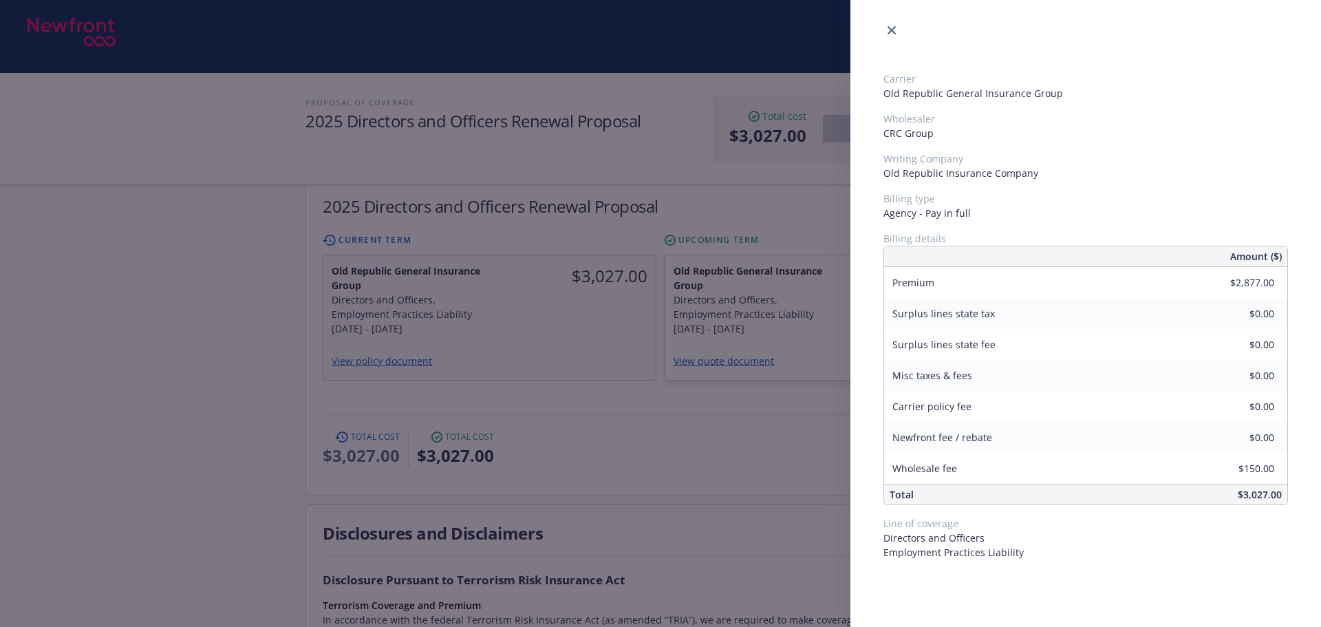
click at [754, 464] on div "Carrier Old Republic General Insurance Group Wholesaler CRC Group Writing Compa…" at bounding box center [660, 313] width 1321 height 627
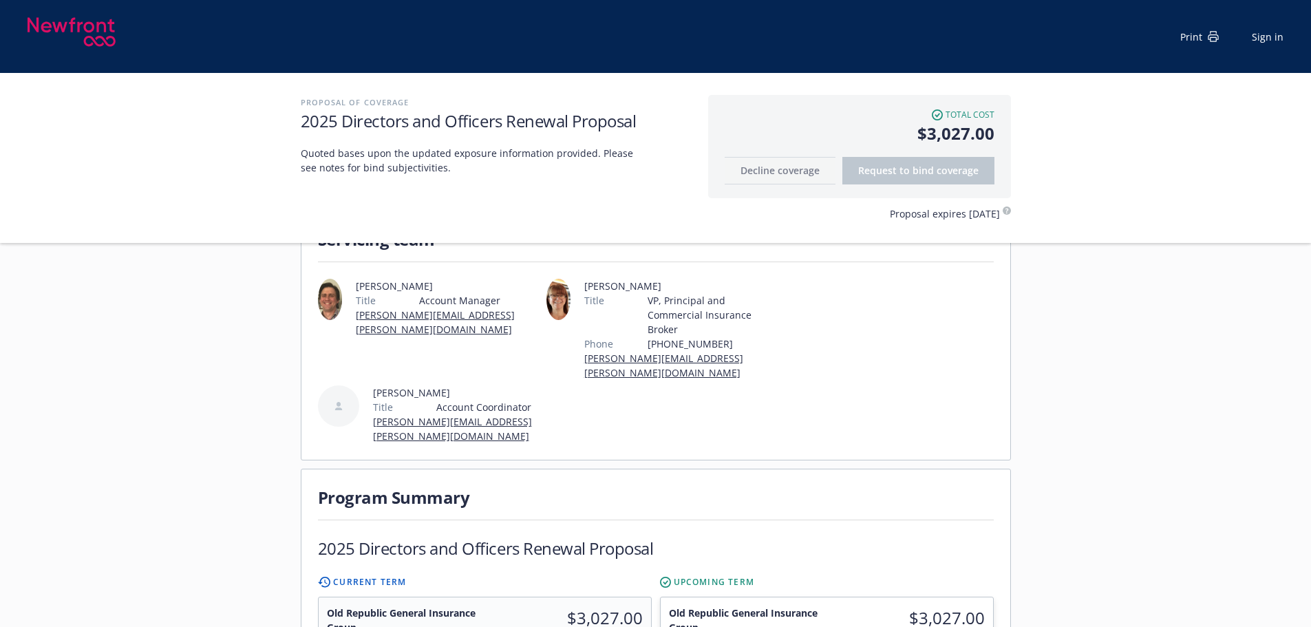
scroll to position [138, 0]
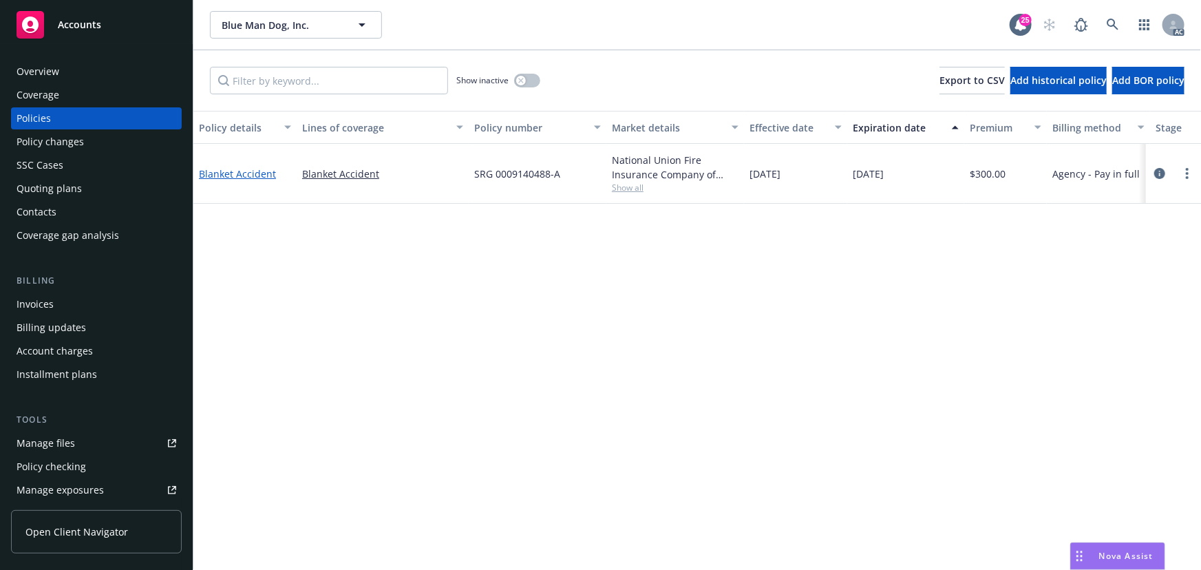
click at [253, 174] on link "Blanket Accident" at bounding box center [237, 173] width 77 height 13
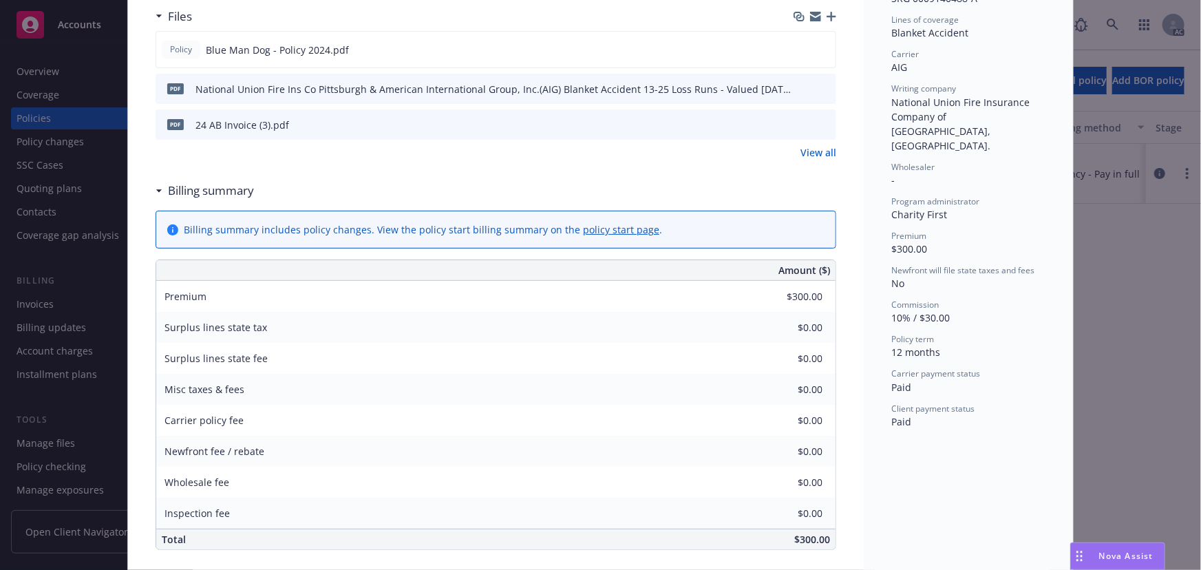
scroll to position [312, 0]
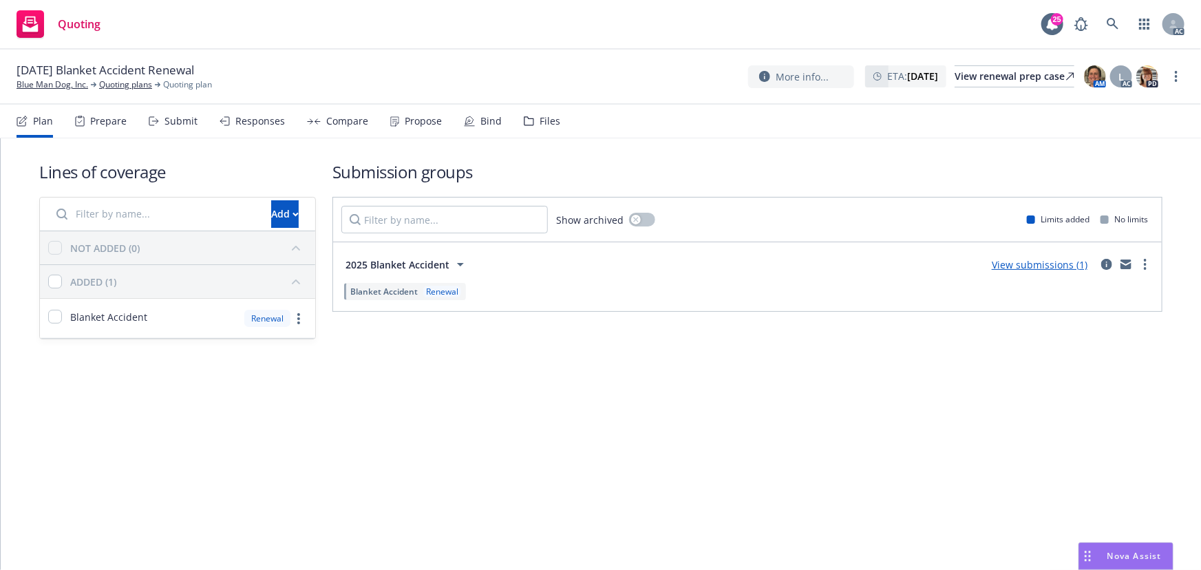
click at [184, 123] on div "Submit" at bounding box center [180, 121] width 33 height 11
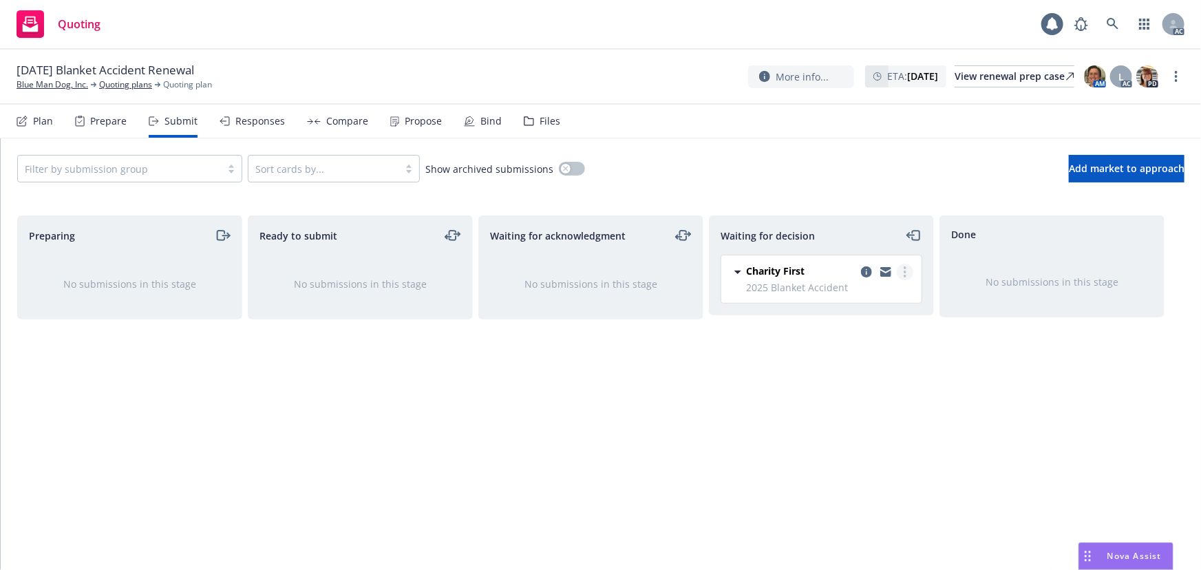
click at [902, 274] on link "more" at bounding box center [905, 272] width 17 height 17
click at [846, 359] on span "Add accepted decision" at bounding box center [844, 354] width 138 height 13
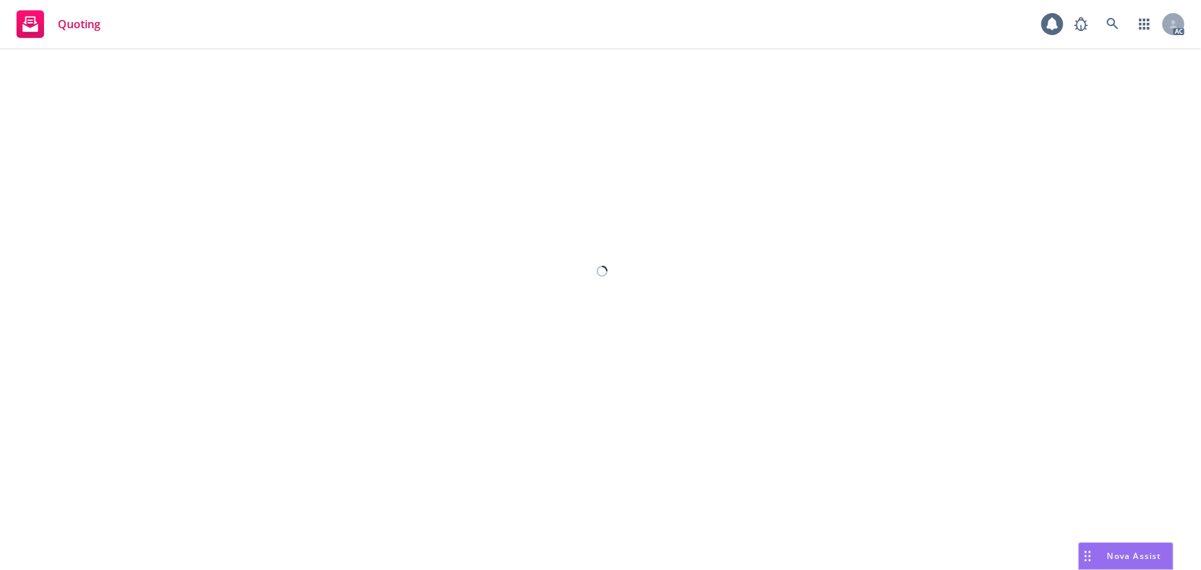
select select "12"
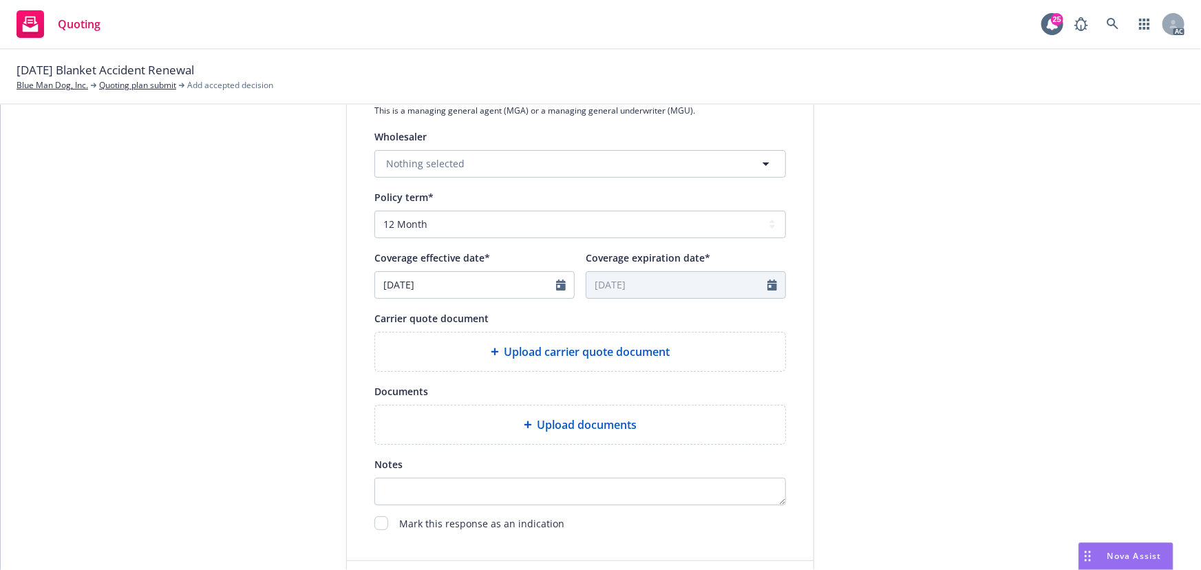
scroll to position [511, 0]
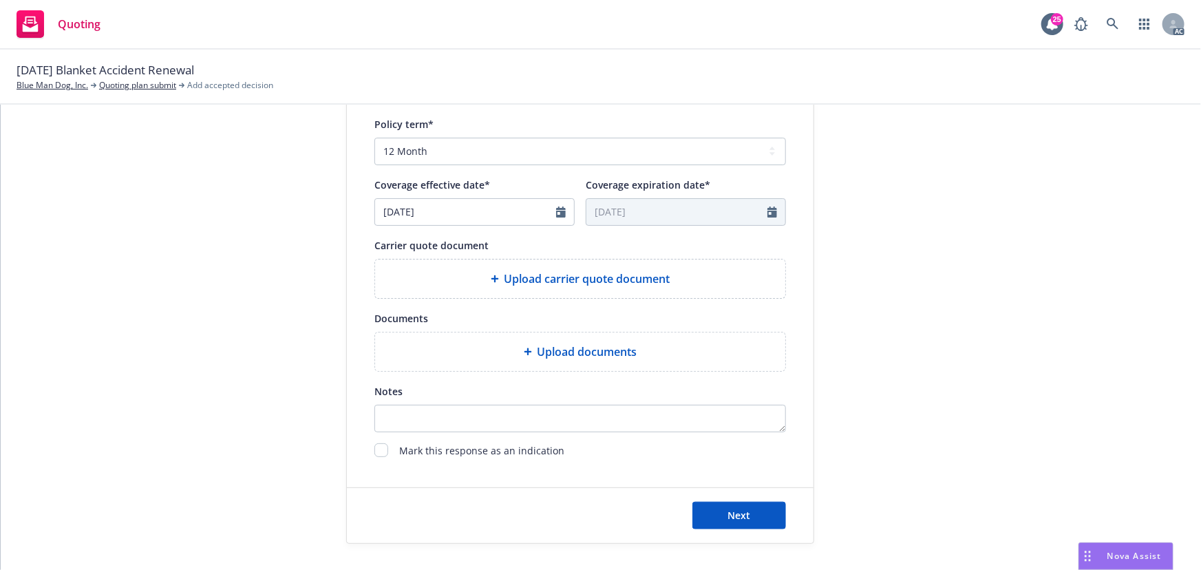
click at [549, 284] on span "Upload carrier quote document" at bounding box center [587, 278] width 166 height 17
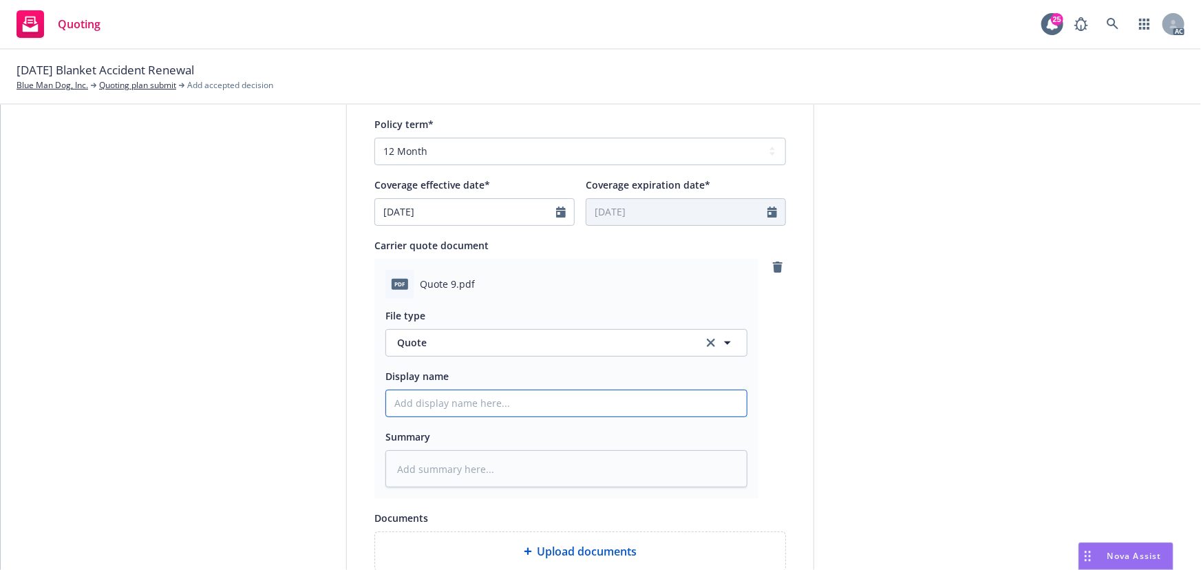
click at [451, 400] on input "Display name" at bounding box center [566, 403] width 361 height 26
type input "25-26 GL Quote"
type textarea "x"
drag, startPoint x: 69, startPoint y: 71, endPoint x: 160, endPoint y: 76, distance: 91.0
click at [160, 76] on span "10/11/25 Blanket Accident Renewal" at bounding box center [106, 70] width 178 height 18
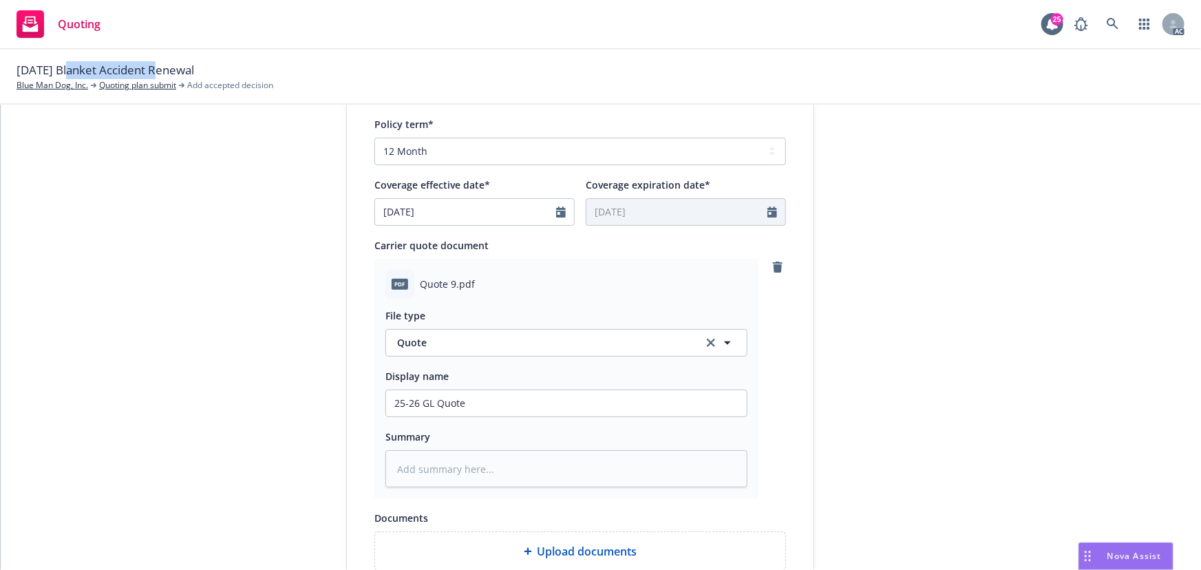
copy span "Blanket Accident"
drag, startPoint x: 417, startPoint y: 407, endPoint x: 431, endPoint y: 407, distance: 13.8
click at [431, 407] on input "25-26 GL Quote" at bounding box center [566, 403] width 361 height 26
paste input "Blanket Accident"
type input "25-26 Blanket AccidentQuote"
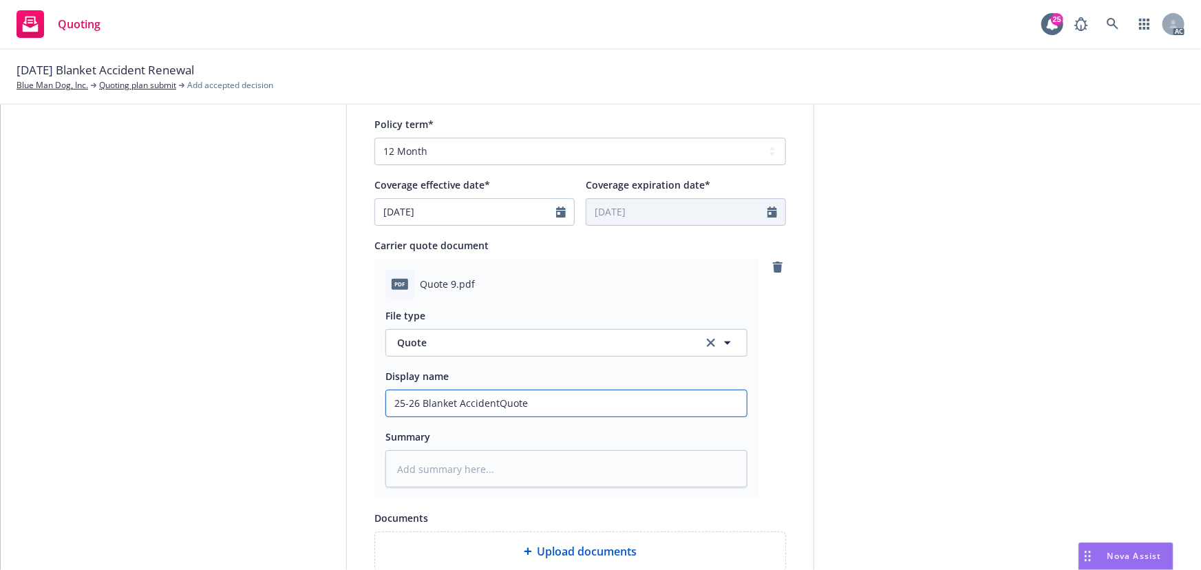
type textarea "x"
type input "25-26 Blanket Accident Quote"
type textarea "x"
type input "25-26 Blanket Accident Quote"
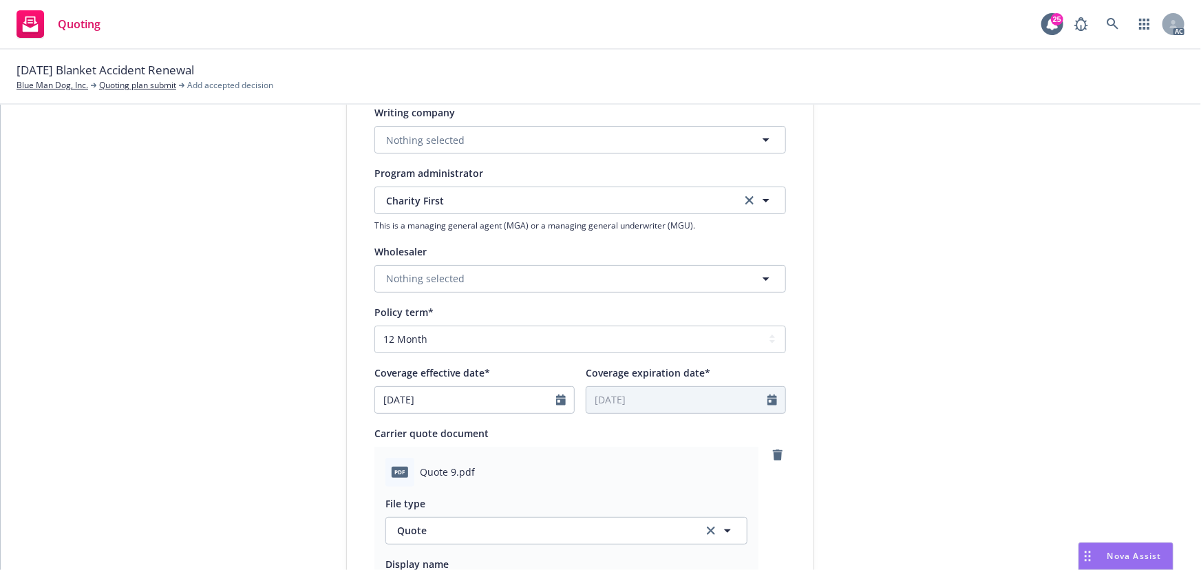
click at [948, 173] on div "submission Carrier Charity First Last updated 6/21, 7:24 AM" at bounding box center [938, 370] width 193 height 1123
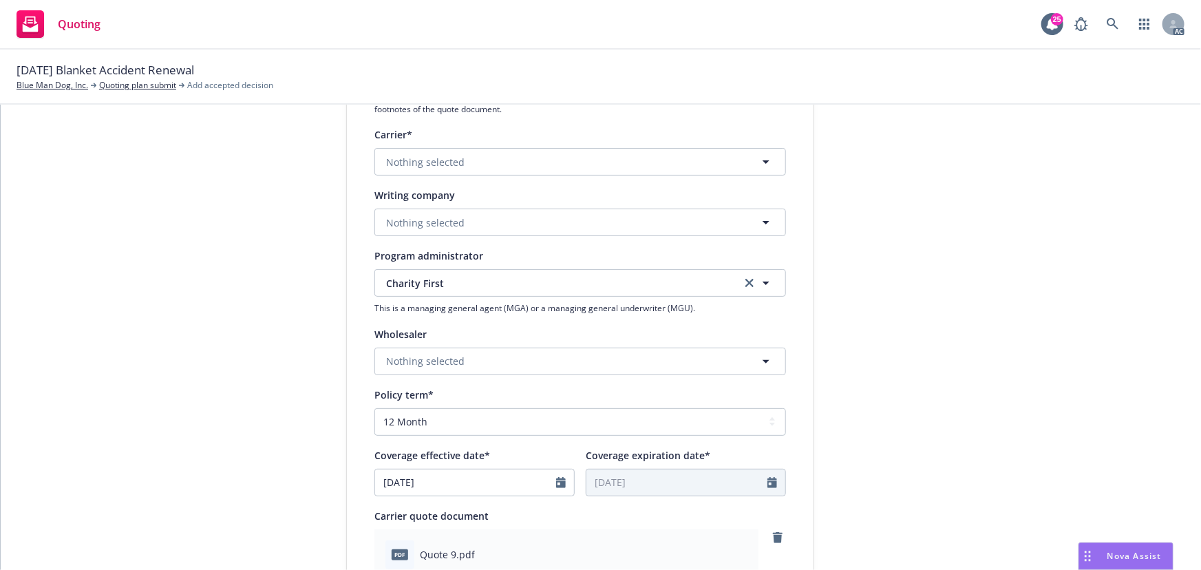
scroll to position [136, 0]
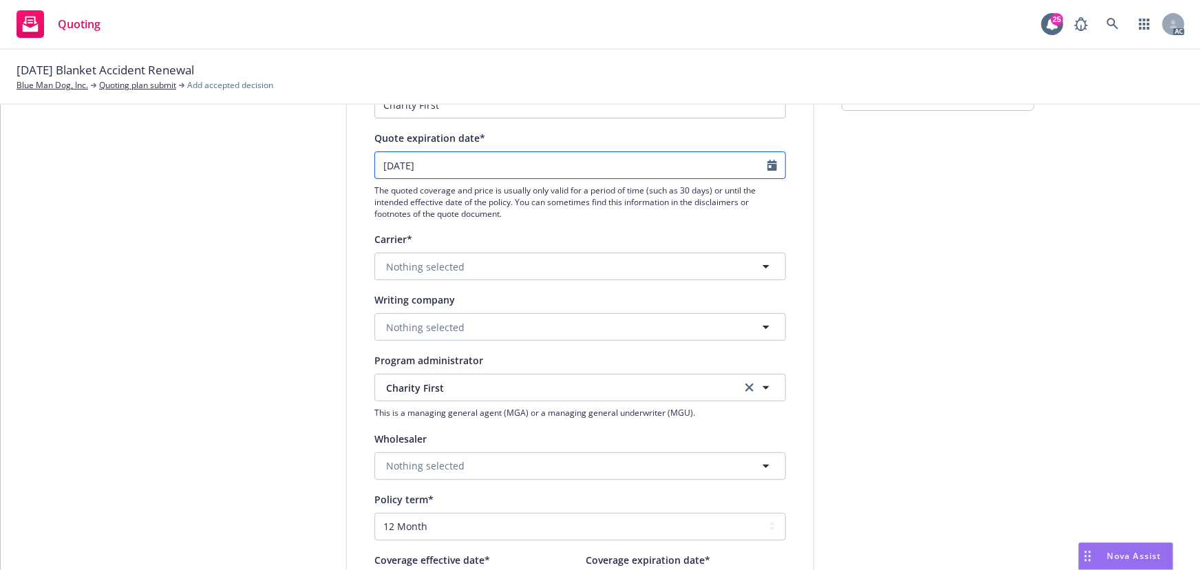
click at [767, 167] on icon "Calendar" at bounding box center [772, 165] width 10 height 11
select select "9"
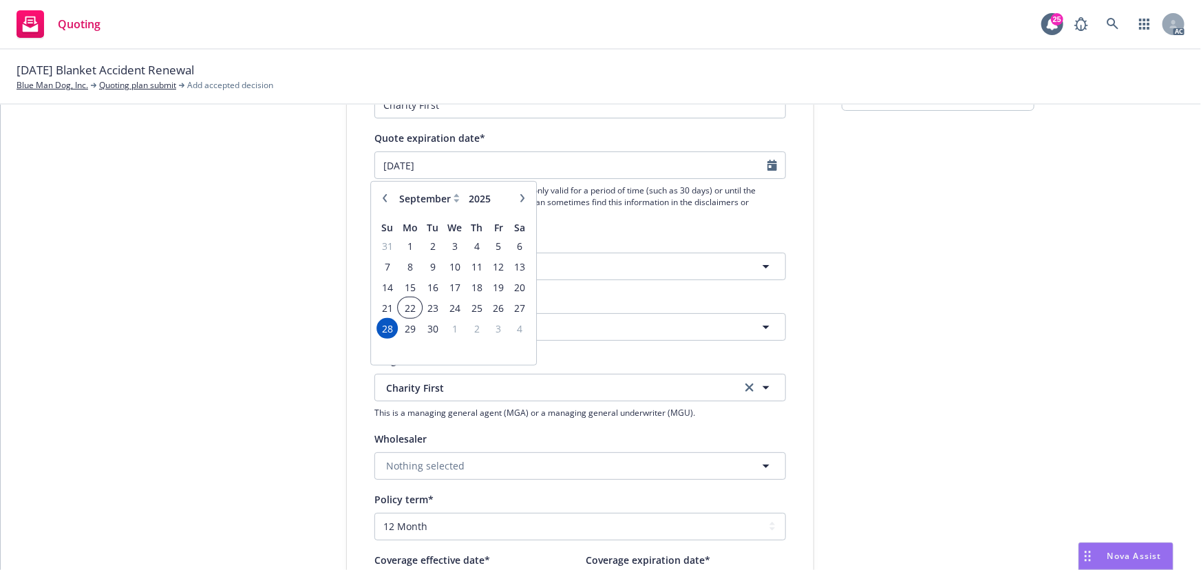
click at [400, 308] on span "22" at bounding box center [410, 307] width 21 height 17
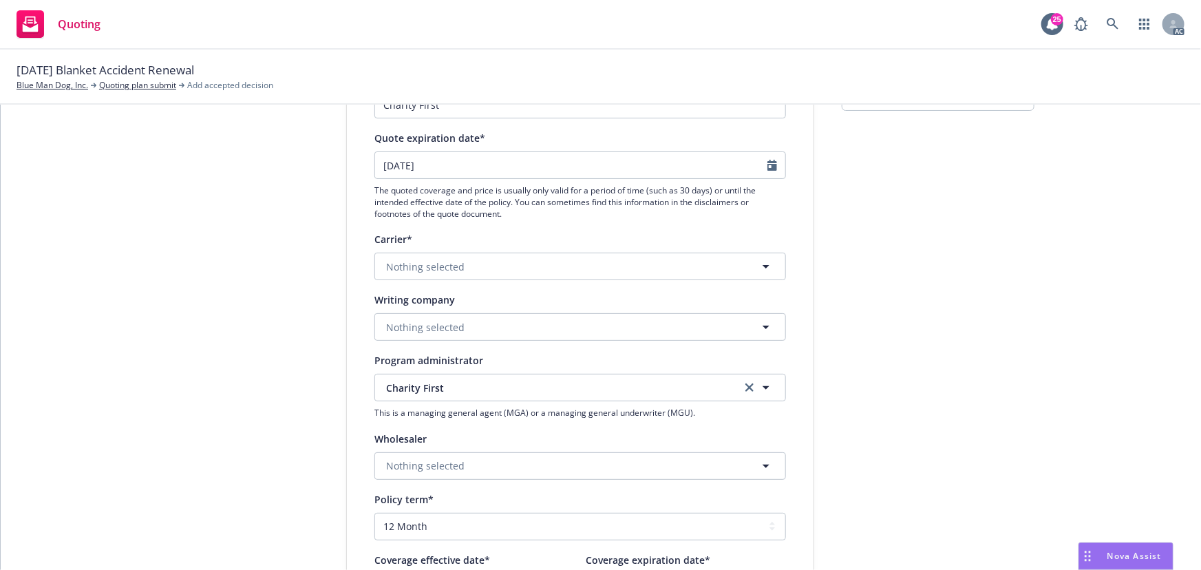
type input "09/22/2025"
type textarea "x"
drag, startPoint x: 769, startPoint y: 167, endPoint x: 571, endPoint y: 240, distance: 212.1
click at [769, 167] on icon "Calendar" at bounding box center [772, 165] width 10 height 11
select select "9"
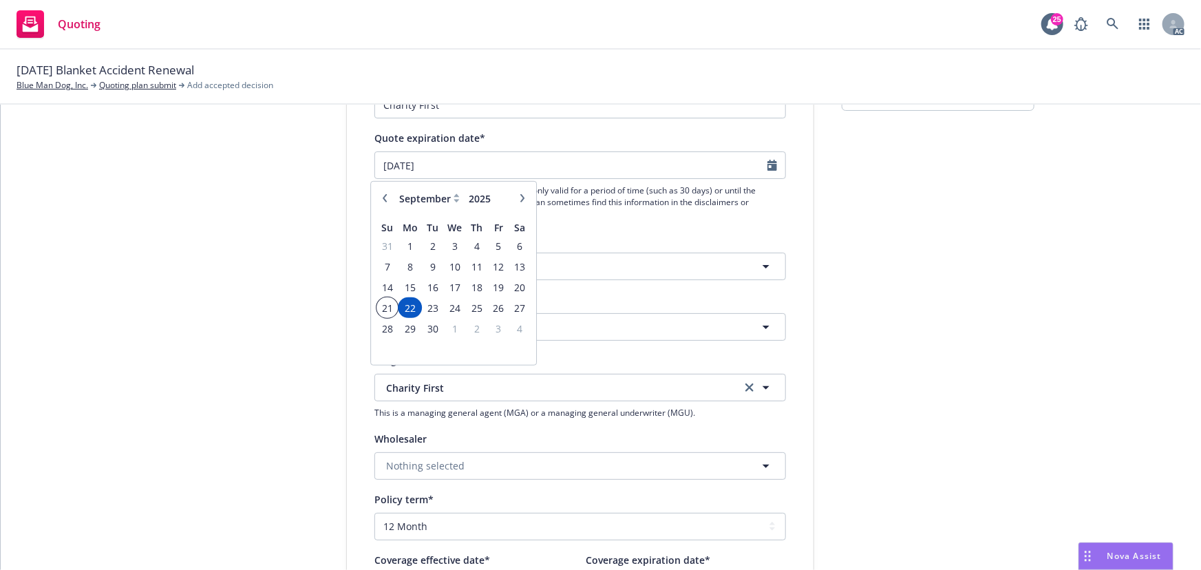
click at [389, 302] on span "21" at bounding box center [387, 307] width 19 height 17
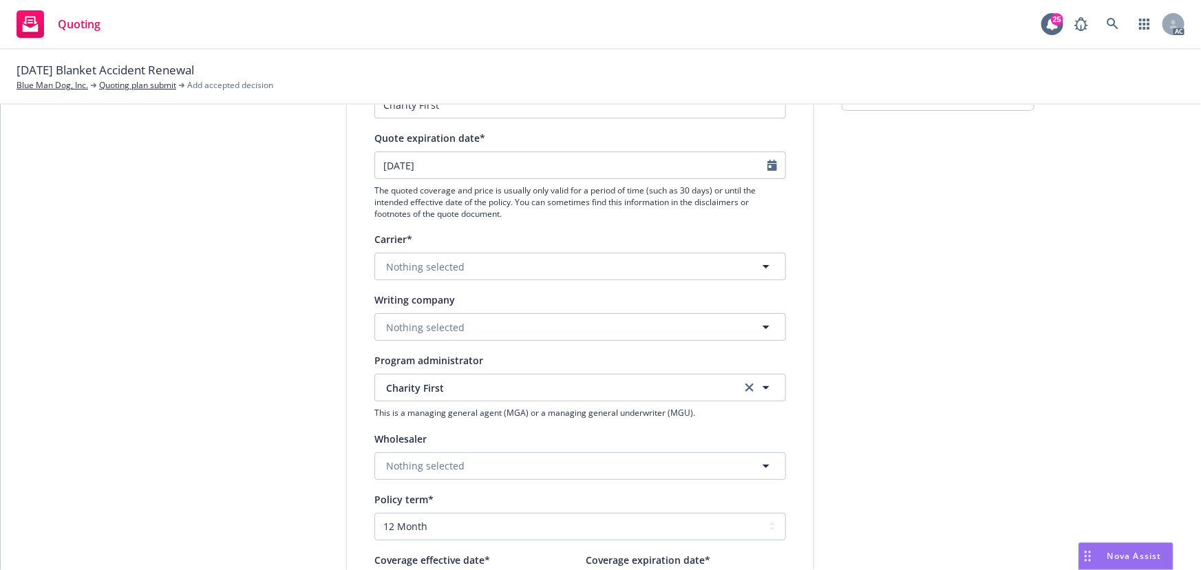
type input "[DATE]"
type textarea "x"
click at [1025, 306] on div "submission Carrier Charity First Last updated 6/21, 7:24 AM" at bounding box center [938, 557] width 193 height 1123
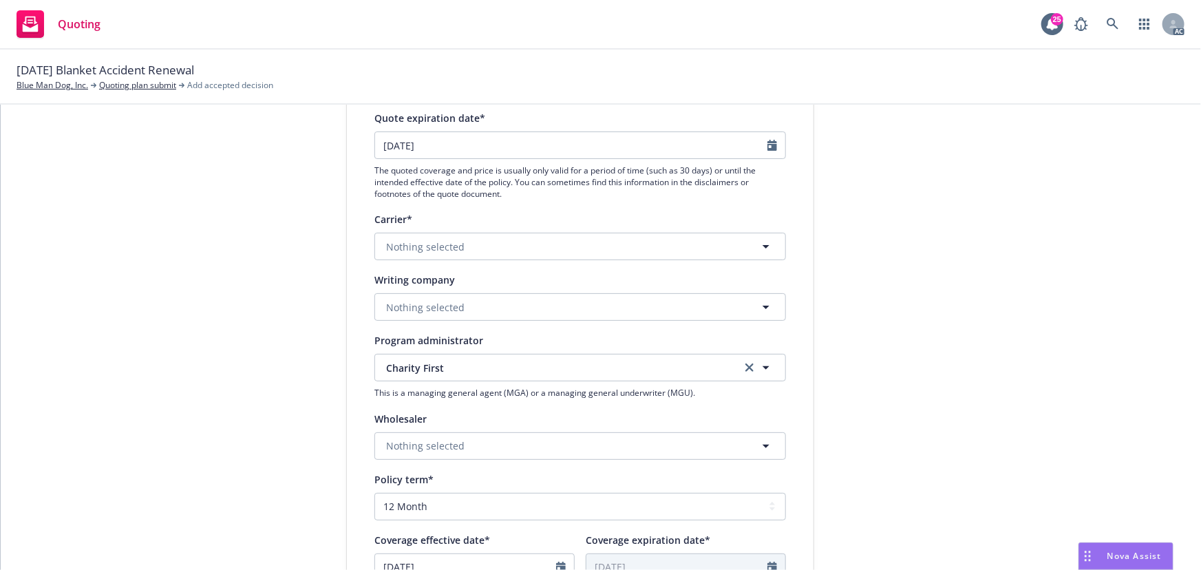
scroll to position [199, 0]
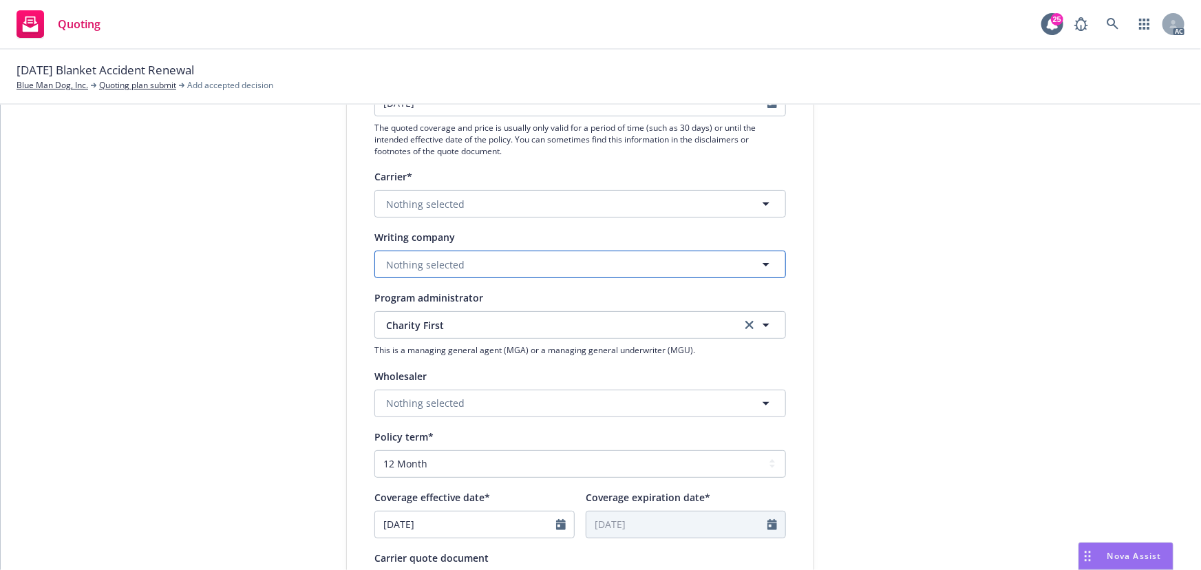
click at [425, 262] on span "Nothing selected" at bounding box center [425, 264] width 78 height 14
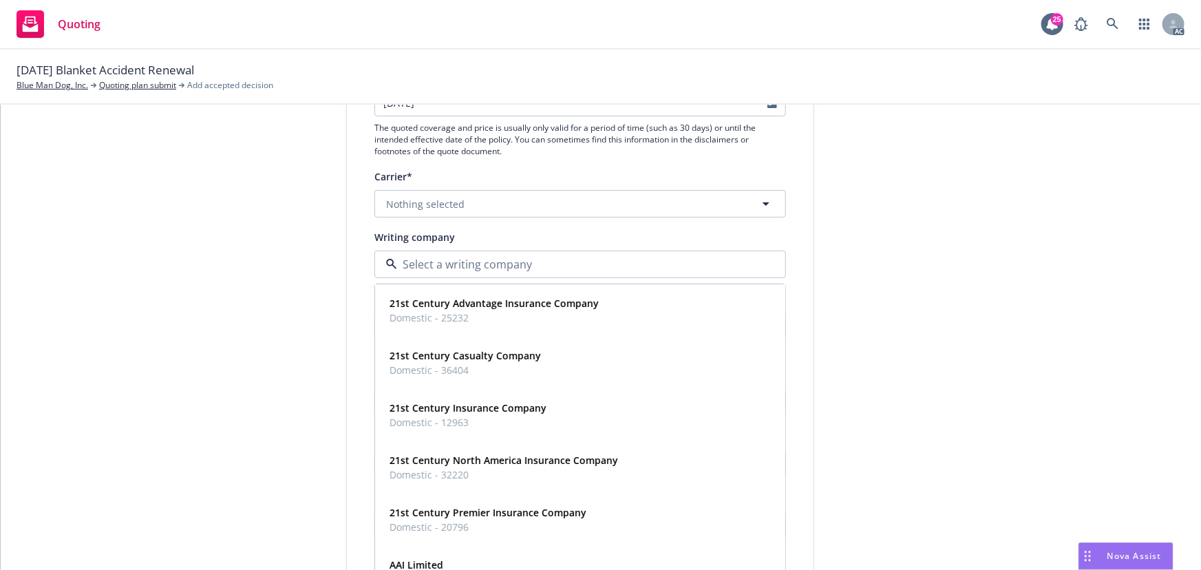
paste input "Charity First Insurance Services, Inc."
type input "Charity First Insurance Services, Inc."
type textarea "x"
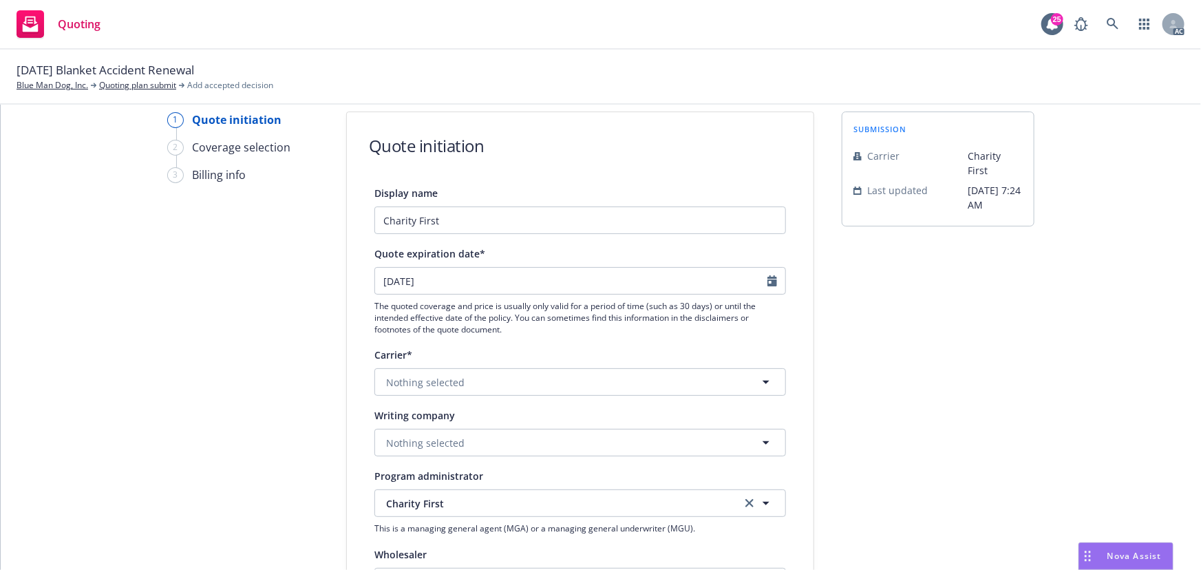
scroll to position [0, 0]
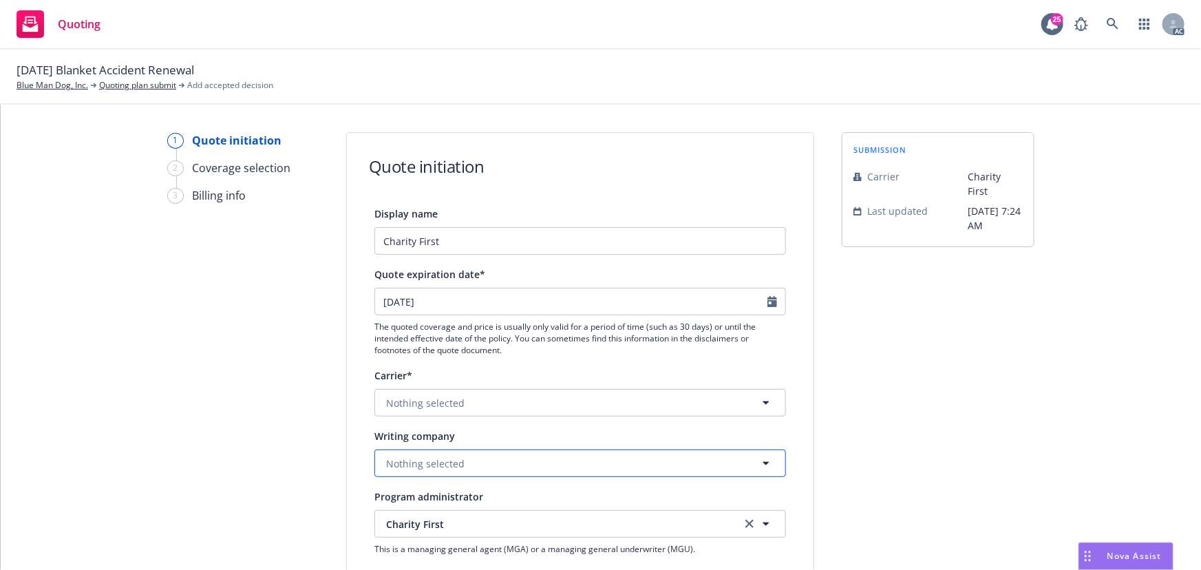
click at [447, 465] on span "Nothing selected" at bounding box center [425, 463] width 78 height 14
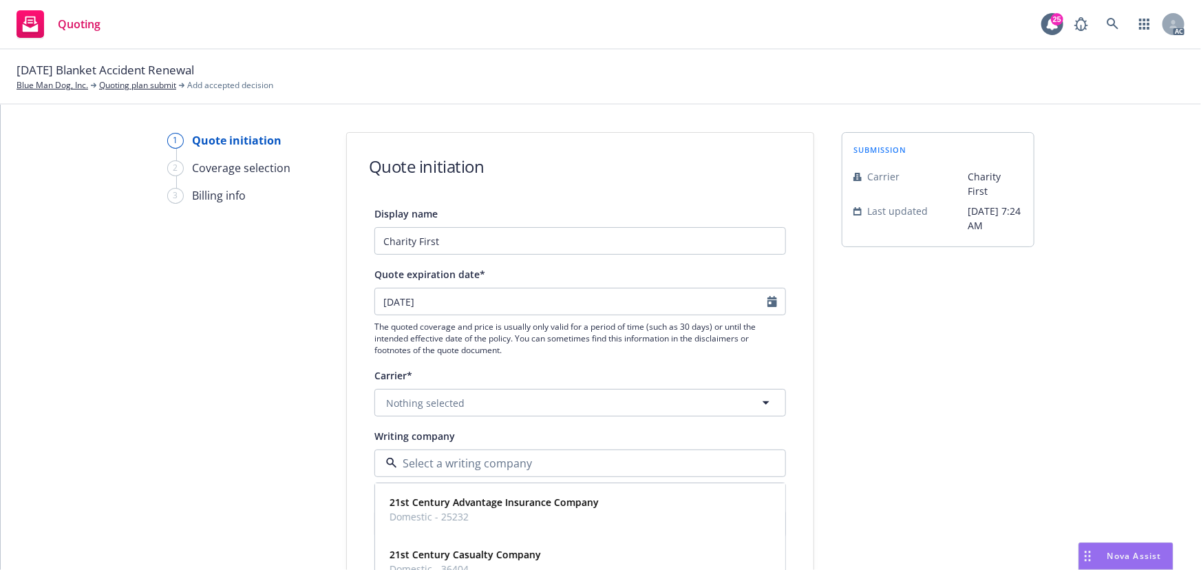
paste input "National Union Fire Insurance Company of Pittsburgh"
type input "National Union Fire Insurance Company of Pittsburgh"
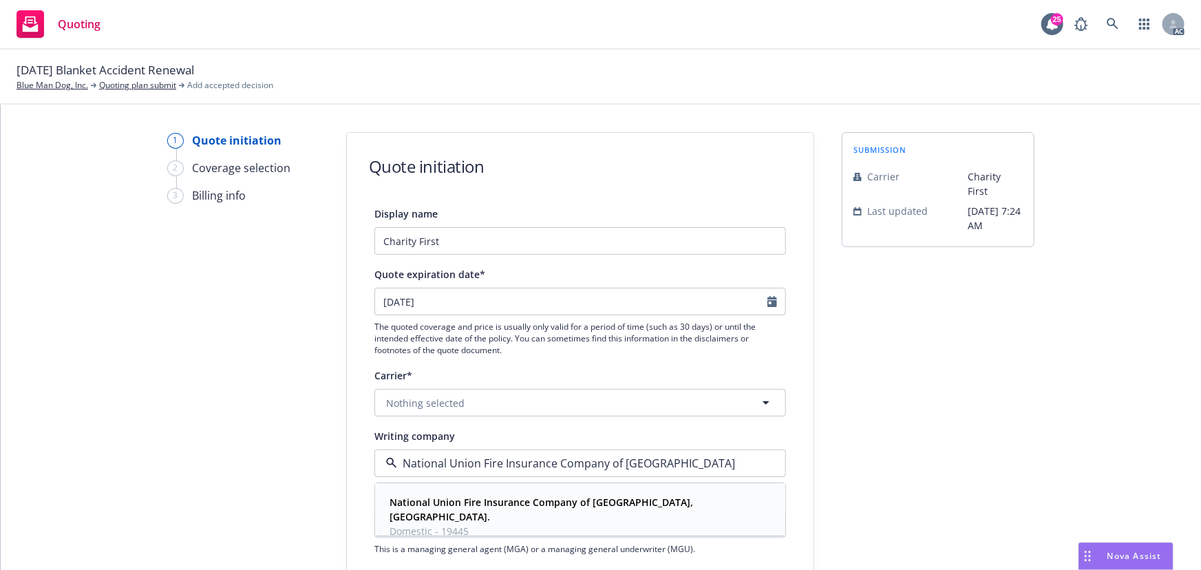
click at [495, 524] on span "Domestic - 19445" at bounding box center [579, 531] width 379 height 14
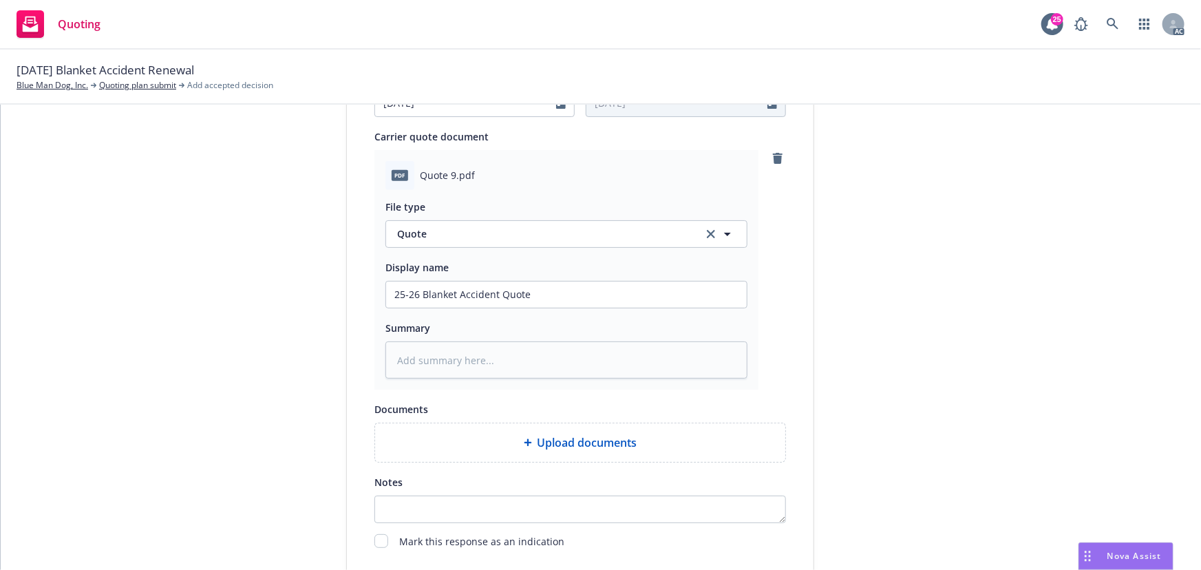
scroll to position [688, 0]
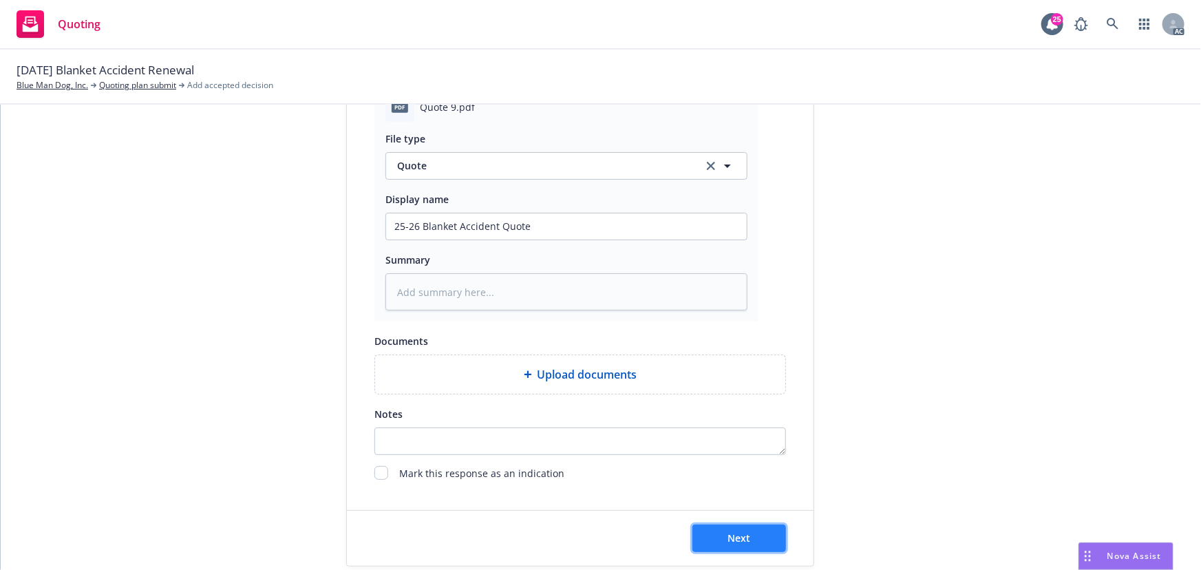
click at [748, 540] on button "Next" at bounding box center [739, 538] width 94 height 28
type textarea "x"
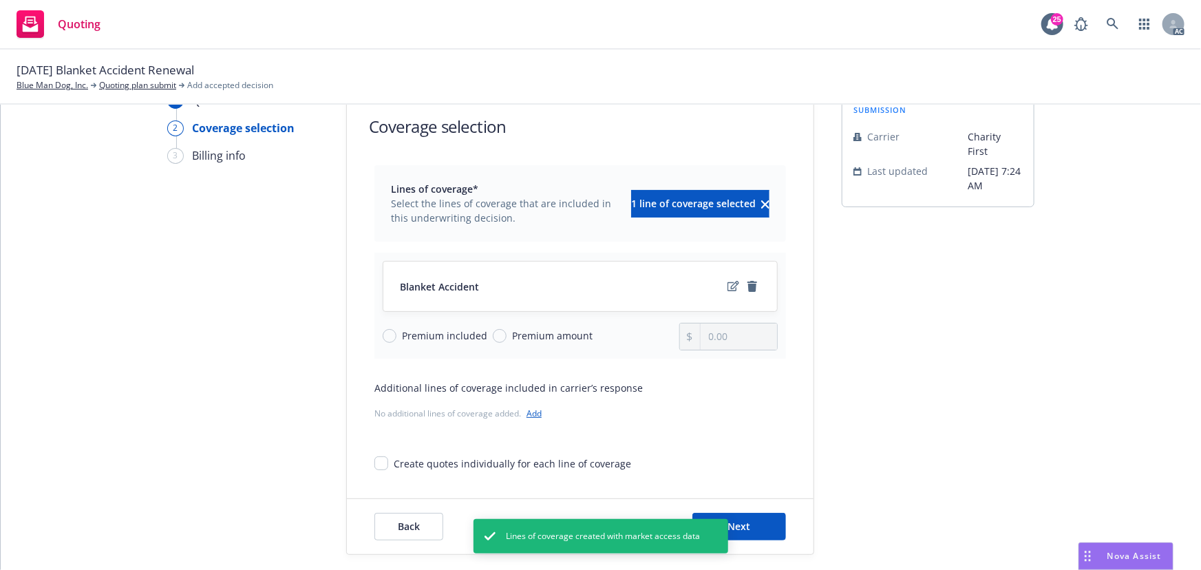
scroll to position [51, 0]
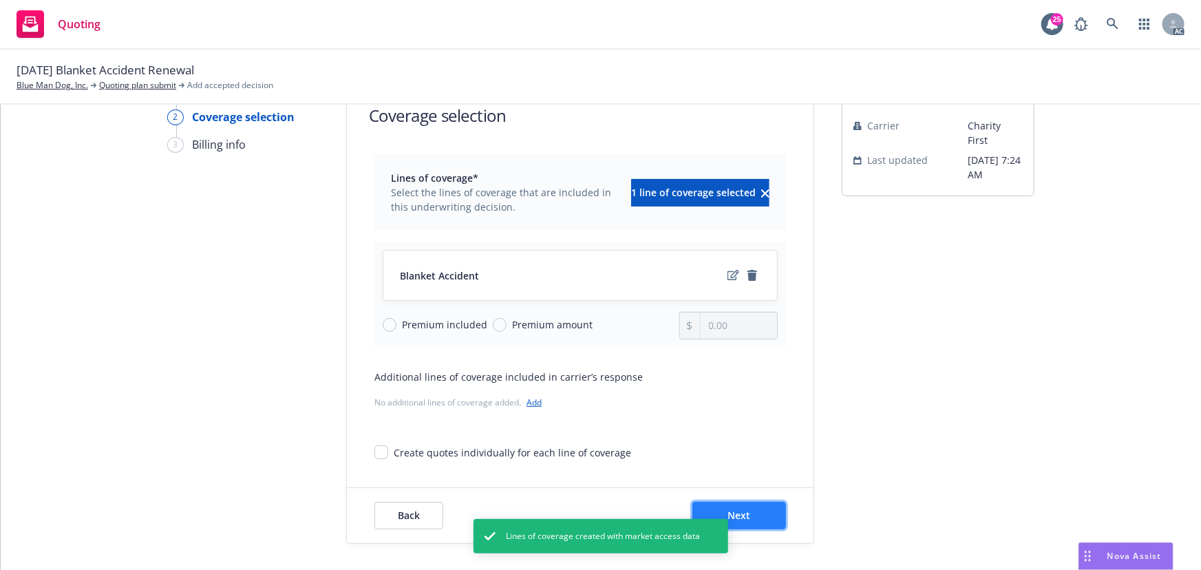
click at [754, 516] on button "Next" at bounding box center [739, 516] width 94 height 28
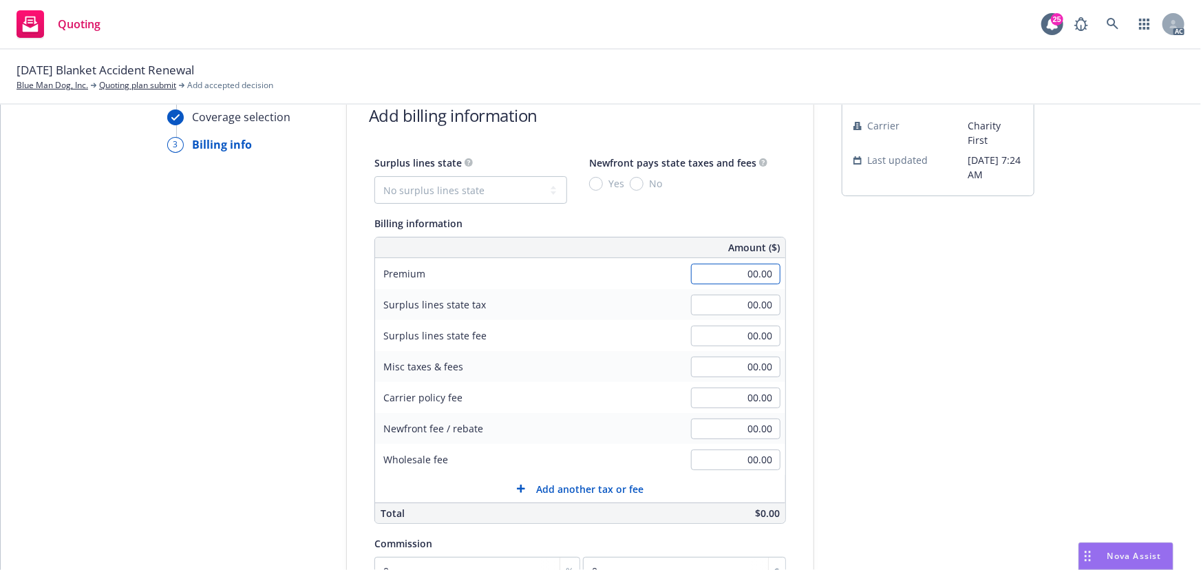
click at [719, 273] on input "00.00" at bounding box center [735, 274] width 89 height 21
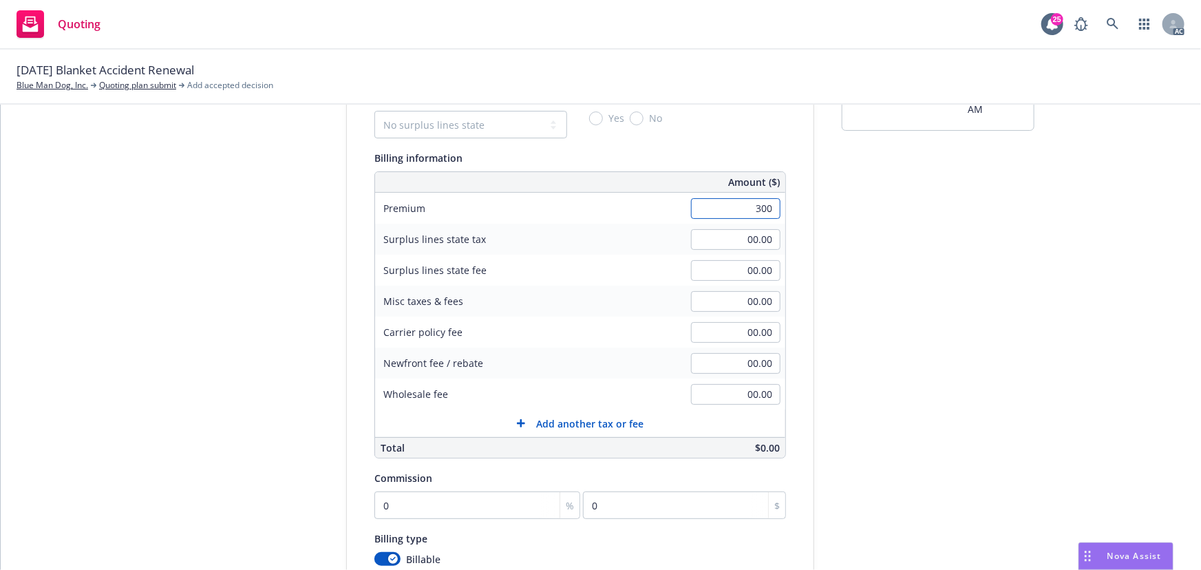
scroll to position [293, 0]
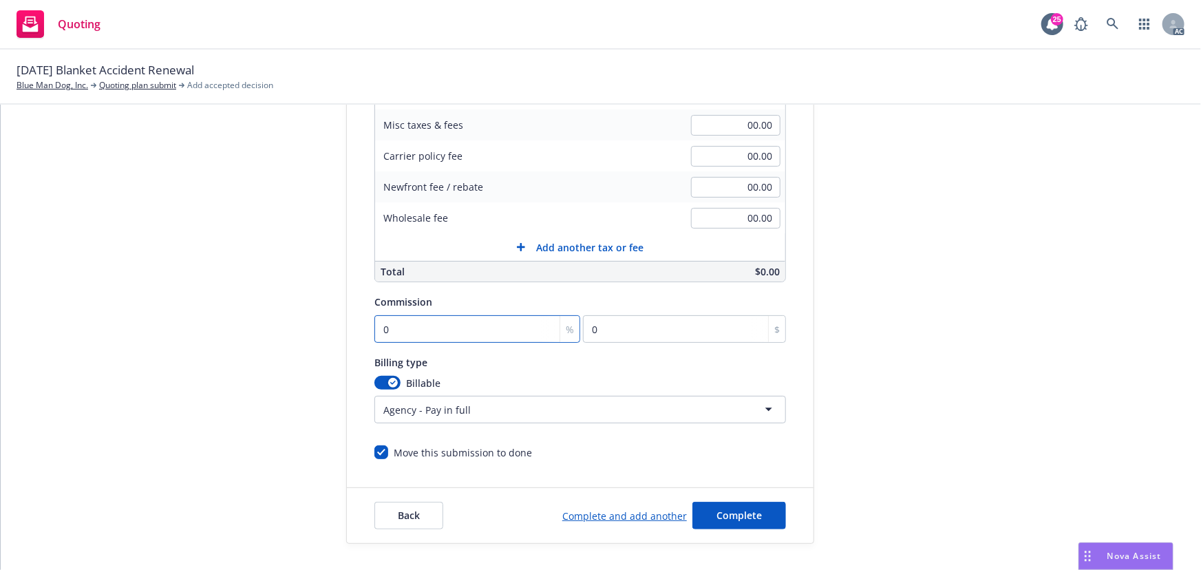
type input "300.00"
click at [430, 318] on input "0" at bounding box center [477, 329] width 206 height 28
type input "1"
type input "3"
type input "10"
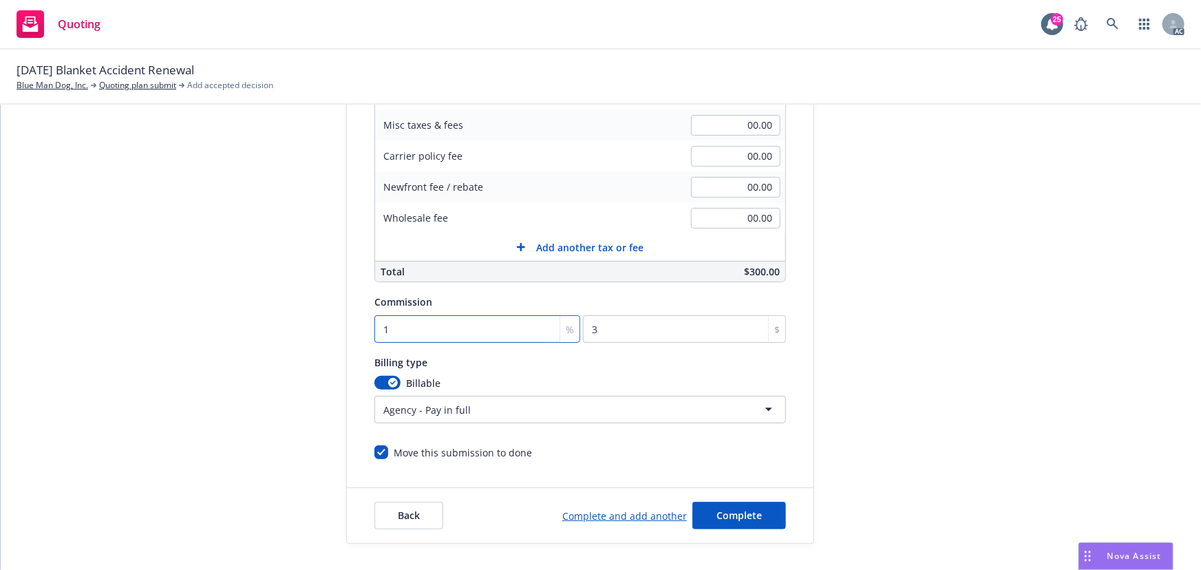
type input "30"
type input "10"
click at [746, 507] on button "Complete" at bounding box center [739, 516] width 94 height 28
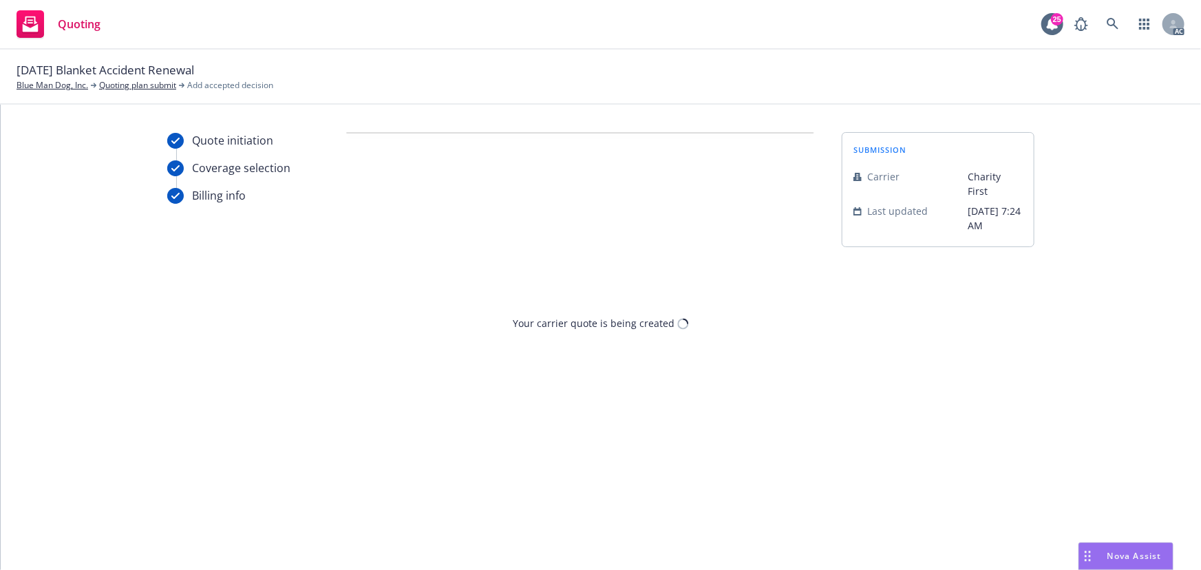
scroll to position [0, 0]
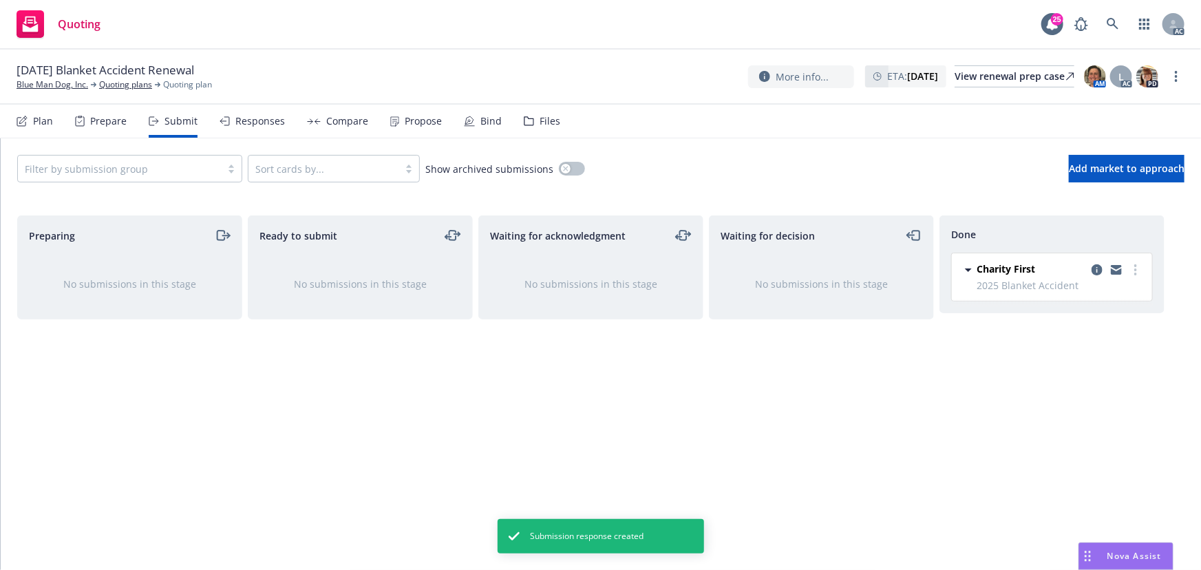
click at [418, 129] on div "Propose" at bounding box center [416, 121] width 52 height 33
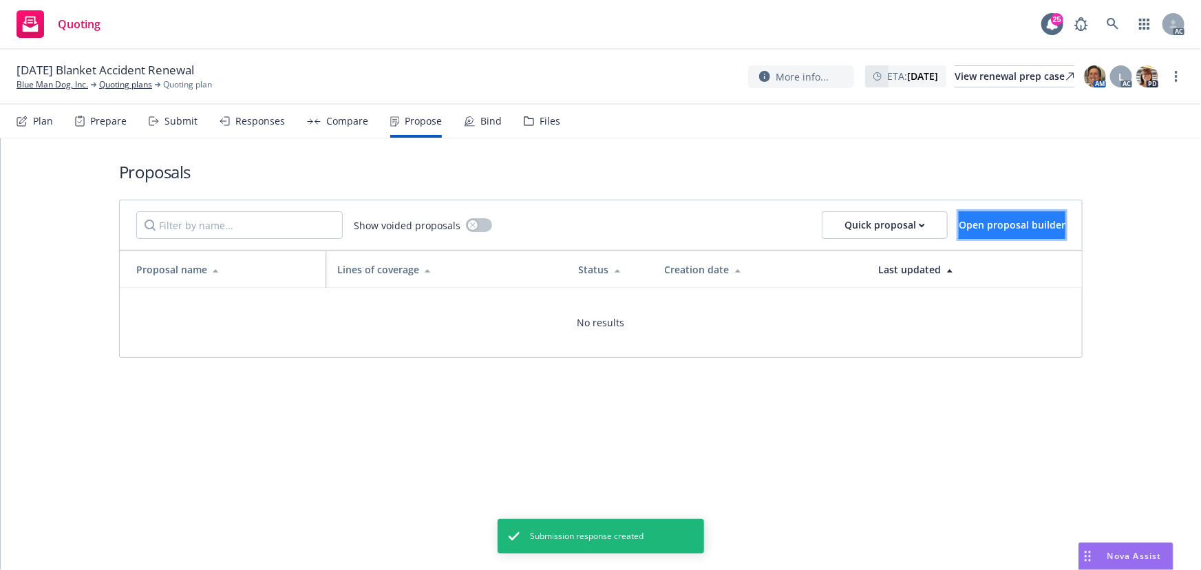
click at [959, 224] on span "Open proposal builder" at bounding box center [1012, 224] width 107 height 13
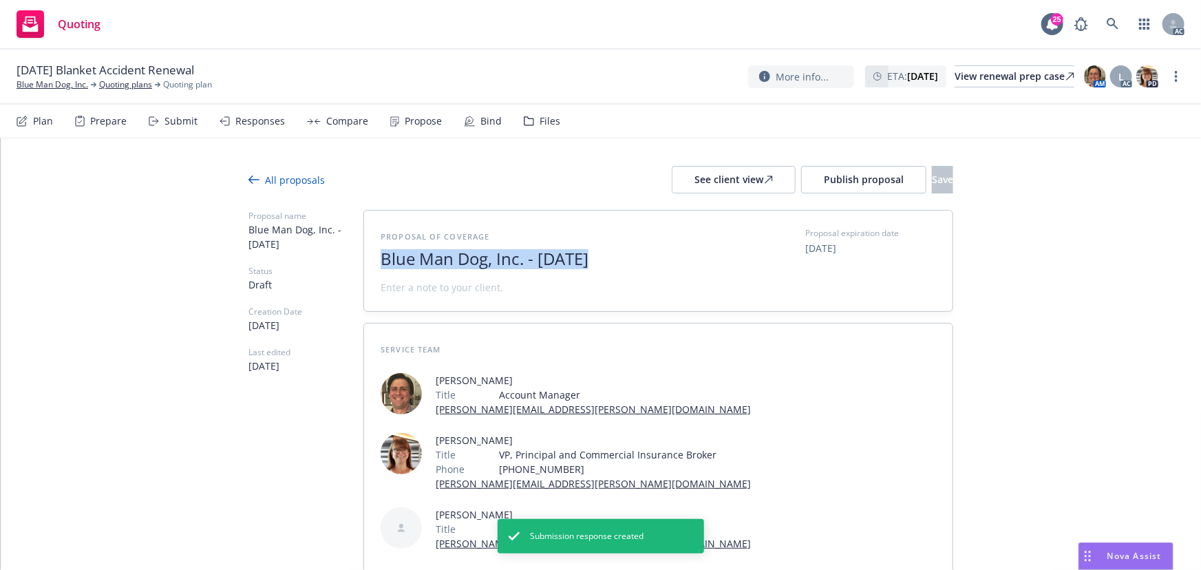
drag, startPoint x: 585, startPoint y: 262, endPoint x: 398, endPoint y: 277, distance: 187.8
click at [372, 275] on div "Proposal of coverage Blue Man Dog, Inc. - August 2025 Proposal expiration date …" at bounding box center [658, 261] width 588 height 100
click at [469, 262] on span "2025" at bounding box center [549, 259] width 337 height 20
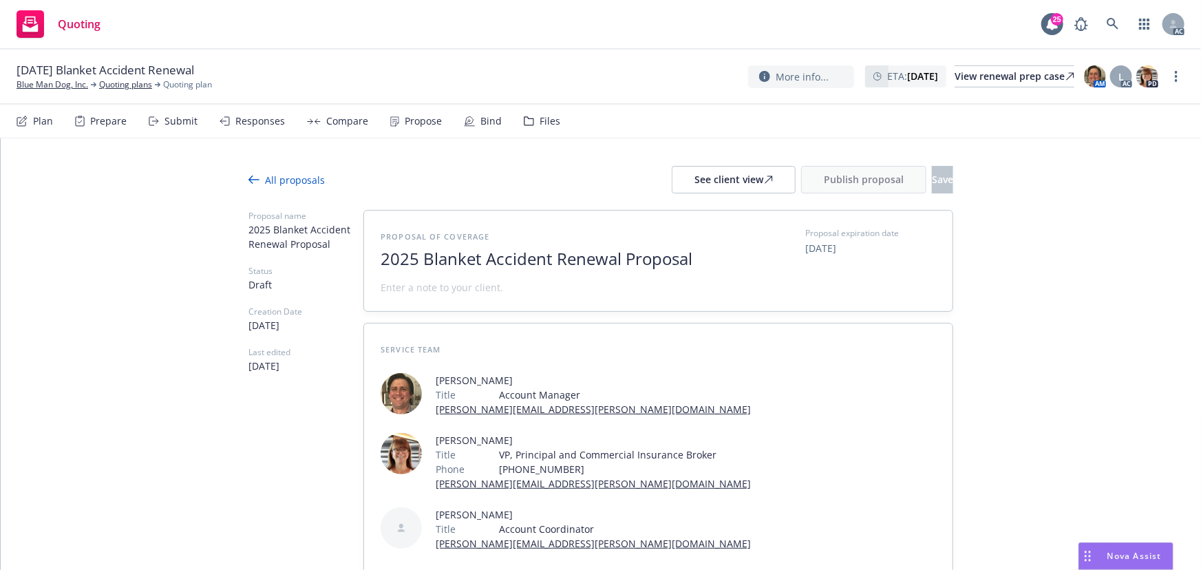
click at [440, 289] on span at bounding box center [442, 287] width 123 height 14
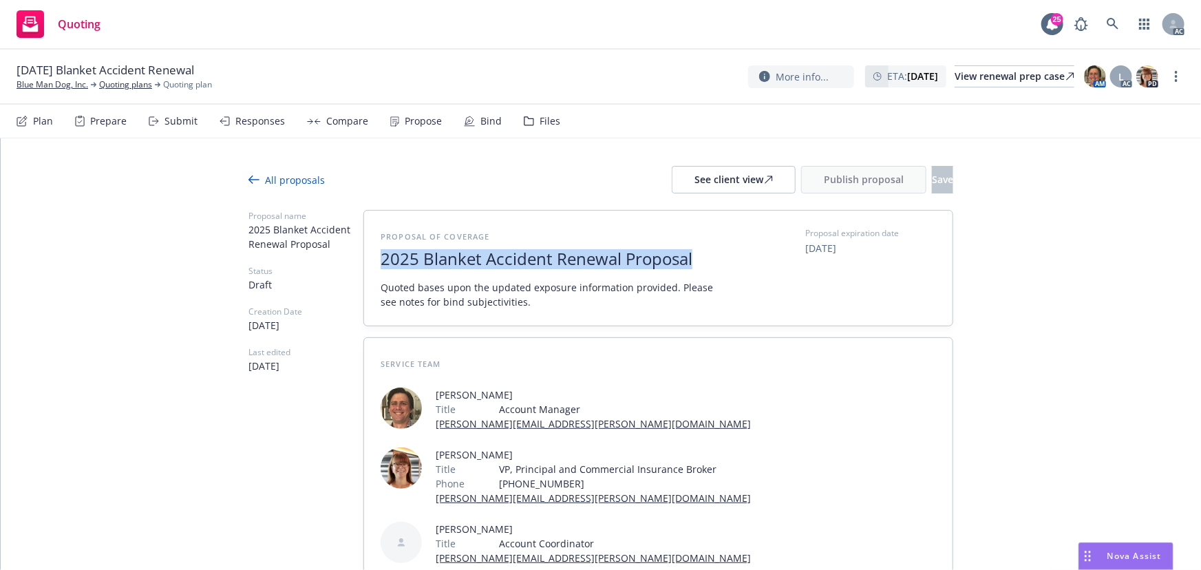
drag, startPoint x: 700, startPoint y: 262, endPoint x: 358, endPoint y: 264, distance: 342.1
click at [358, 264] on div "Proposal name 2025 Blanket Accident Renewal Proposal Status Draft Creation Date…" at bounding box center [600, 427] width 705 height 434
copy span "2025 Blanket Accident Renewal Proposal"
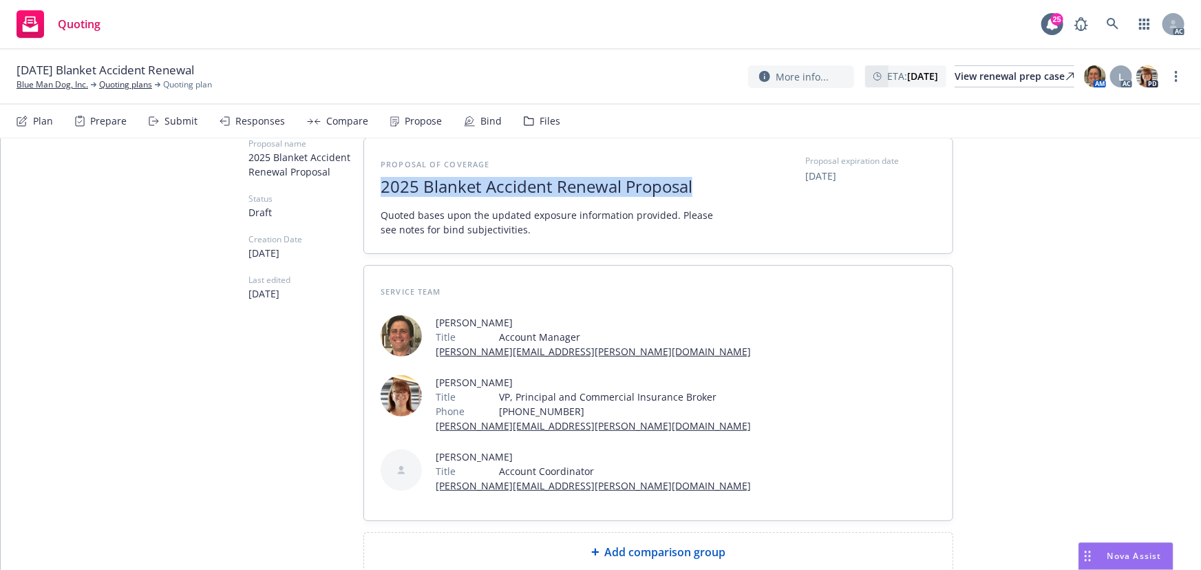
scroll to position [156, 0]
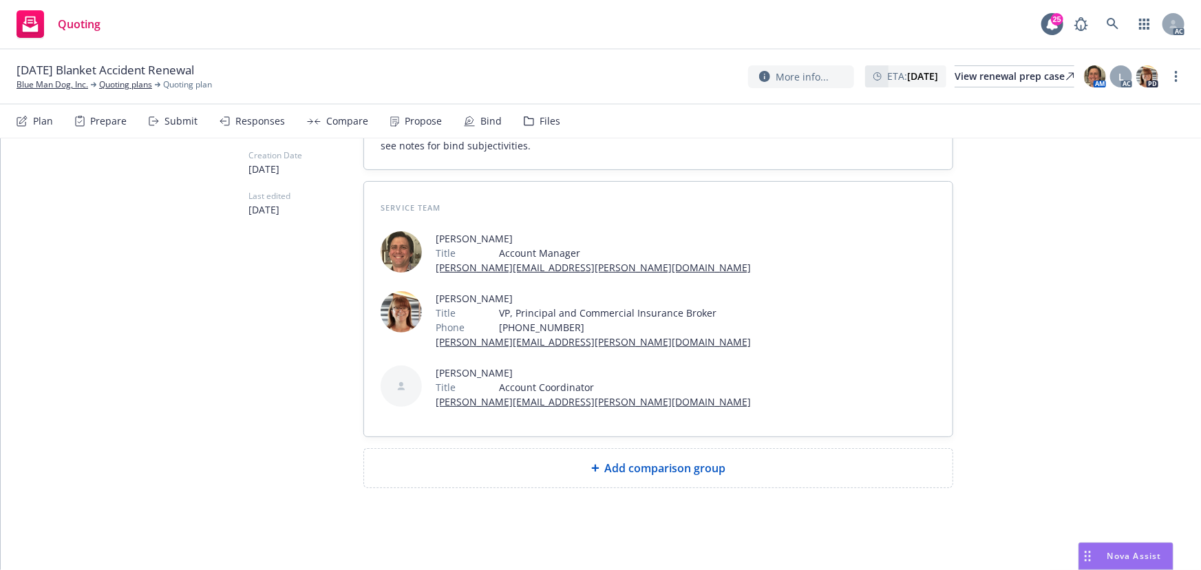
click at [574, 469] on div "Add comparison group" at bounding box center [658, 468] width 566 height 17
type textarea "x"
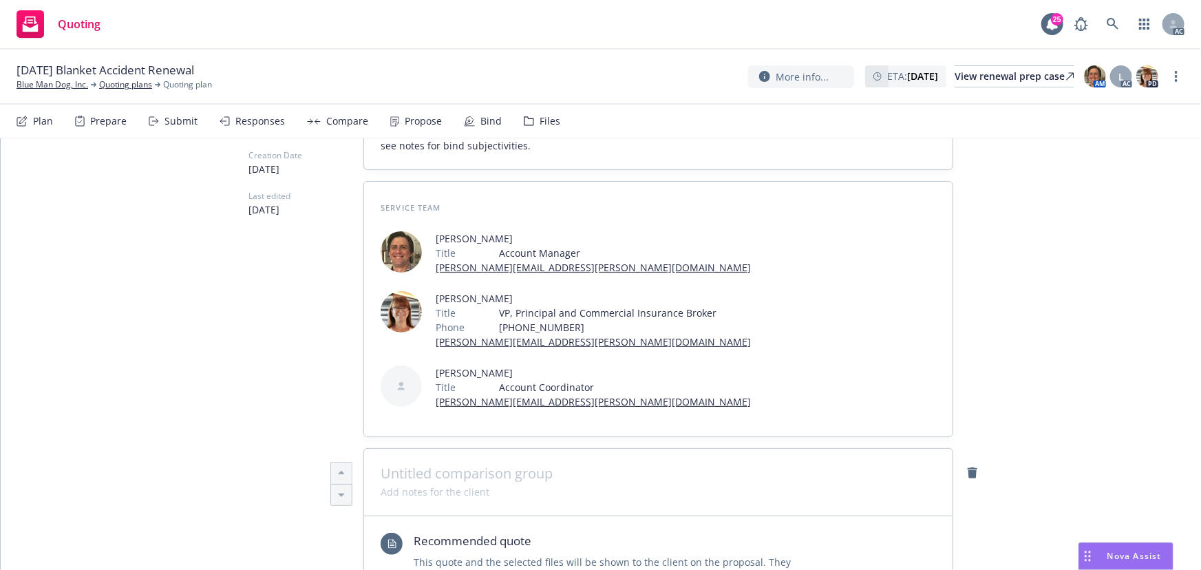
click at [559, 471] on span at bounding box center [658, 473] width 555 height 17
paste span
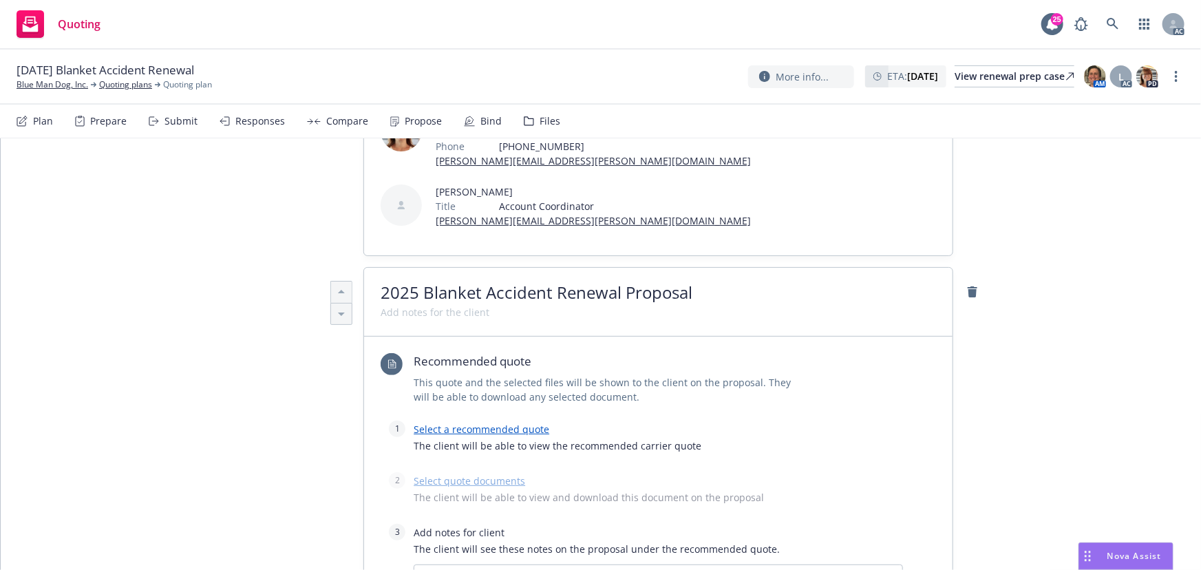
scroll to position [344, 0]
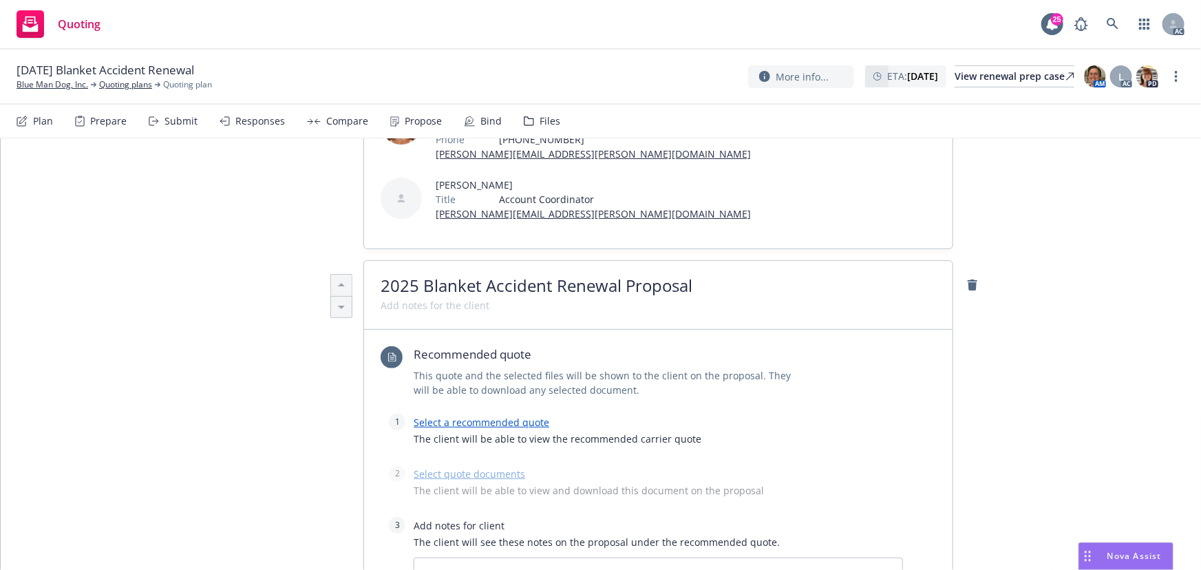
click at [501, 423] on link "Select a recommended quote" at bounding box center [482, 422] width 136 height 13
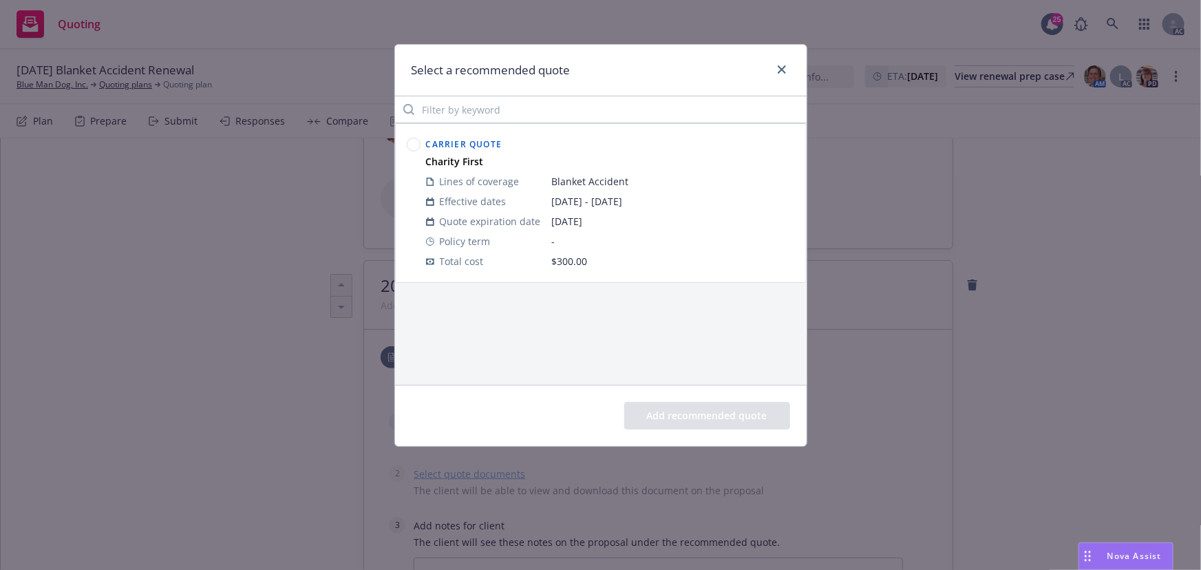
click at [413, 143] on circle at bounding box center [413, 144] width 13 height 13
click at [685, 418] on button "Add recommended quote" at bounding box center [707, 416] width 166 height 28
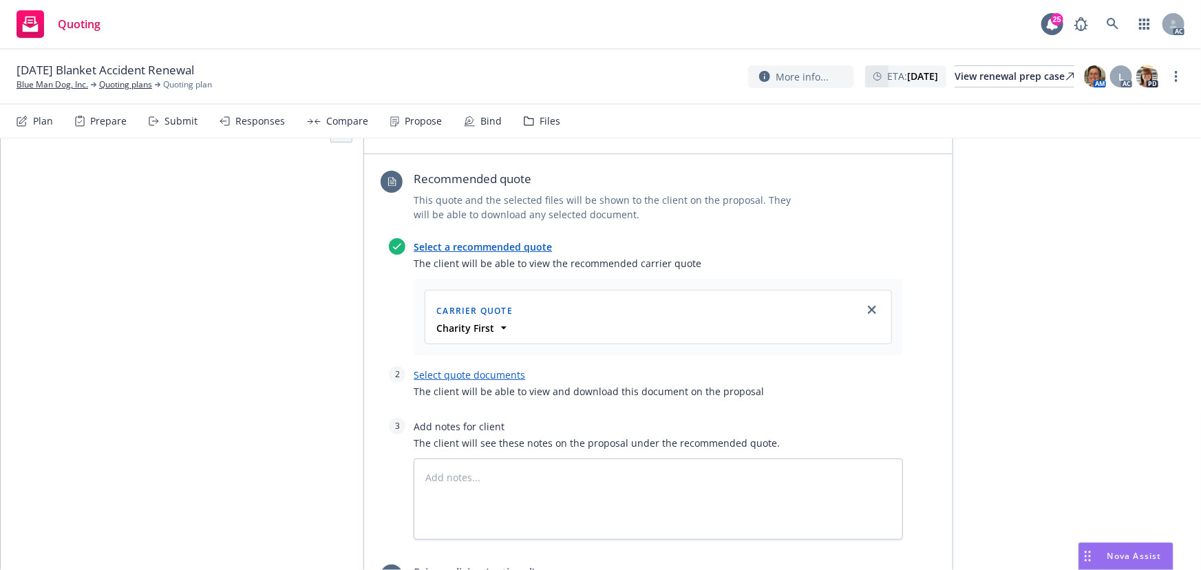
scroll to position [531, 0]
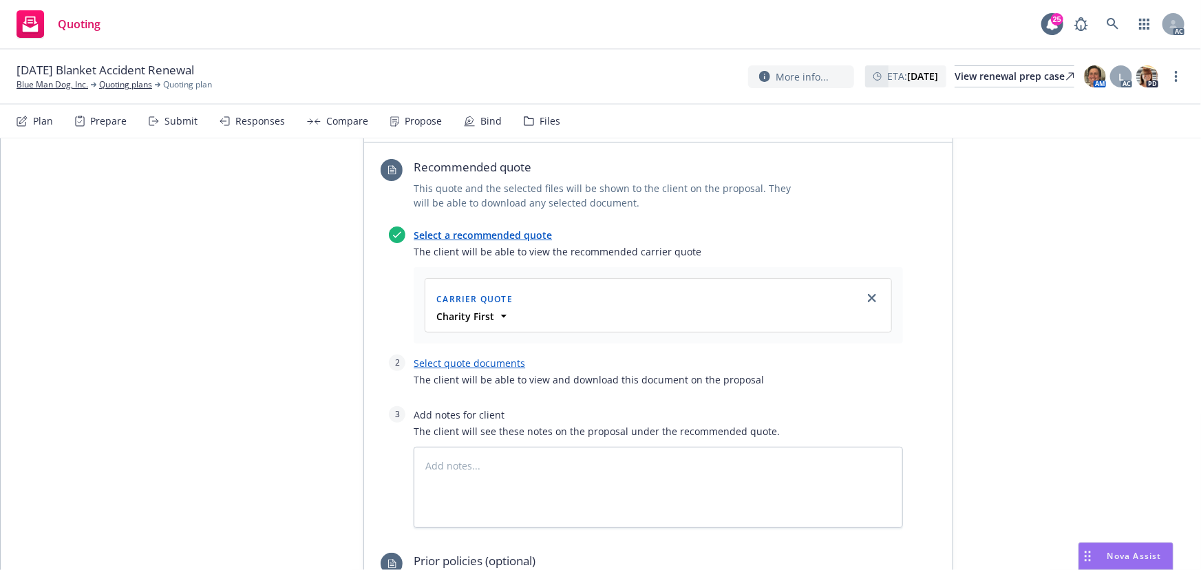
click at [513, 363] on link "Select quote documents" at bounding box center [469, 363] width 111 height 13
type textarea "x"
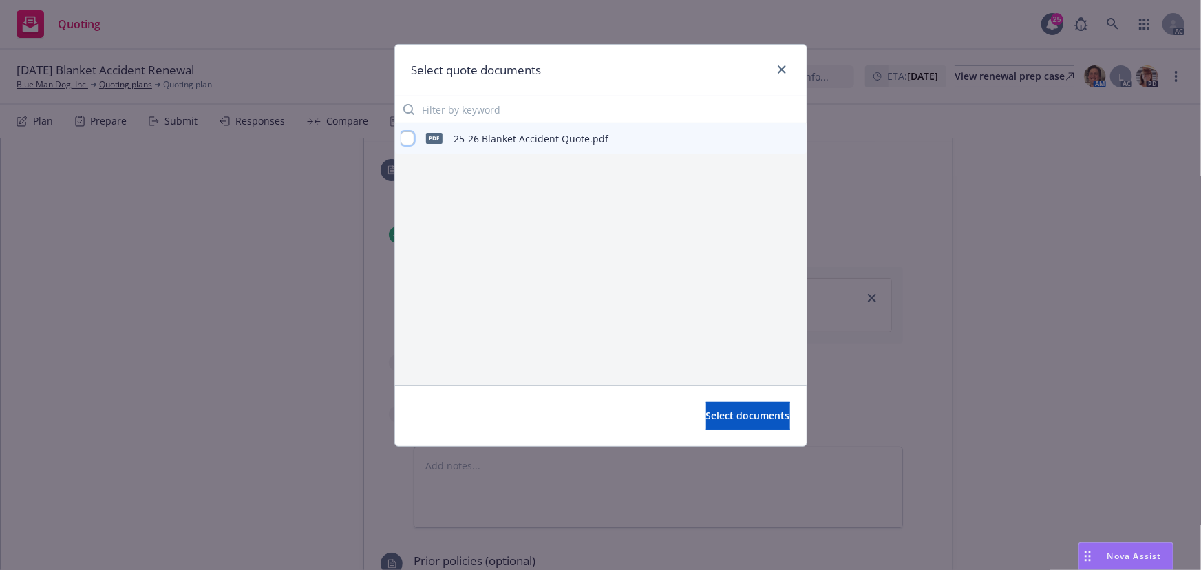
click at [406, 137] on input "checkbox" at bounding box center [408, 138] width 14 height 14
checkbox input "true"
click at [706, 420] on span "Select documents" at bounding box center [748, 415] width 84 height 13
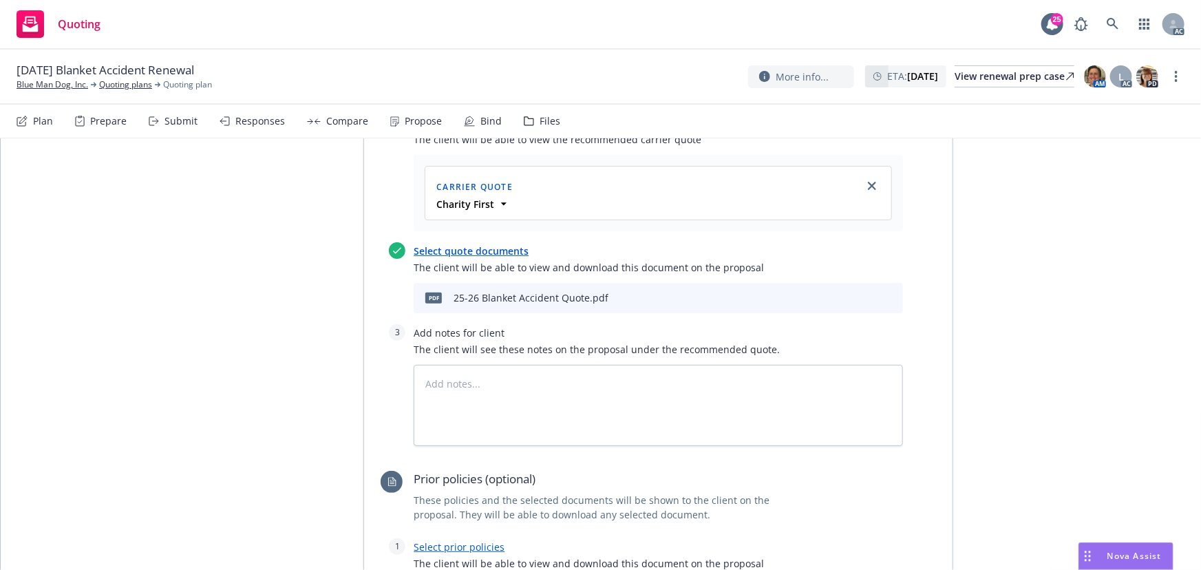
scroll to position [657, 0]
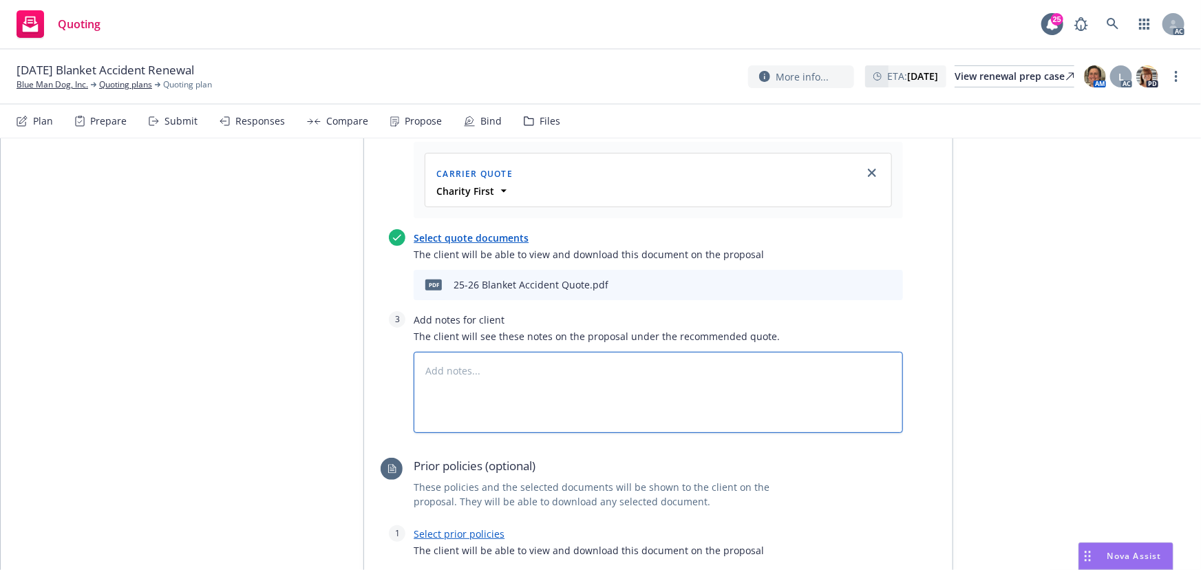
click at [488, 379] on textarea at bounding box center [658, 392] width 489 height 81
type textarea "x"
type textarea "B"
type textarea "x"
type textarea "Bi"
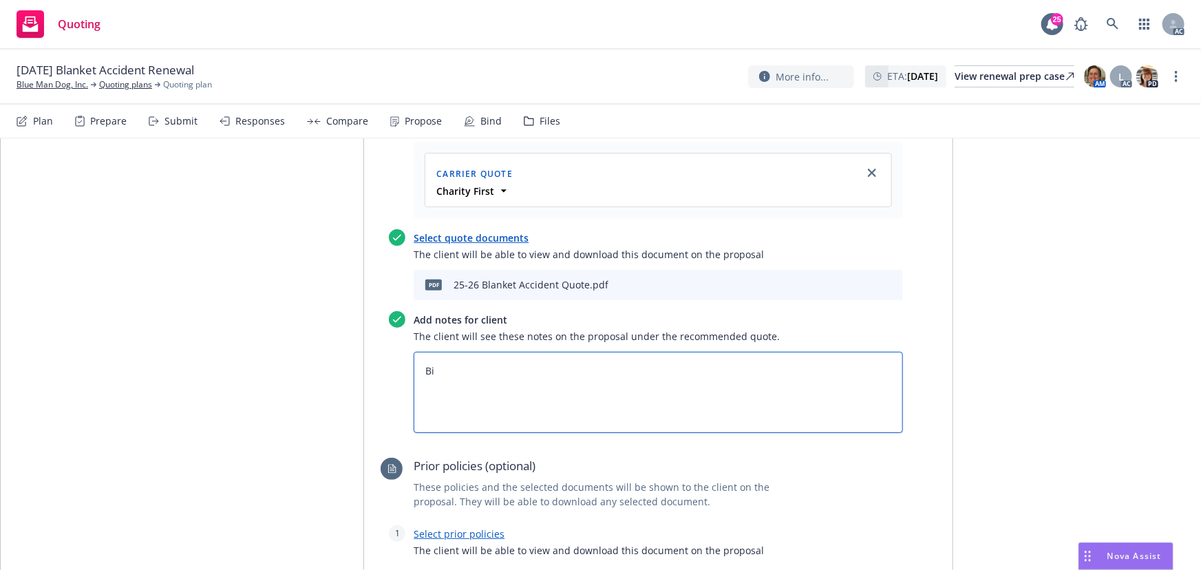
type textarea "x"
type textarea "Bind"
type textarea "x"
type textarea "Bind"
type textarea "x"
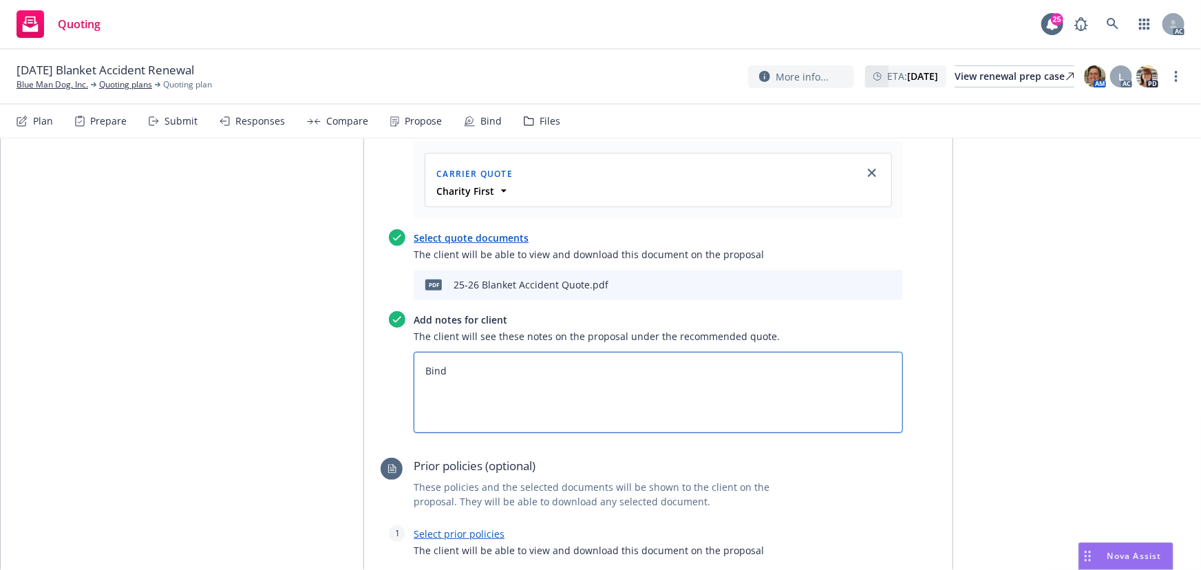
type textarea "Bind S"
type textarea "x"
type textarea "Bind Su"
type textarea "x"
type textarea "Bind Subj"
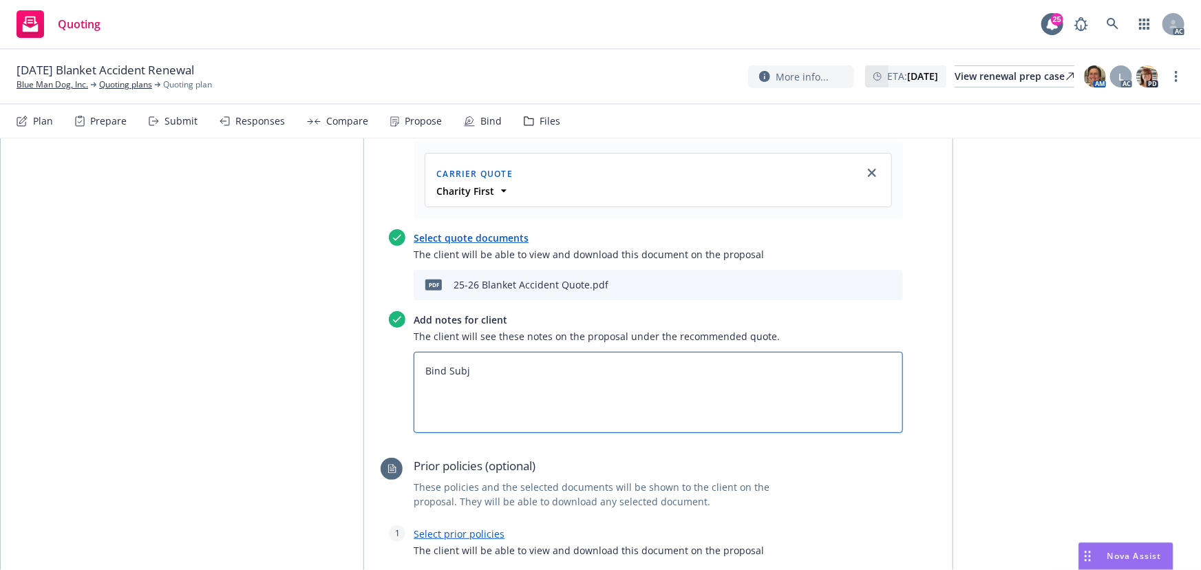
type textarea "x"
type textarea "Bind Subje"
type textarea "x"
type textarea "Bind Subjec"
type textarea "x"
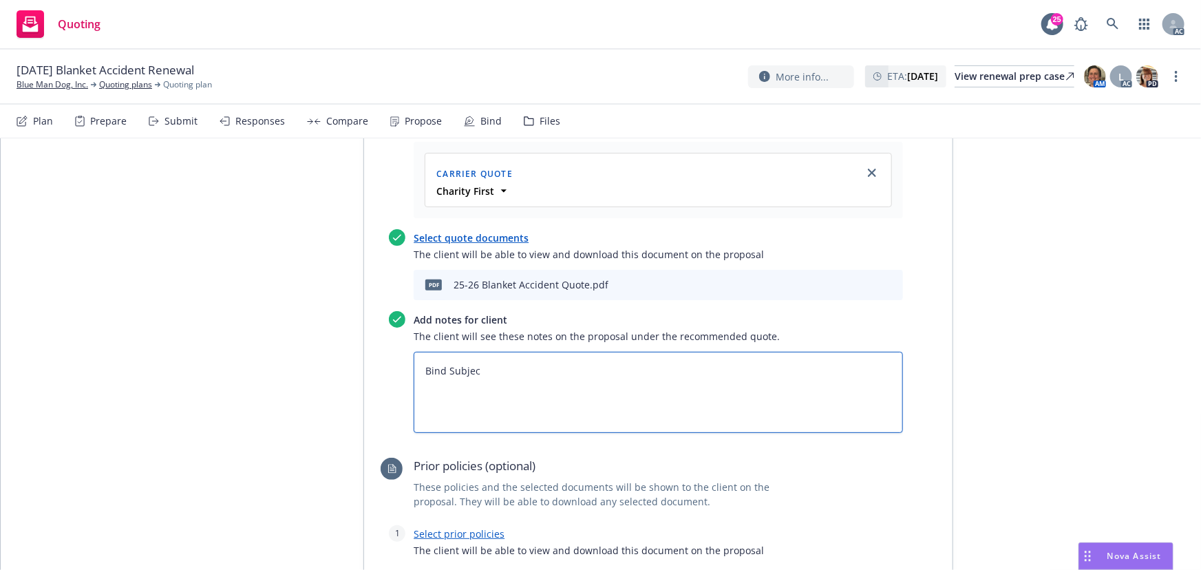
type textarea "Bind Subject"
type textarea "x"
type textarea "Bind Subjecti"
type textarea "x"
type textarea "Bind Subjectiv"
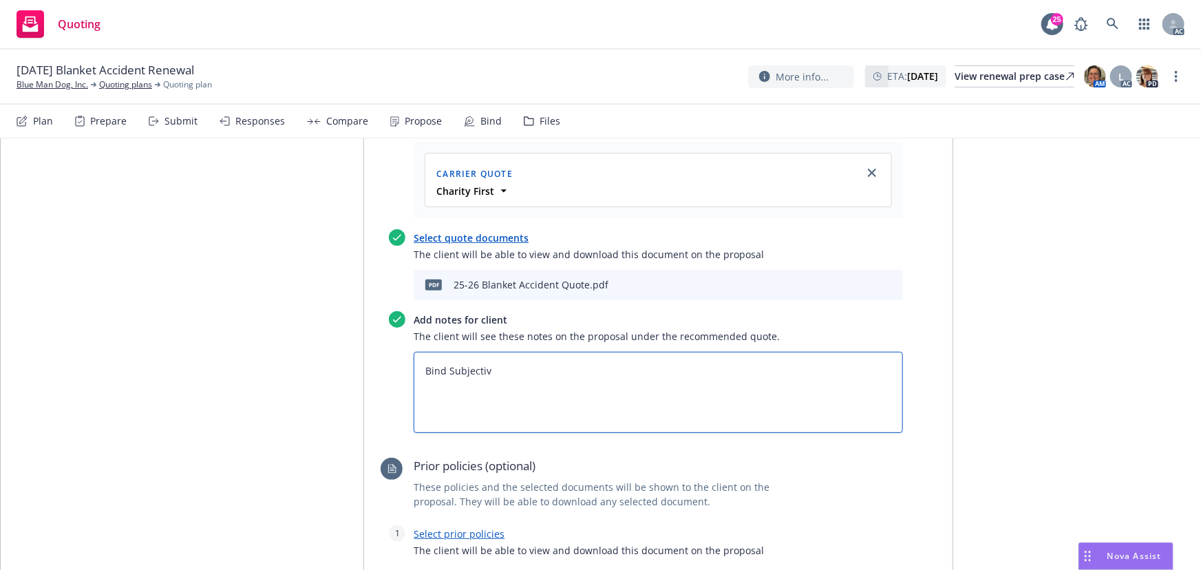
type textarea "x"
type textarea "Bind Subjectivi"
type textarea "x"
type textarea "Bind Subjectivit"
type textarea "x"
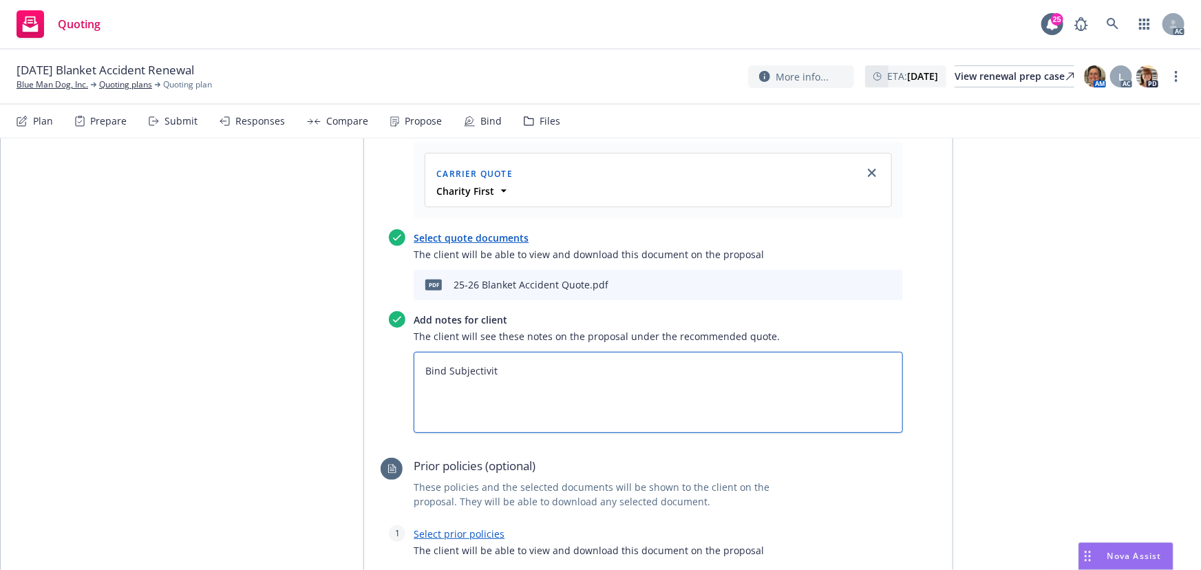
type textarea "Bind Subjectiviti"
type textarea "x"
type textarea "Bind Subjectivitie"
type textarea "x"
type textarea "Bind Subjectivities"
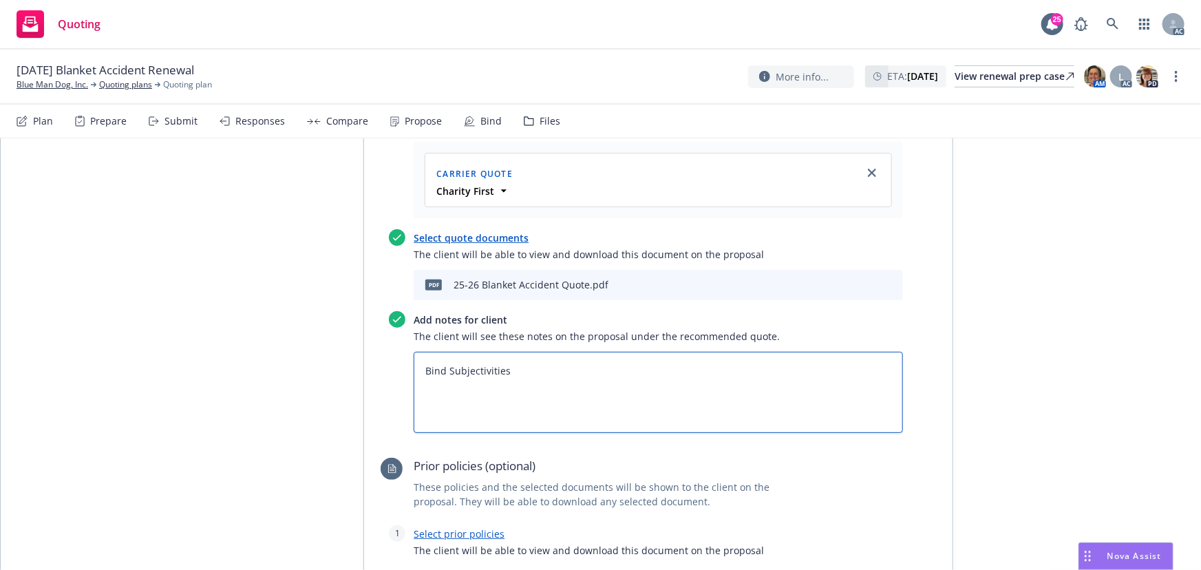
type textarea "x"
type textarea "Bind Subjectivities:"
type textarea "x"
type textarea "Bind Subjectivities:"
paste textarea "Volunteers: 20 Participants: 0 Plan 2"
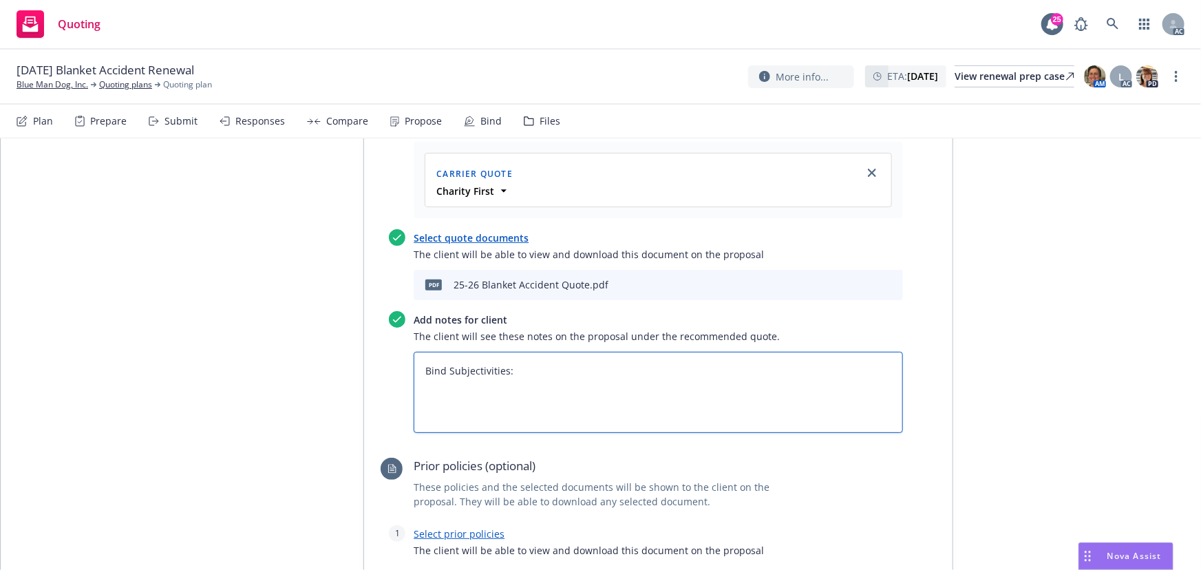
type textarea "x"
type textarea "Bind Subjectivities: Volunteers: 20 Participants: 0 Plan 2"
click at [421, 383] on textarea "Bind Subjectivities: Volunteers: 20 Participants: 0 Plan 2" at bounding box center [658, 392] width 489 height 81
type textarea "x"
type textarea "Bind Subjectivities: 1Volunteers: 20 Participants: 0 Plan 2"
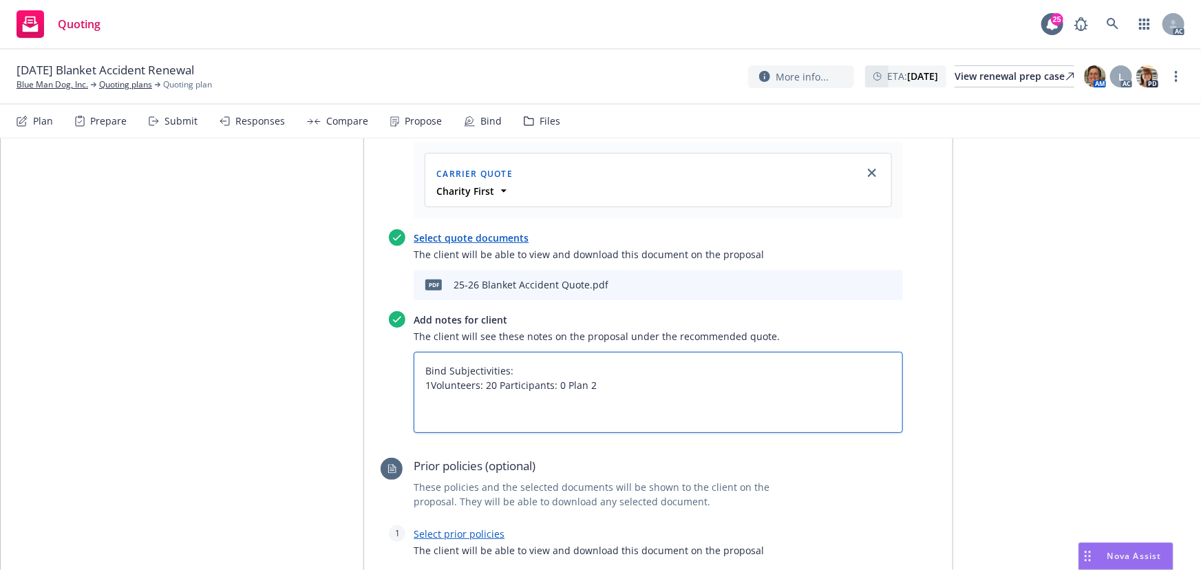
type textarea "x"
type textarea "Bind Subjectivities: 1.Volunteers: 20 Participants: 0 Plan 2"
type textarea "x"
type textarea "Bind Subjectivities: 1. Volunteers: 20 Participants: 0 Plan 2"
click at [497, 383] on textarea "Bind Subjectivities: 1. Volunteers: 20 Participants: 0 Plan 2" at bounding box center [658, 392] width 489 height 81
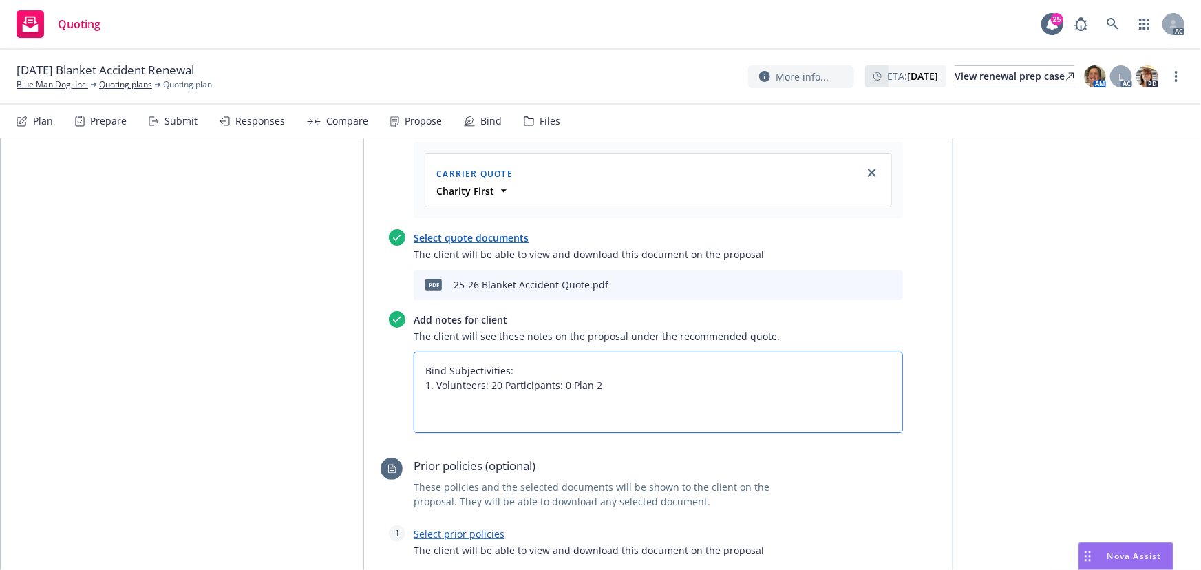
type textarea "x"
type textarea "Bind Subjectivities: 1. Volunteers: 20 2Participants: 0 Plan 2"
type textarea "x"
type textarea "Bind Subjectivities: 1. Volunteers: 20 2.Participants: 0 Plan 2"
type textarea "x"
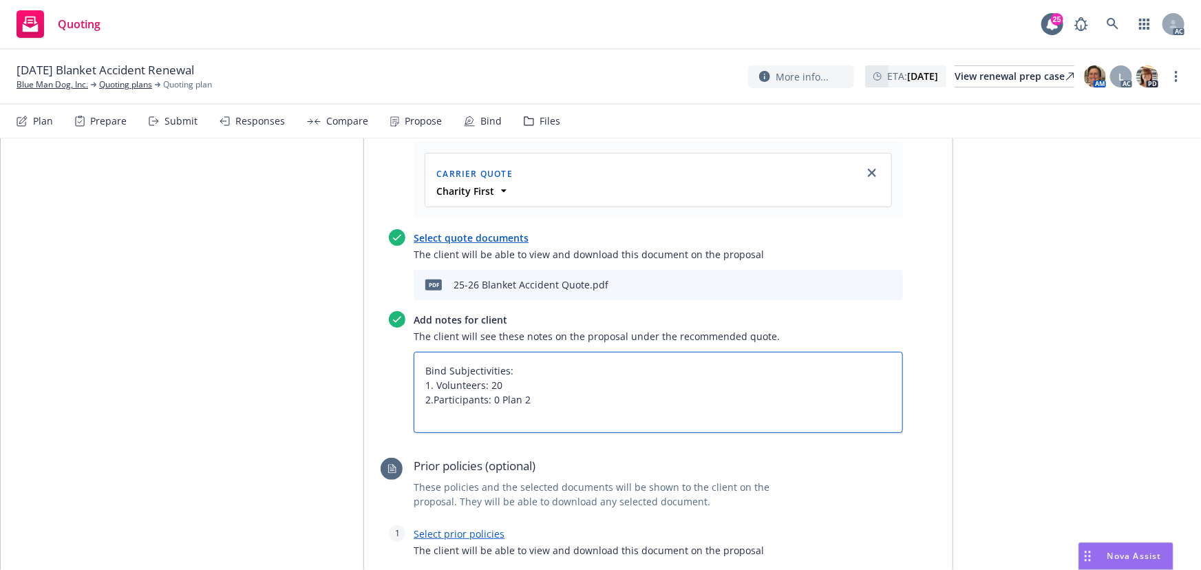
type textarea "Bind Subjectivities: 1. Volunteers: 20 2. Participants: 0 Plan 2"
click at [496, 396] on textarea "Bind Subjectivities: 1. Volunteers: 20 2. Participants: 0 Plan 2" at bounding box center [658, 392] width 489 height 81
type textarea "x"
type textarea "Bind Subjectivities: 1. Volunteers: 20 2. Participants: 0 Plan 2"
type textarea "x"
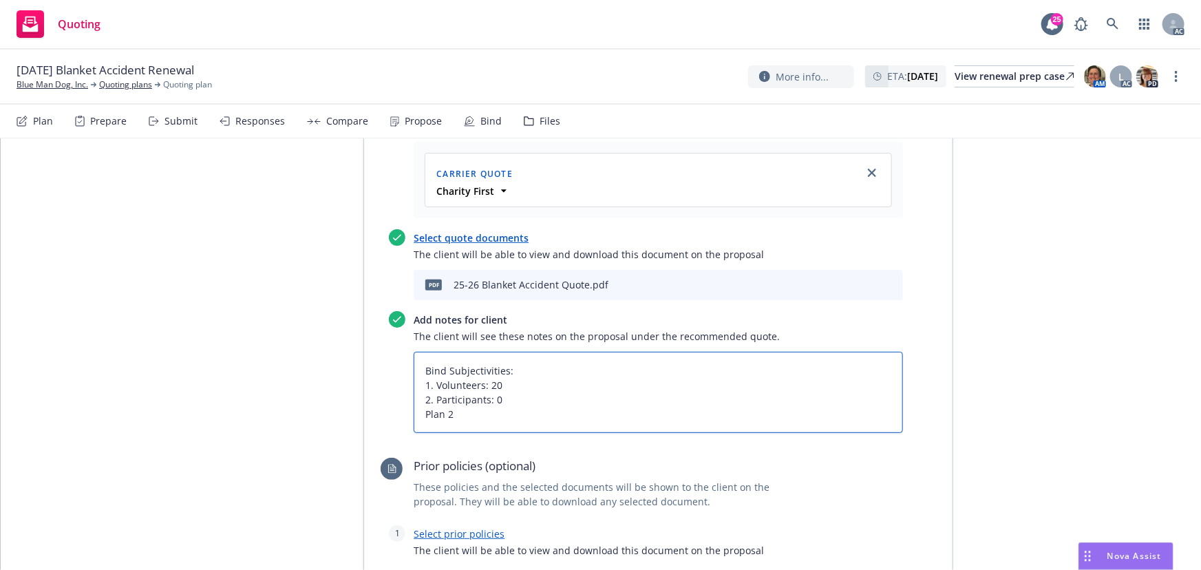
type textarea "Bind Subjectivities: 1. Volunteers: 20 2. Participants: 0 3Plan 2"
type textarea "x"
type textarea "Bind Subjectivities: 1. Volunteers: 20 2. Participants: 0 3.Plan 2"
type textarea "x"
type textarea "Bind Subjectivities: 1. Volunteers: 20 2. Participants: 0 3. Plan 2"
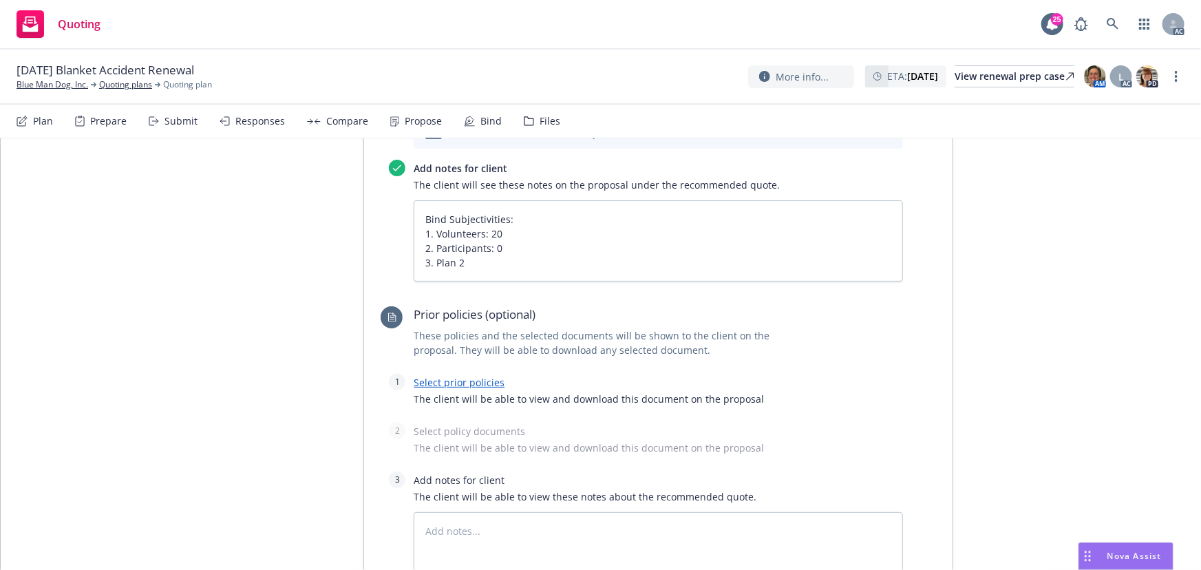
scroll to position [844, 0]
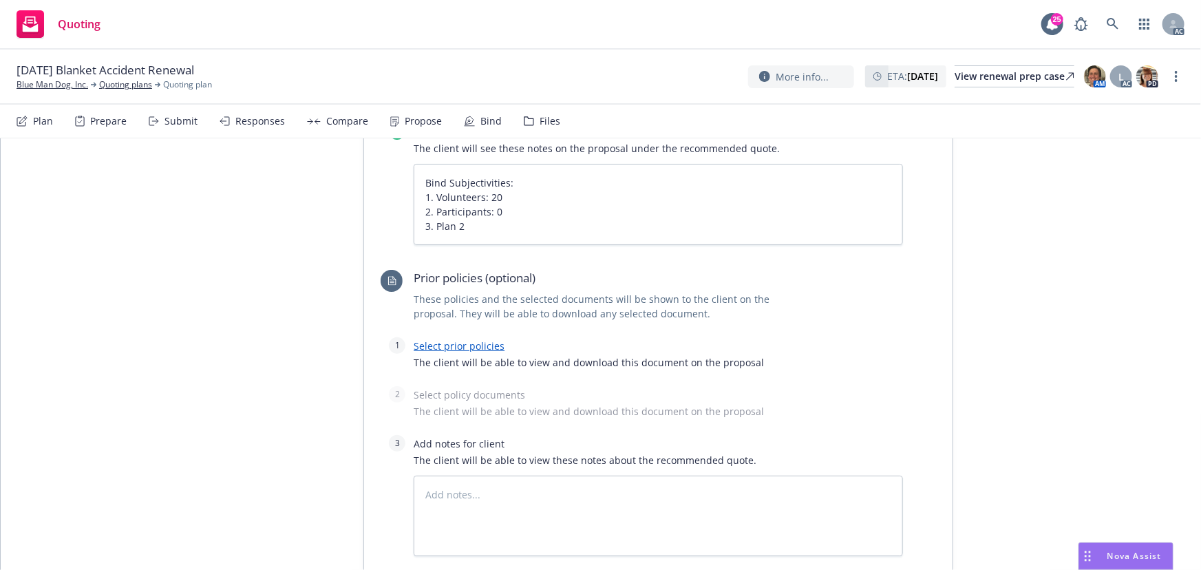
click at [447, 346] on link "Select prior policies" at bounding box center [459, 345] width 91 height 13
type textarea "x"
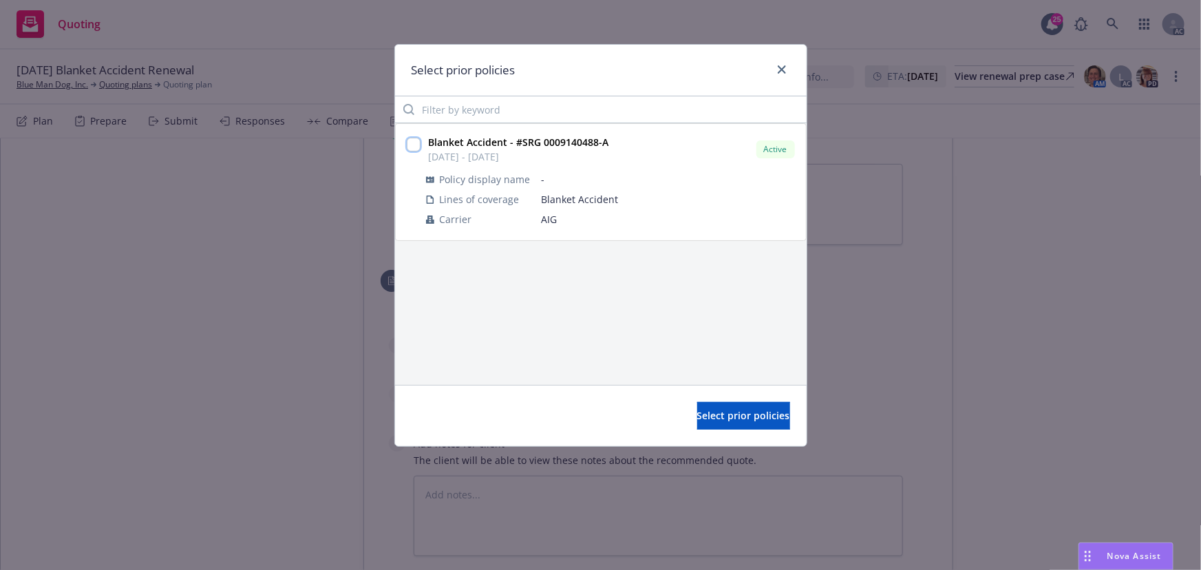
click at [412, 145] on input "checkbox" at bounding box center [414, 145] width 14 height 14
checkbox input "true"
click at [707, 420] on span "Select prior policies" at bounding box center [743, 415] width 93 height 13
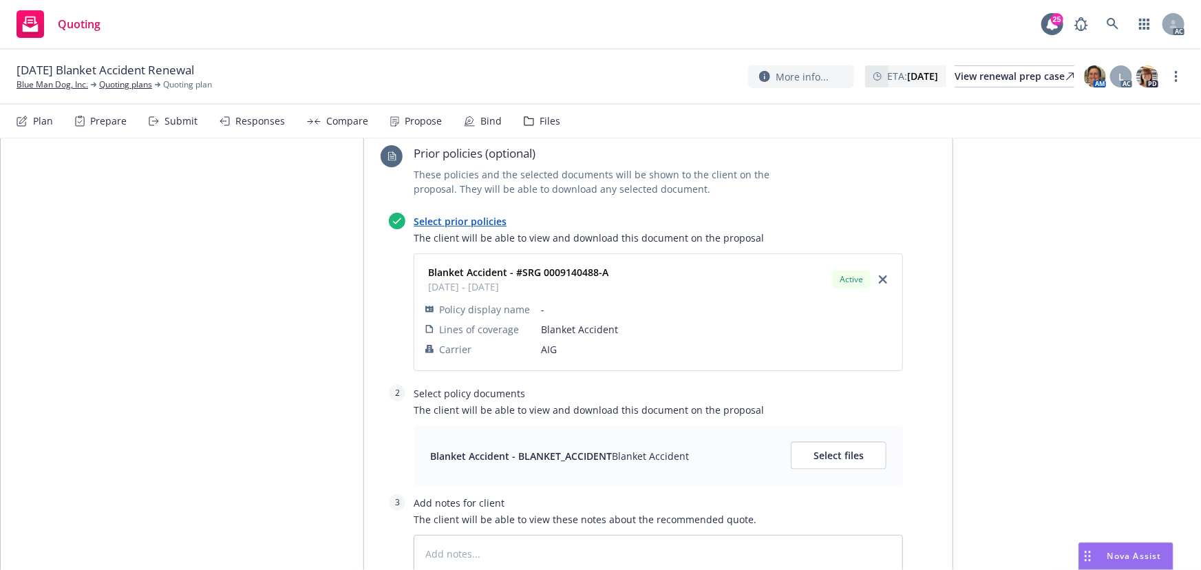
scroll to position [970, 0]
click at [845, 454] on span "Select files" at bounding box center [839, 454] width 50 height 13
type textarea "x"
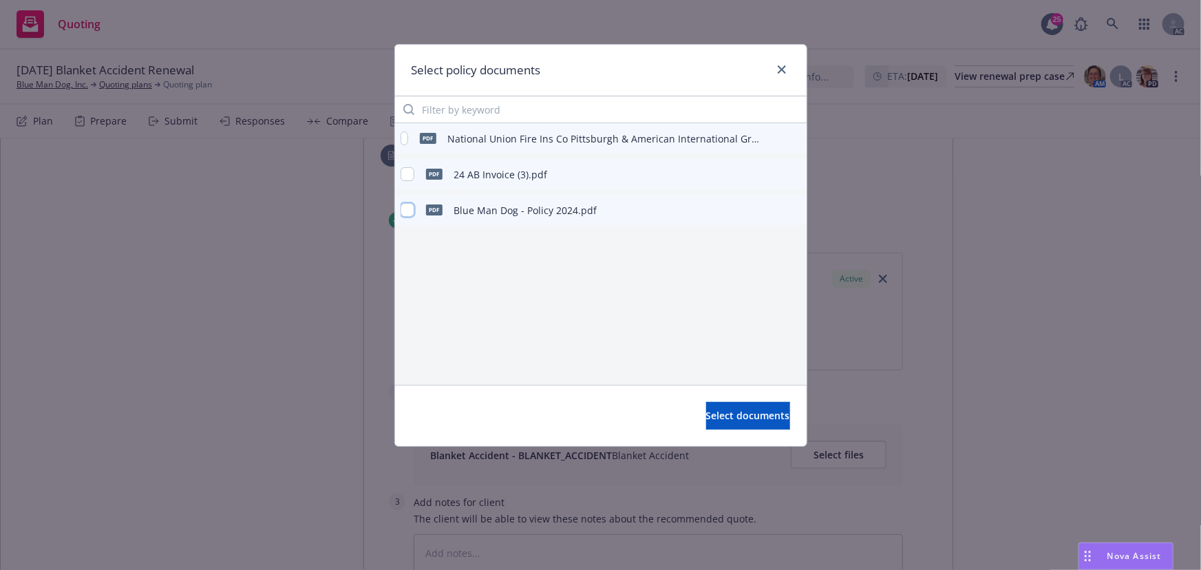
click at [409, 213] on input "checkbox" at bounding box center [408, 210] width 14 height 14
checkbox input "true"
click at [745, 418] on span "Select documents" at bounding box center [748, 415] width 84 height 13
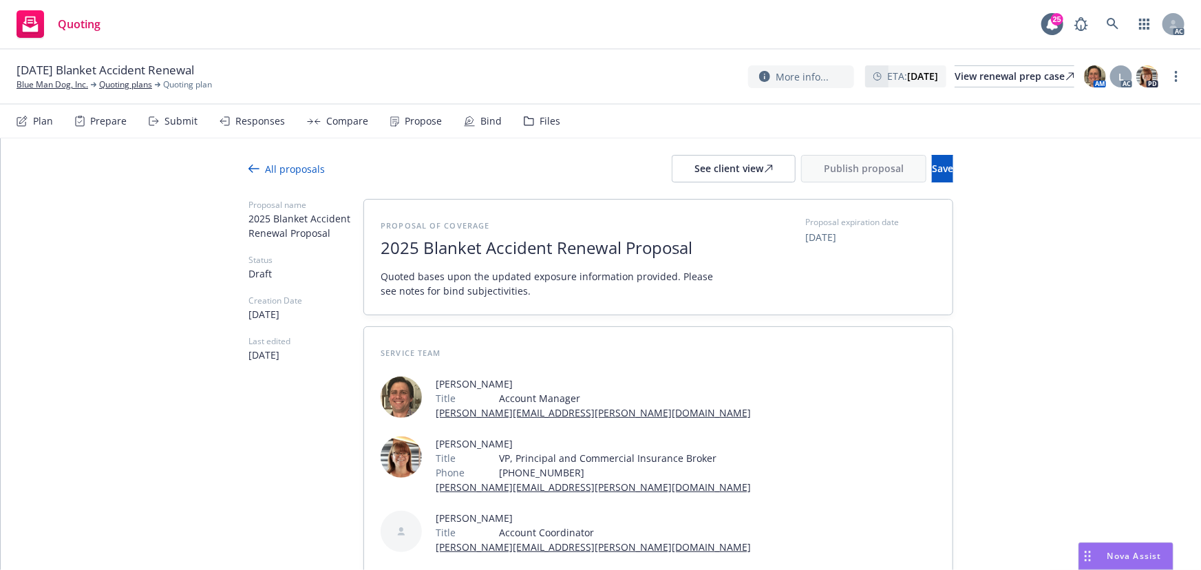
scroll to position [0, 0]
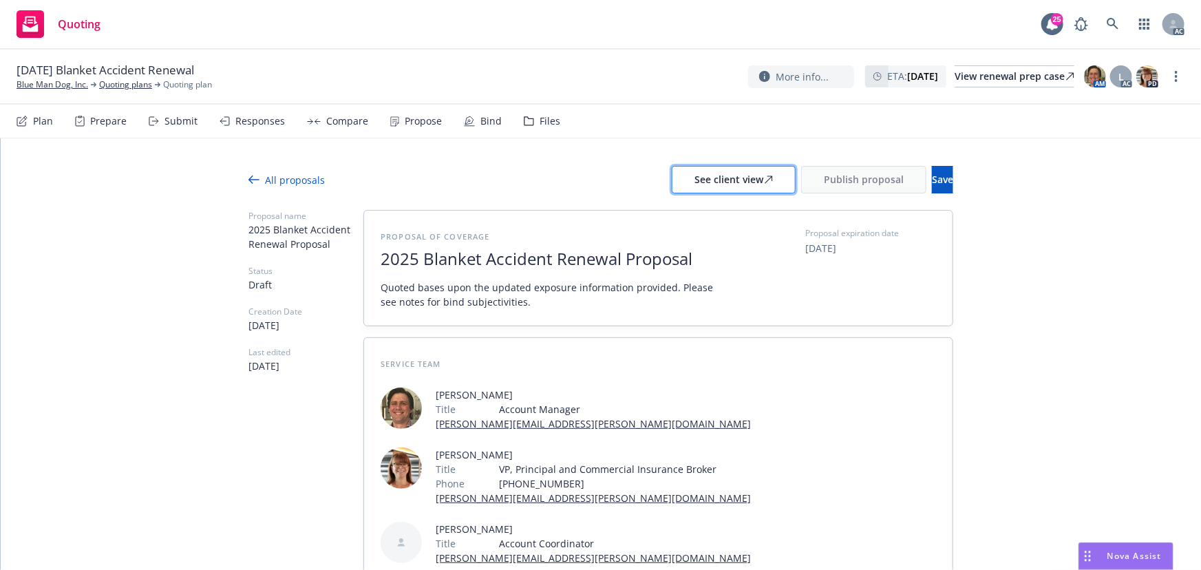
click at [697, 171] on div "See client view" at bounding box center [733, 180] width 78 height 26
click at [262, 123] on div "Responses" at bounding box center [260, 121] width 50 height 11
type textarea "x"
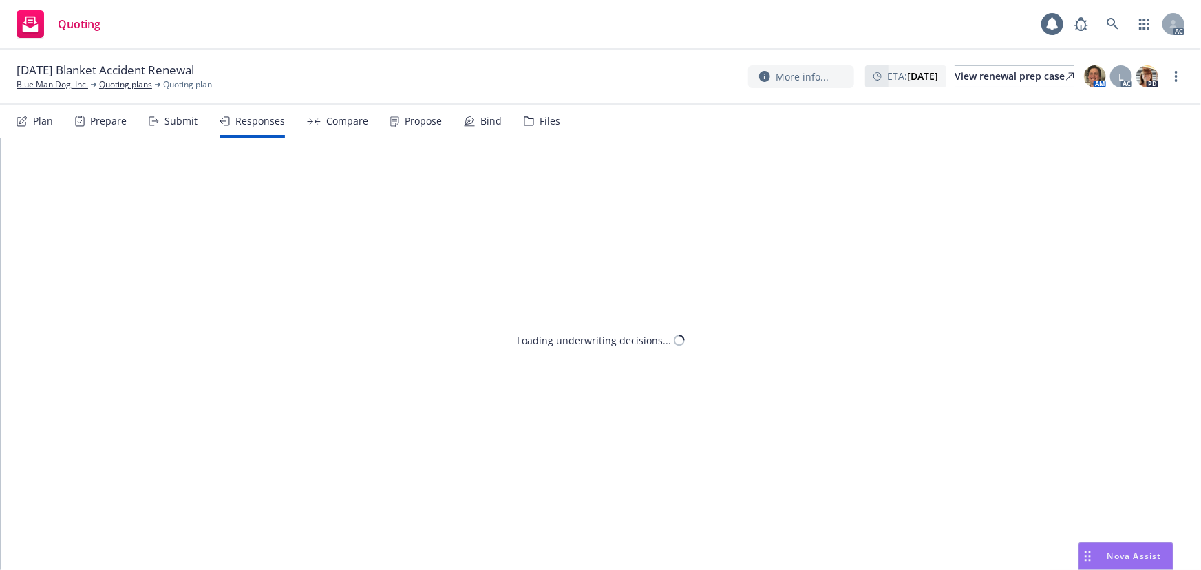
drag, startPoint x: 262, startPoint y: 123, endPoint x: 263, endPoint y: 111, distance: 12.5
click at [262, 123] on div "Responses" at bounding box center [260, 121] width 50 height 11
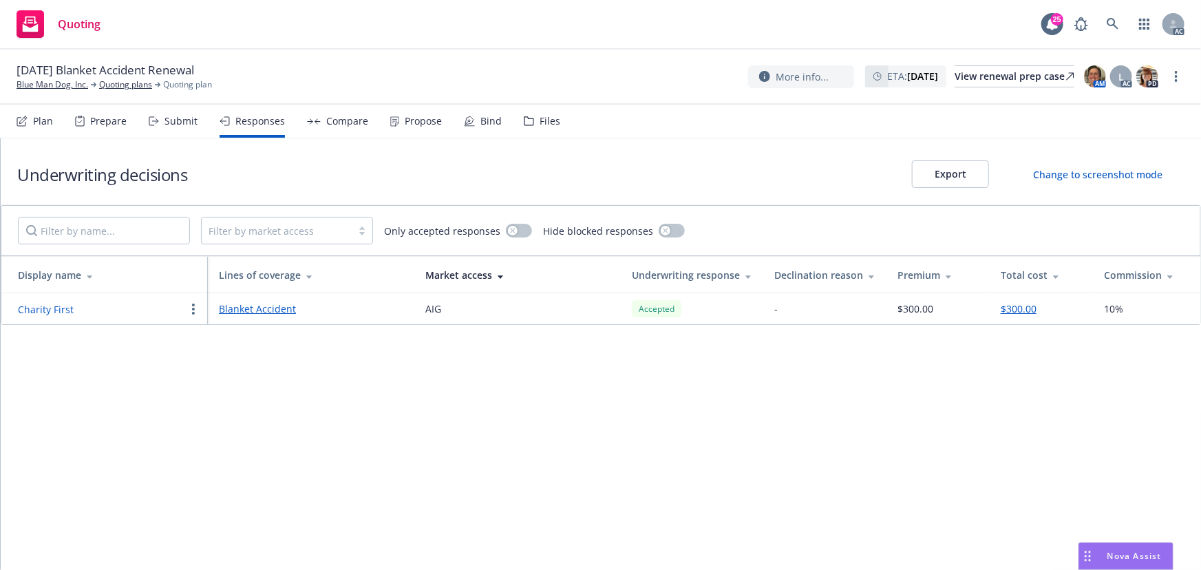
click at [43, 314] on button "Charity First" at bounding box center [46, 309] width 56 height 14
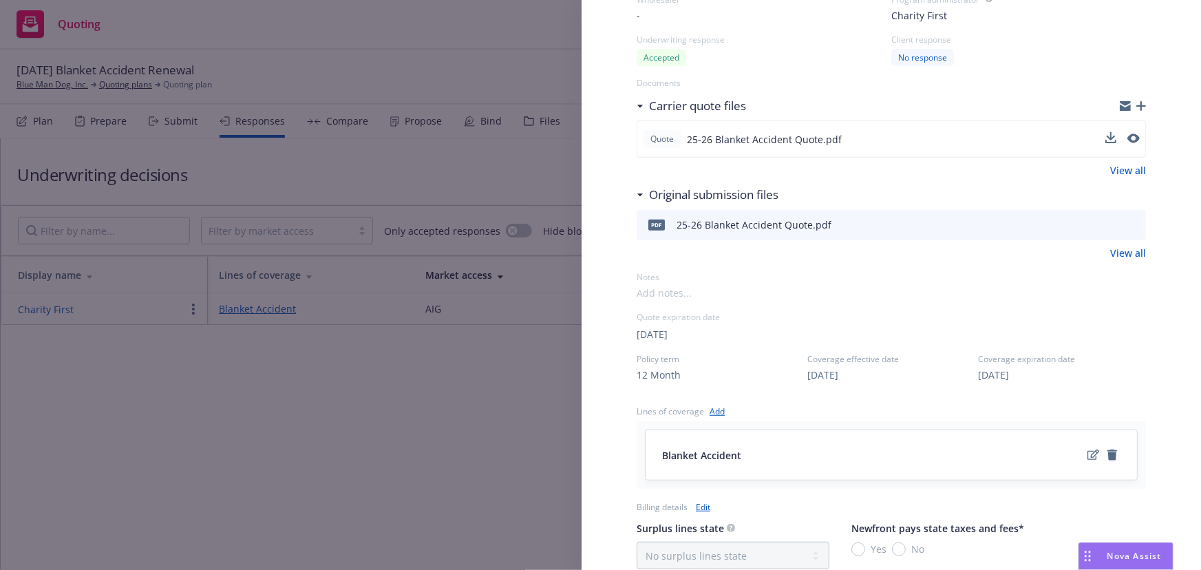
scroll to position [187, 0]
click at [1138, 350] on div "Display Name Charity First Carrier AIG Writing company National Union Fire Insu…" at bounding box center [891, 403] width 553 height 1105
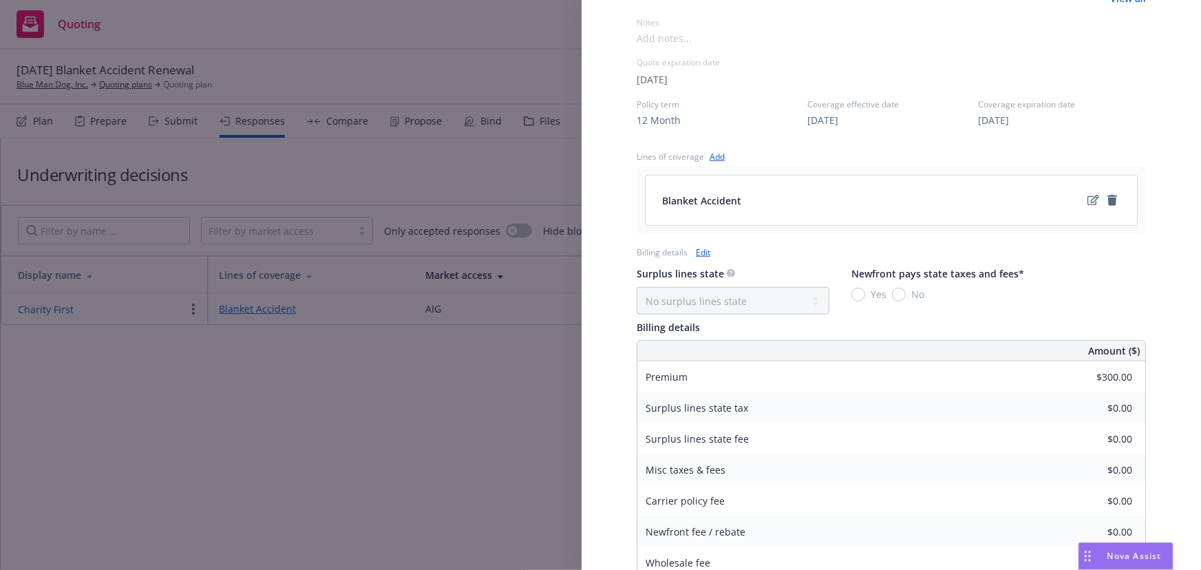
scroll to position [572, 0]
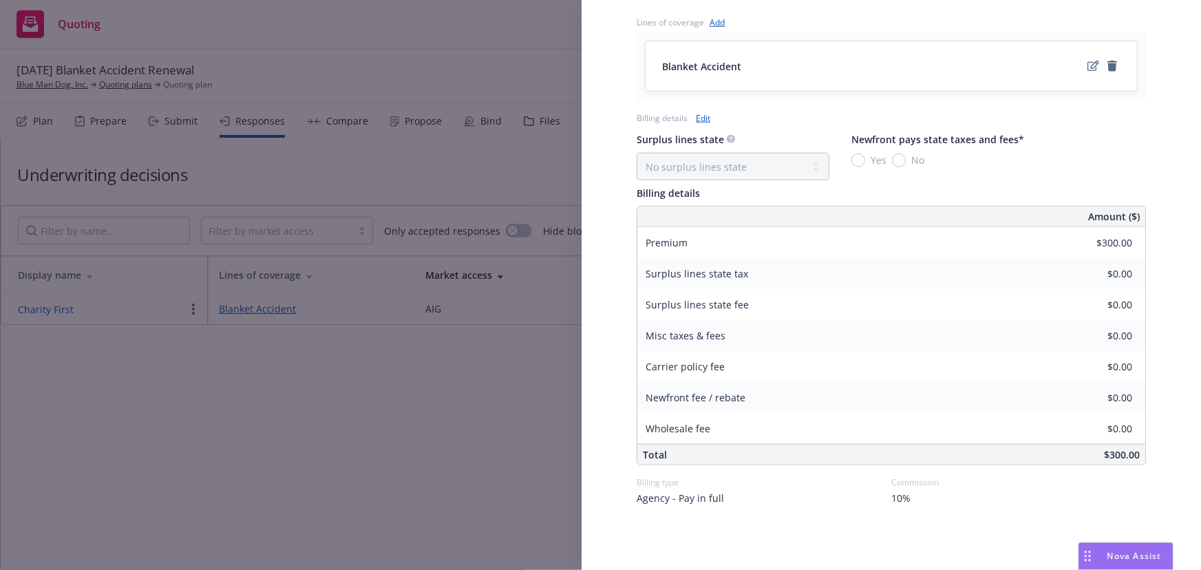
drag, startPoint x: 503, startPoint y: 466, endPoint x: 327, endPoint y: 0, distance: 498.1
click at [491, 436] on div "Display Name Charity First Carrier AIG Writing company National Union Fire Insu…" at bounding box center [600, 285] width 1201 height 570
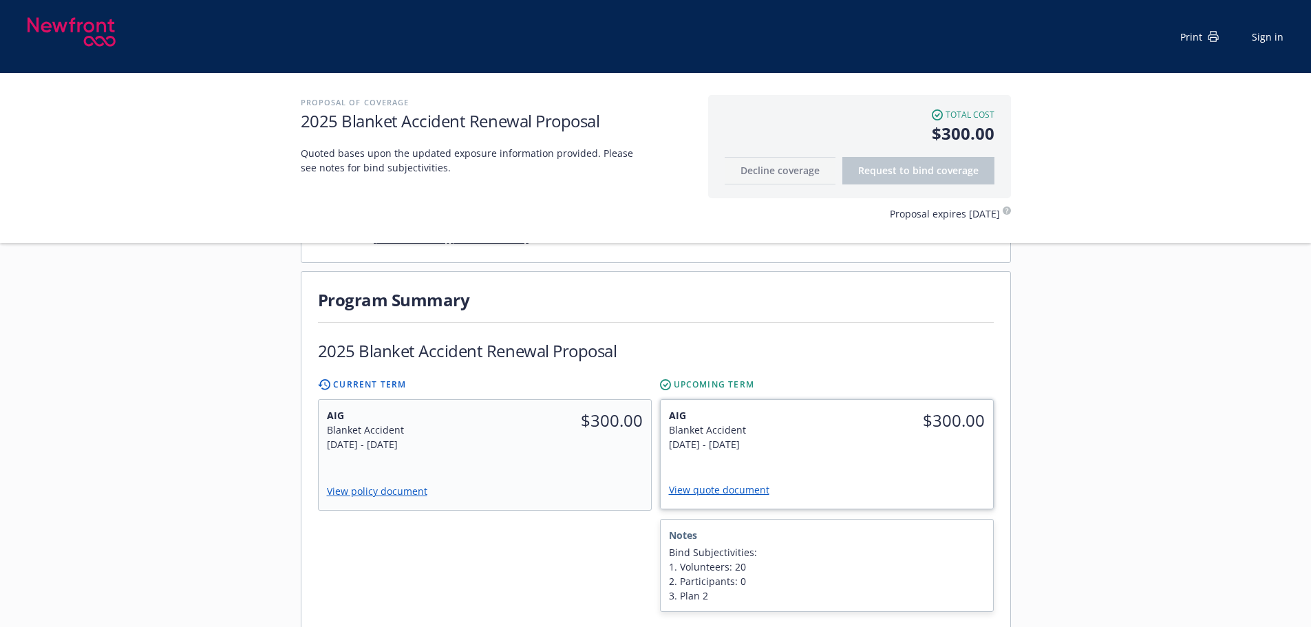
scroll to position [275, 0]
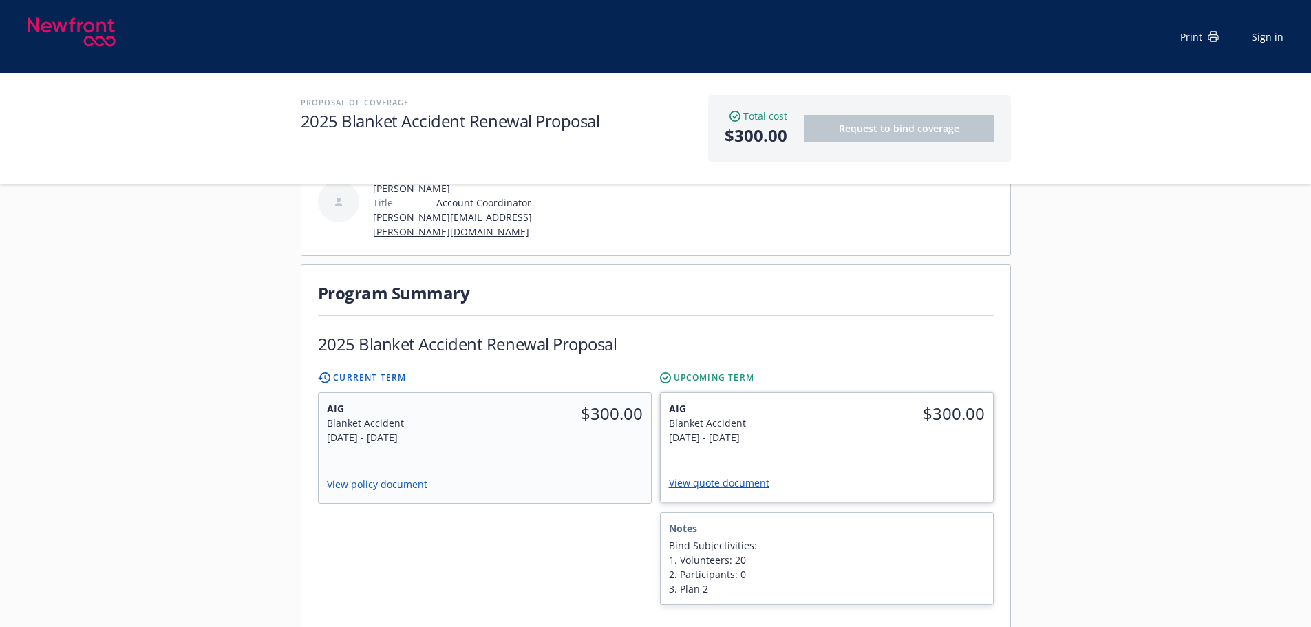
click at [738, 476] on link "View quote document" at bounding box center [724, 482] width 111 height 13
click at [551, 424] on div "$300.00" at bounding box center [568, 423] width 167 height 60
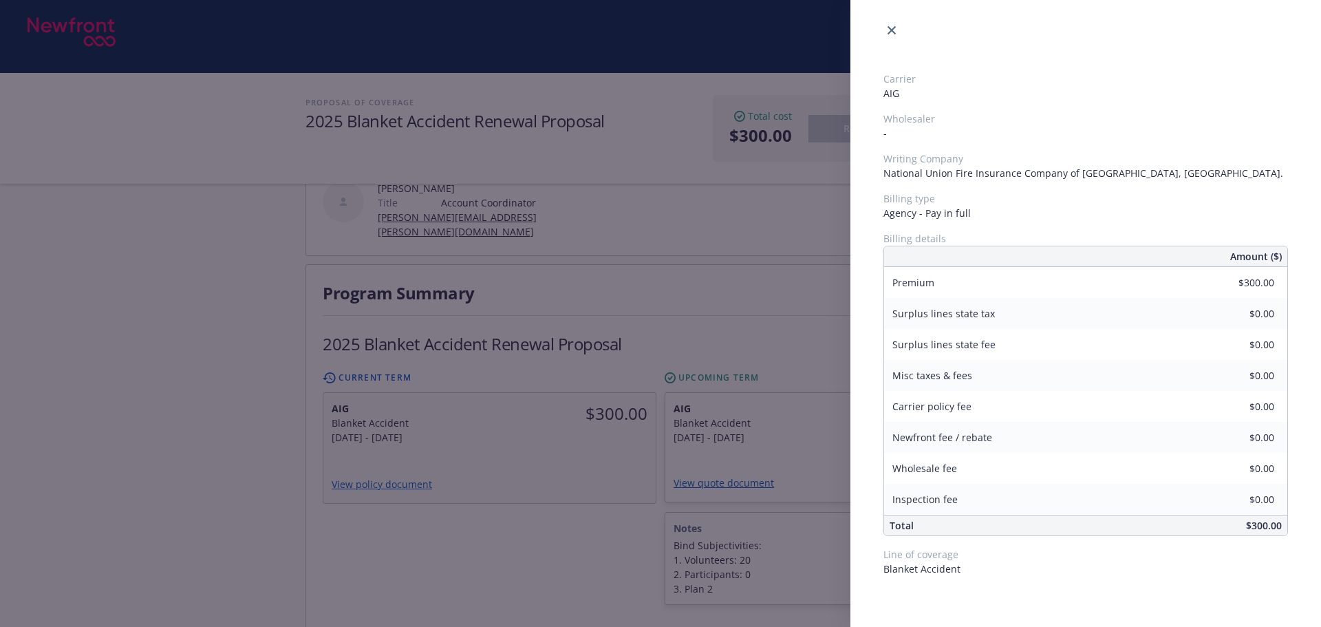
click at [564, 504] on div "Carrier AIG Wholesaler - Writing Company National Union Fire Insurance Company …" at bounding box center [660, 313] width 1321 height 627
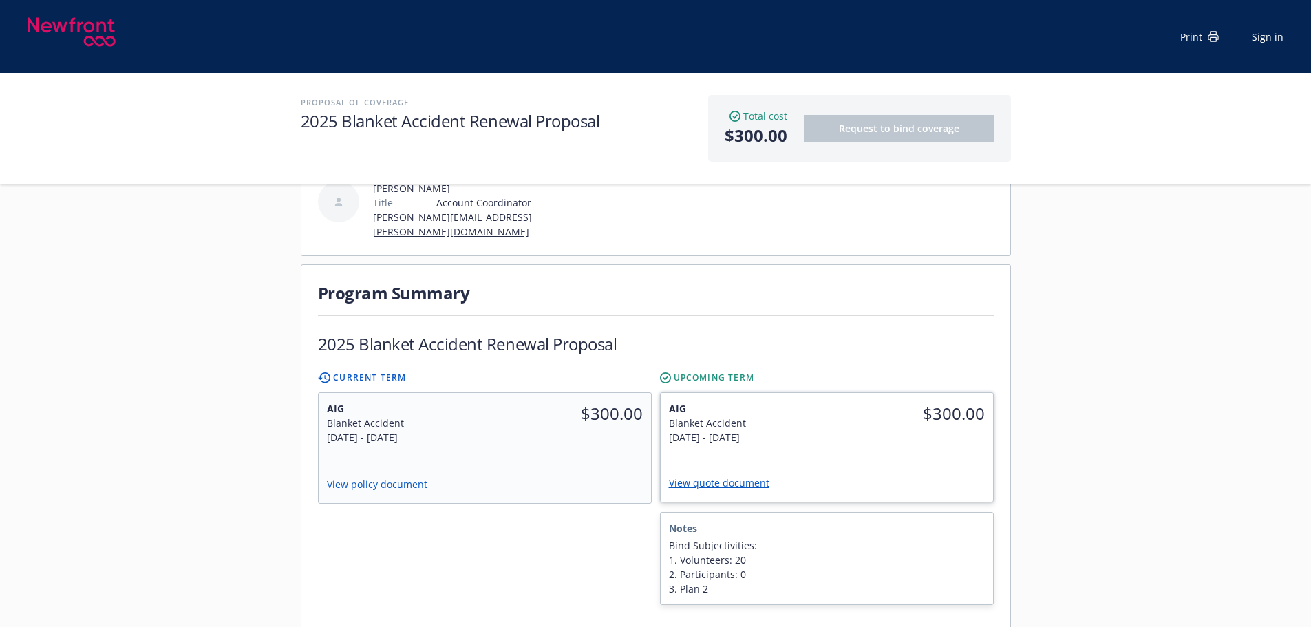
click at [880, 410] on div "$300.00" at bounding box center [910, 423] width 167 height 60
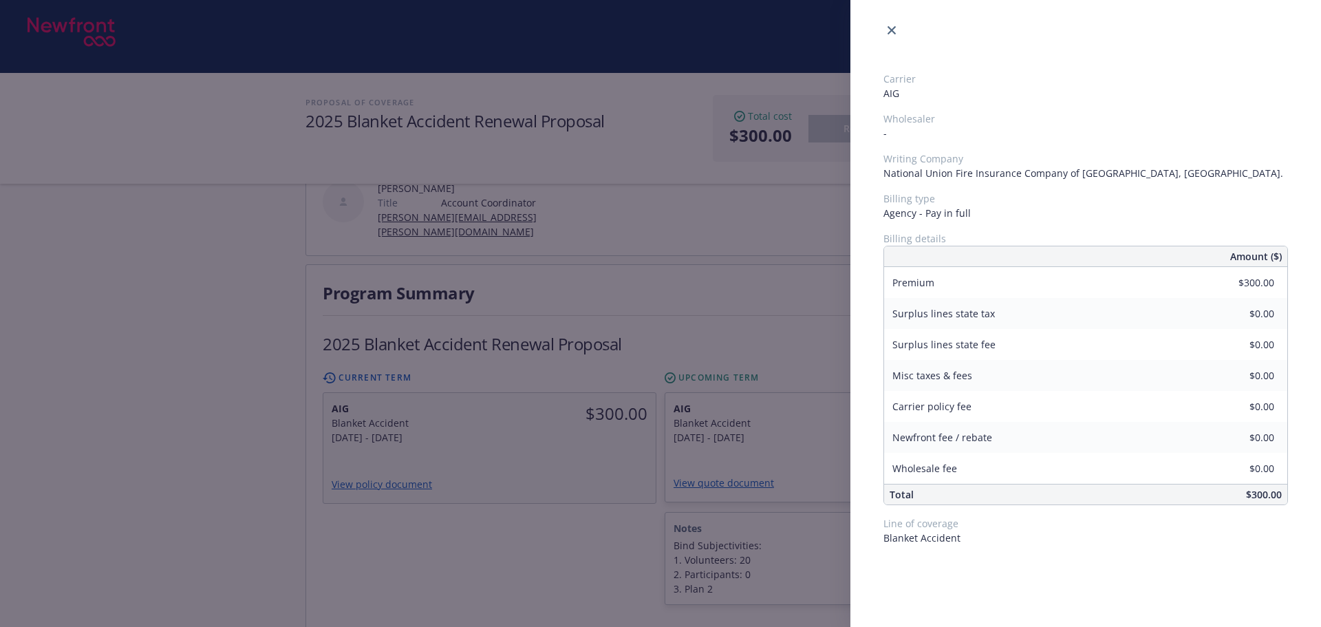
drag, startPoint x: 487, startPoint y: 509, endPoint x: 489, endPoint y: 500, distance: 9.2
click at [487, 505] on div "Carrier AIG Wholesaler - Writing Company National Union Fire Insurance Company …" at bounding box center [660, 313] width 1321 height 627
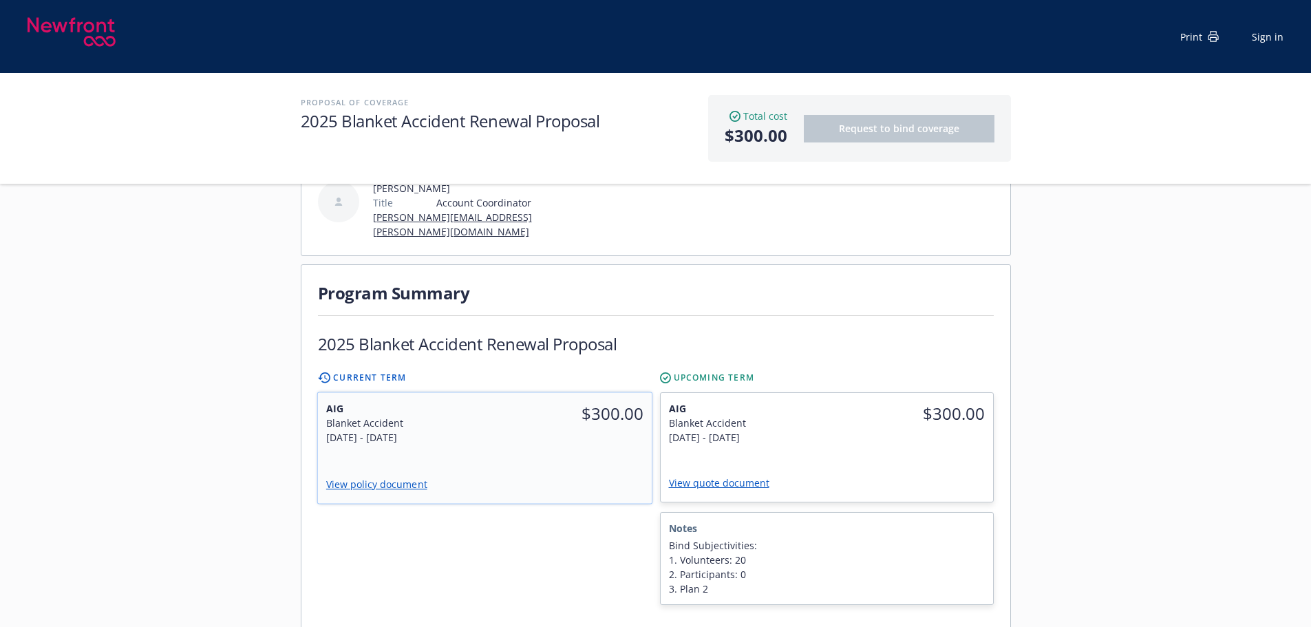
click at [545, 429] on div "AIG Blanket Accident [DATE] - [DATE] $300.00 View policy document" at bounding box center [484, 448] width 334 height 111
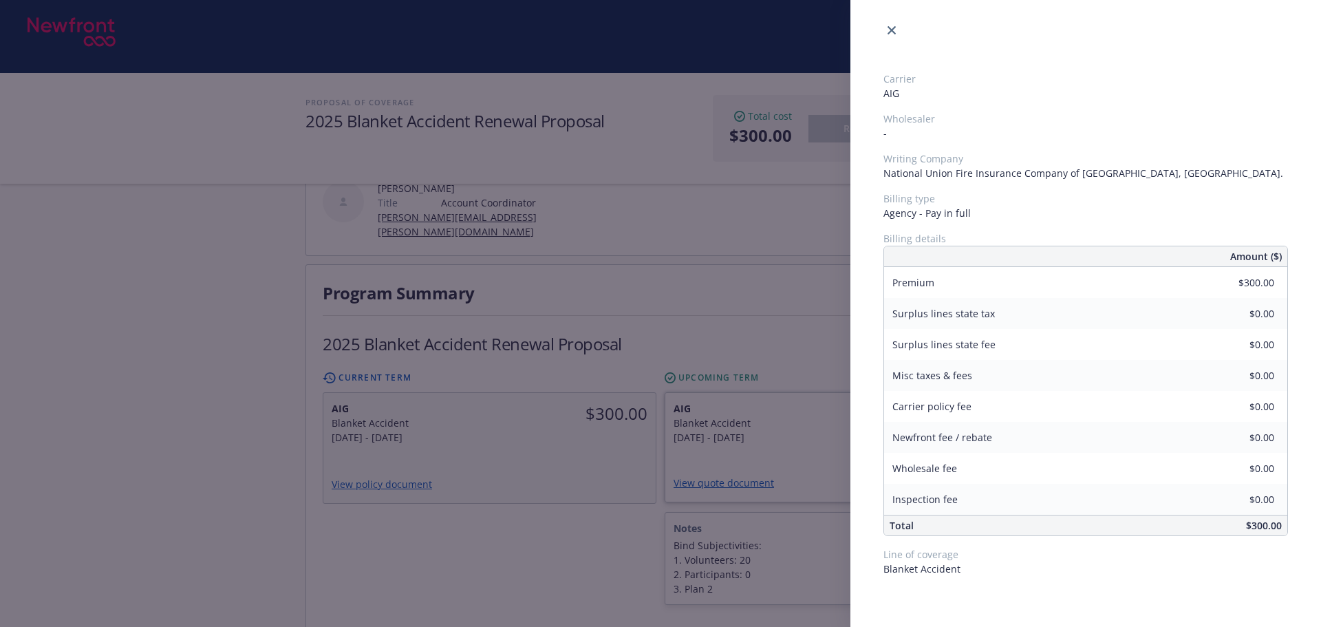
drag, startPoint x: 566, startPoint y: 521, endPoint x: 771, endPoint y: 444, distance: 219.1
click at [566, 520] on div "Carrier AIG Wholesaler - Writing Company National Union Fire Insurance Company …" at bounding box center [660, 313] width 1321 height 627
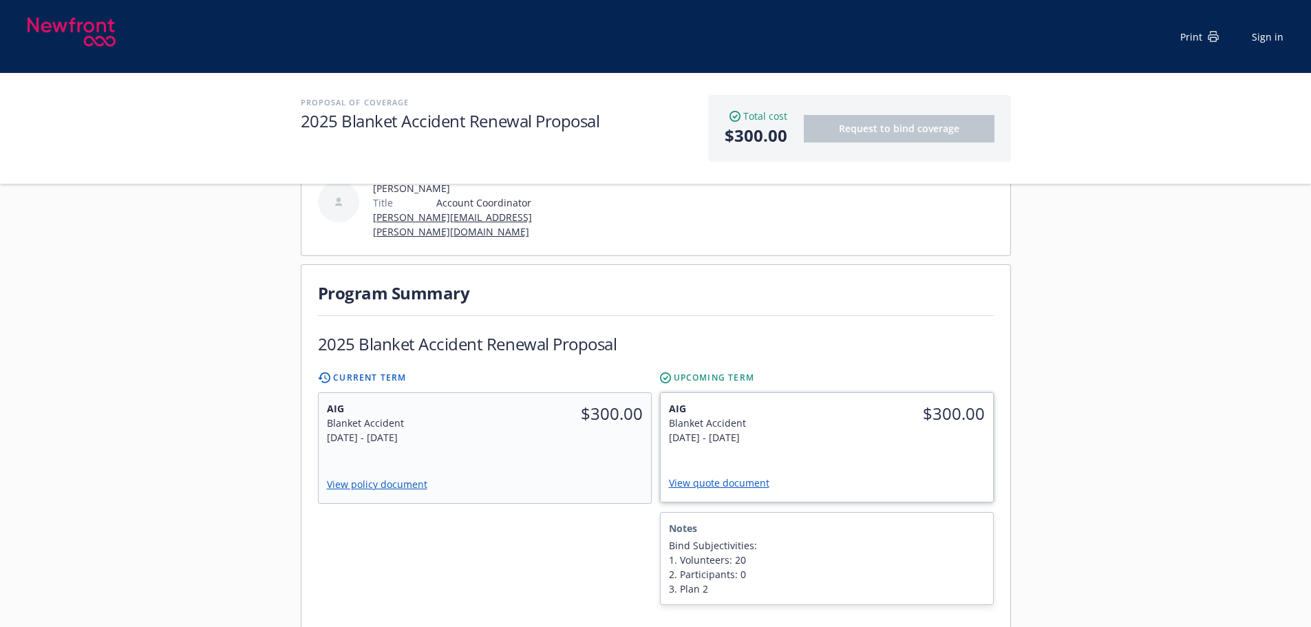
click at [802, 429] on div "AIG Blanket Accident [DATE] - [DATE] $300.00 View quote document" at bounding box center [827, 447] width 332 height 109
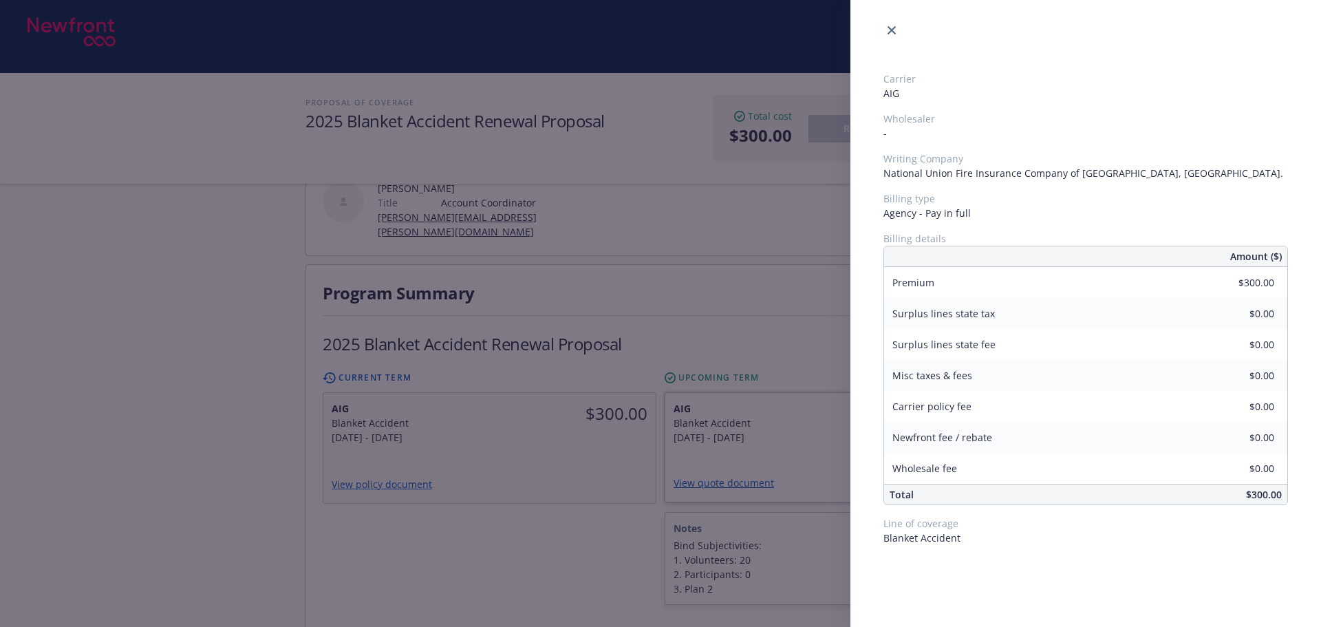
drag, startPoint x: 597, startPoint y: 498, endPoint x: 859, endPoint y: 396, distance: 280.4
click at [598, 496] on div "Carrier AIG Wholesaler - Writing Company National Union Fire Insurance Company …" at bounding box center [660, 313] width 1321 height 627
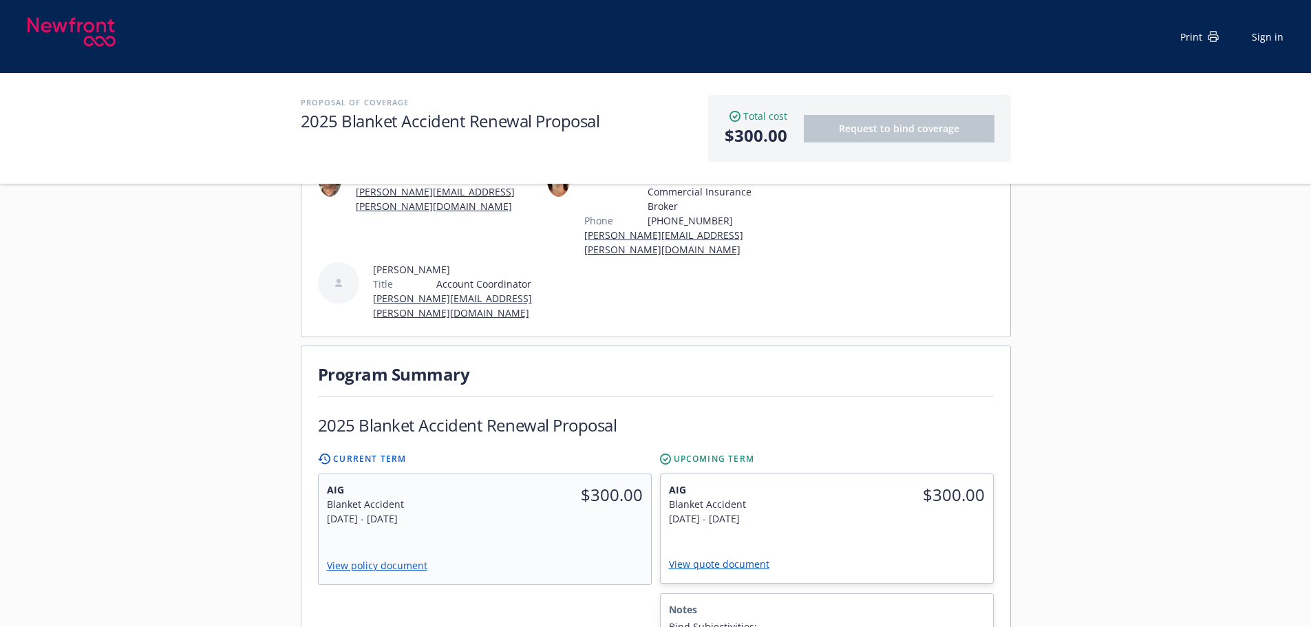
scroll to position [0, 0]
